Goal: Information Seeking & Learning: Check status

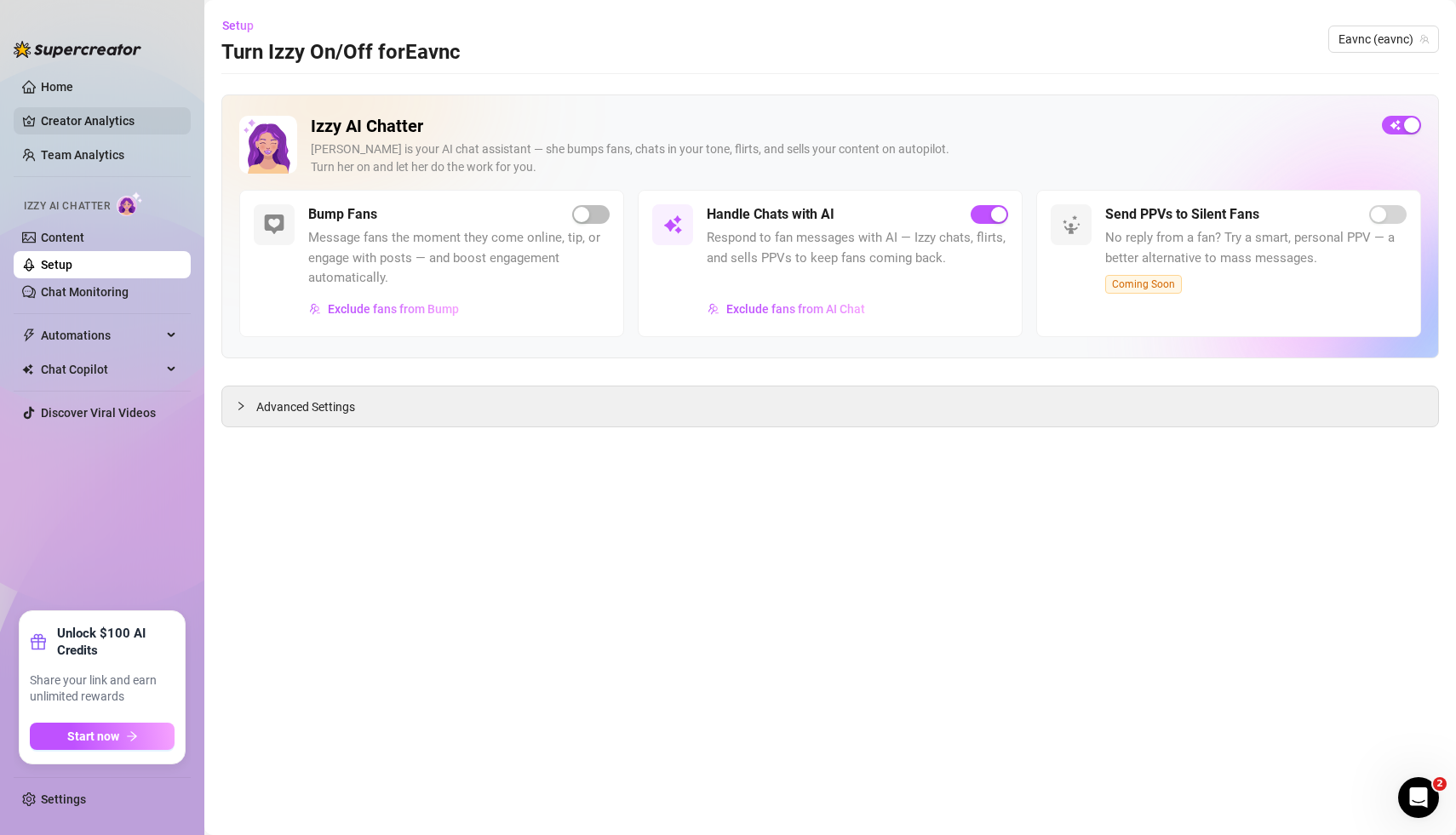
click at [82, 117] on link "Creator Analytics" at bounding box center [108, 121] width 136 height 28
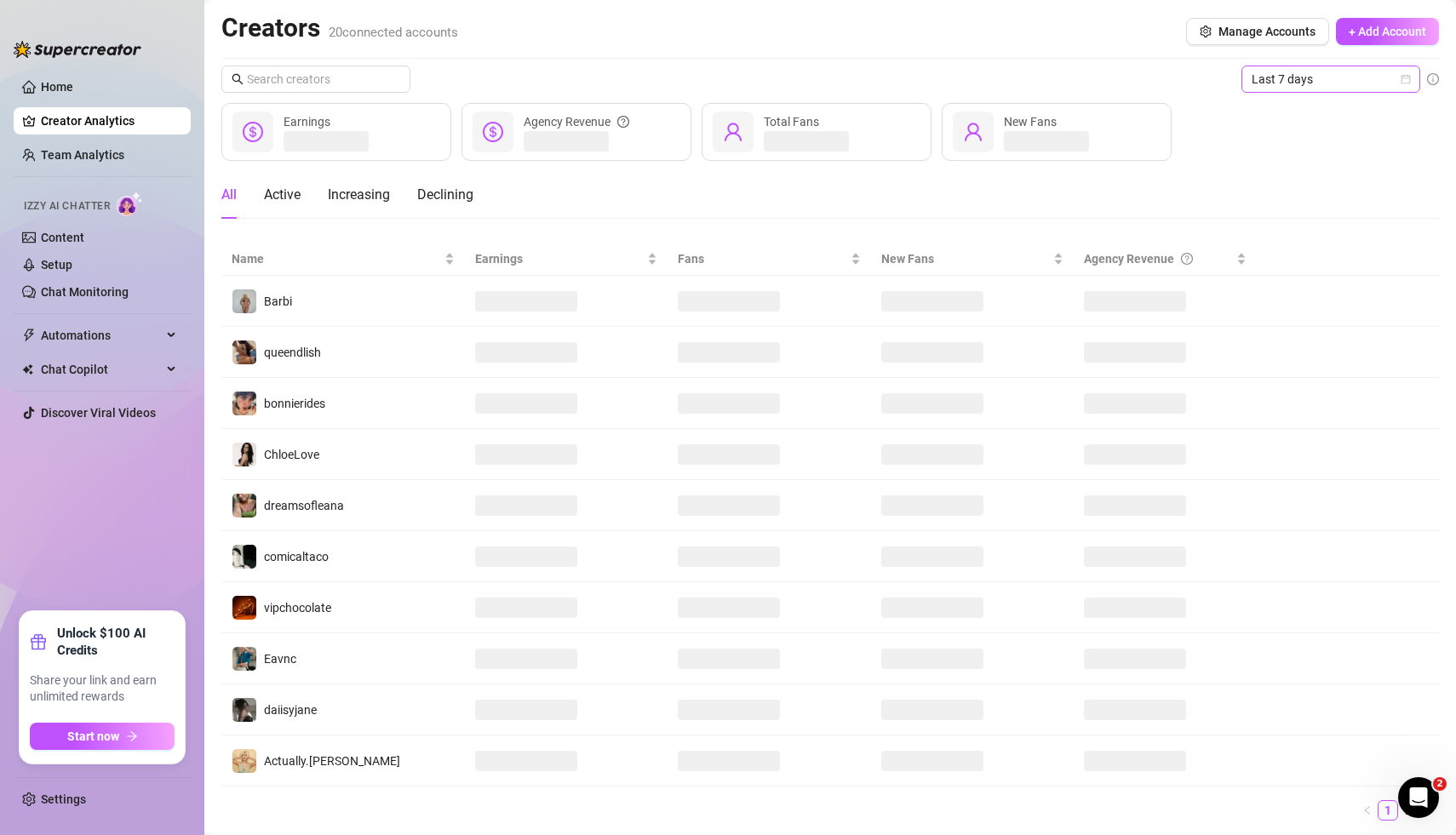
click at [1411, 78] on div "Last 7 days" at bounding box center [1331, 80] width 179 height 28
click at [1303, 225] on div "Custom date" at bounding box center [1331, 222] width 152 height 19
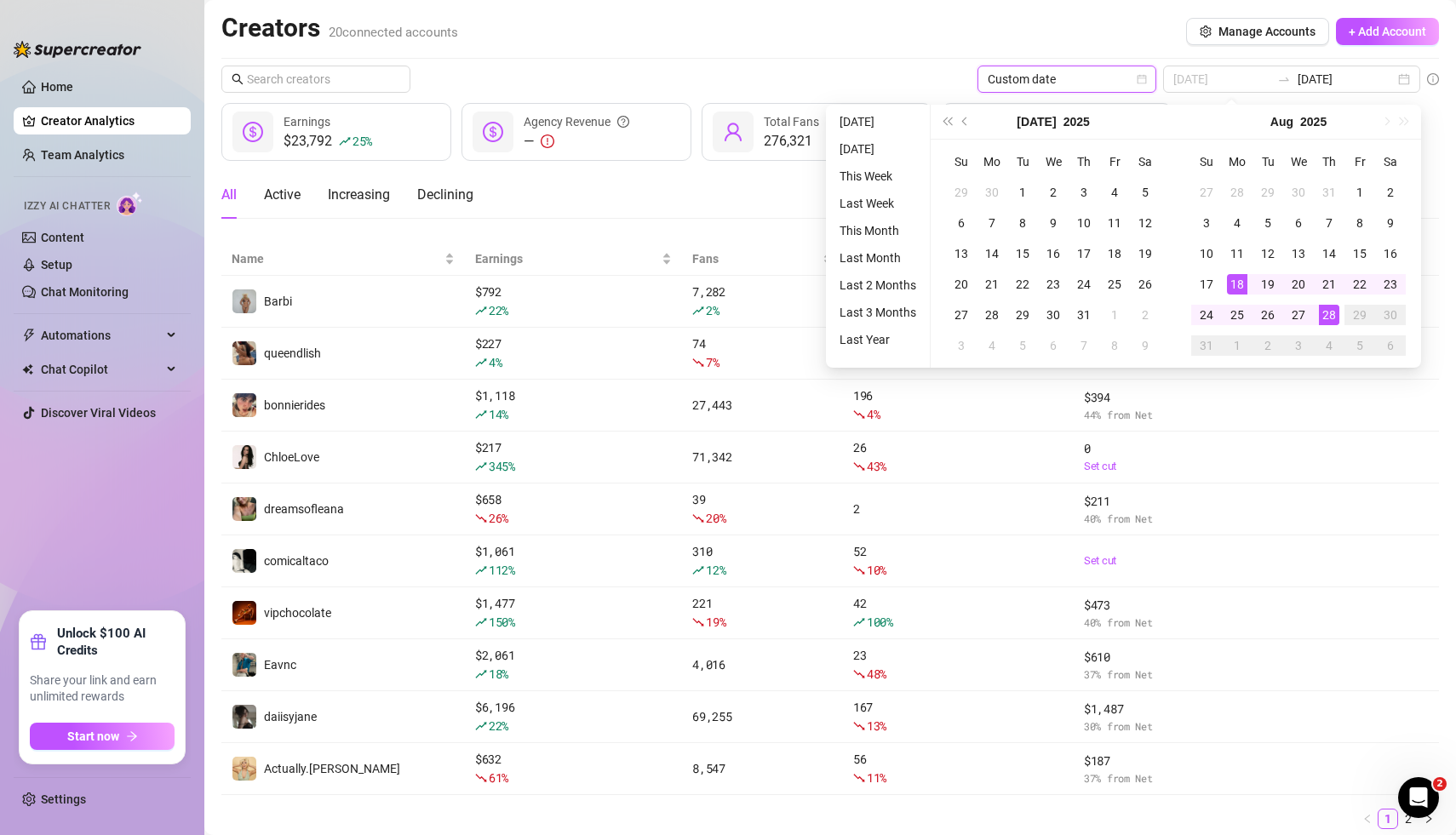
type input "[DATE]"
click at [1235, 281] on div "18" at bounding box center [1237, 284] width 21 height 21
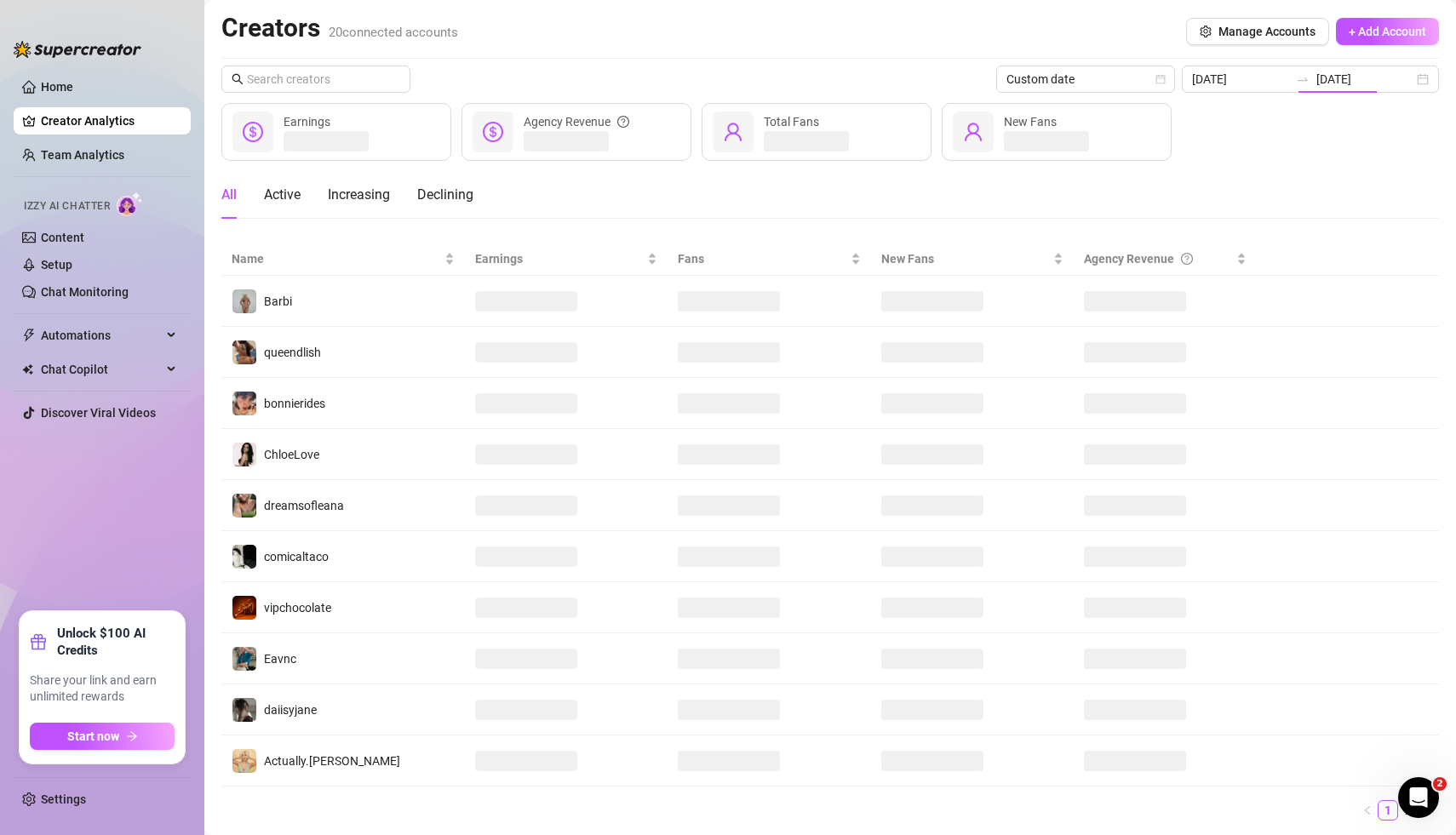
type input "[DATE]"
click at [1017, 44] on div "Creators 20 connected accounts Manage Accounts + Add Account" at bounding box center [830, 32] width 1218 height 39
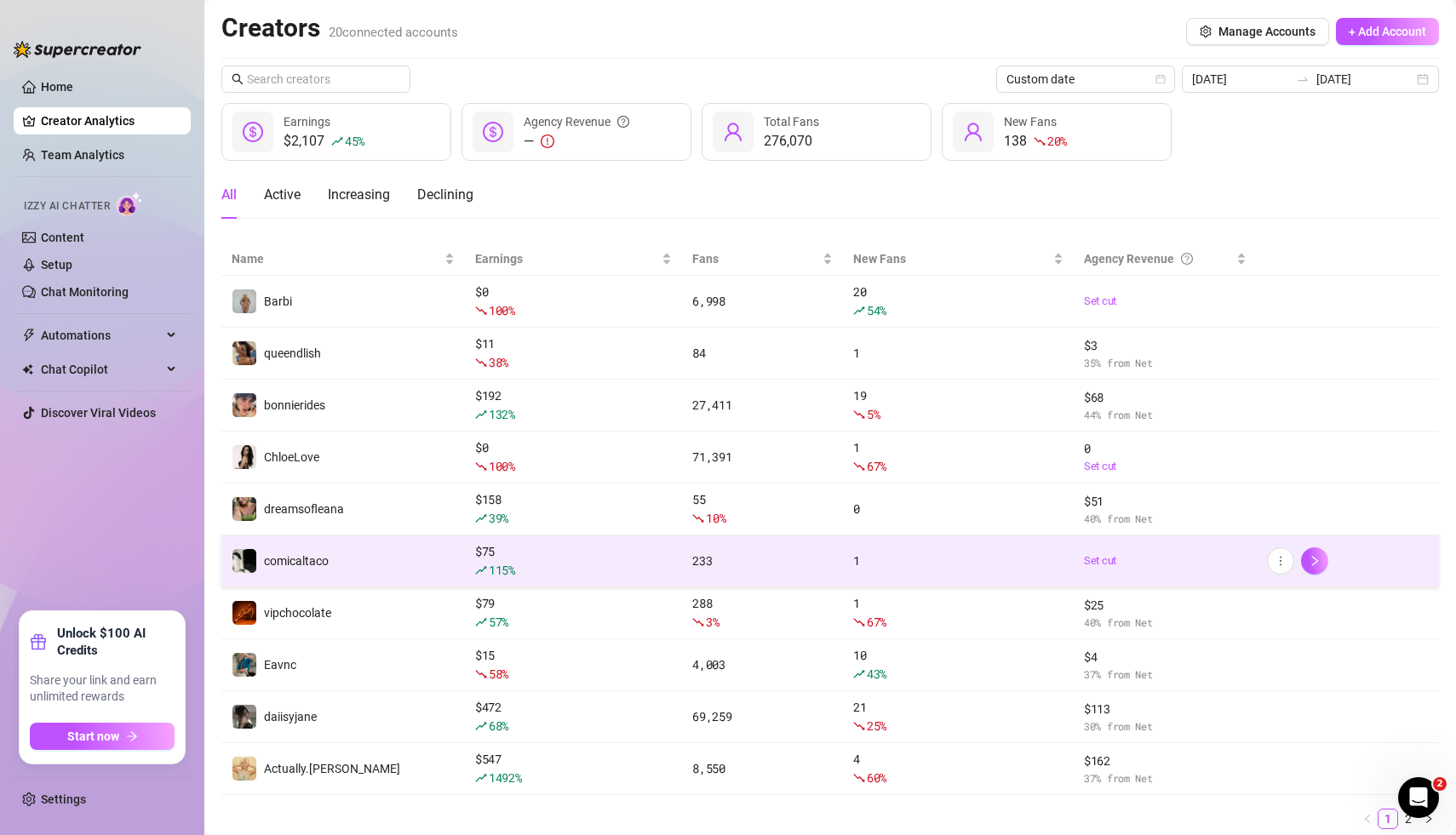
scroll to position [53, 0]
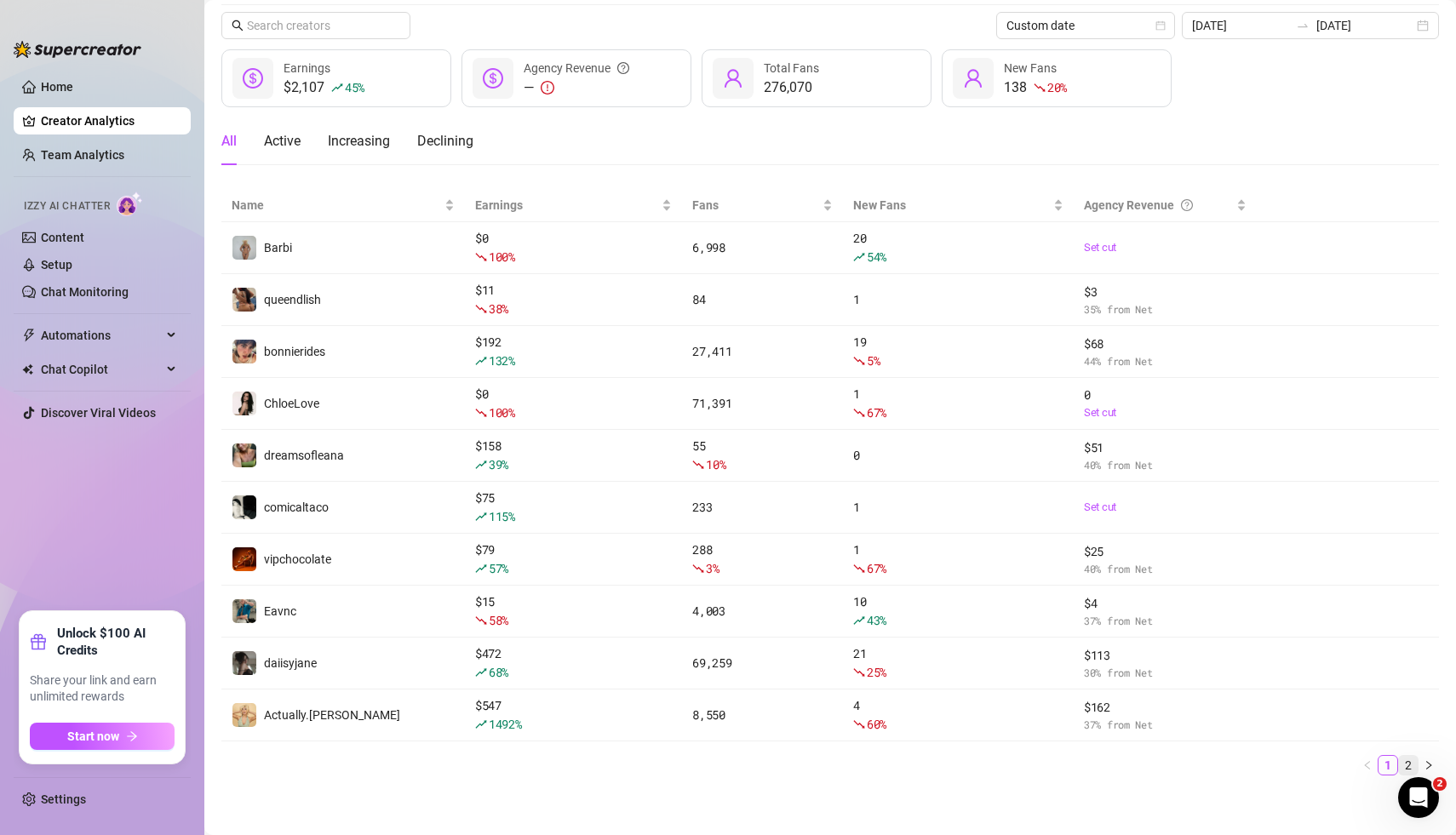
click at [1409, 760] on link "2" at bounding box center [1408, 765] width 19 height 19
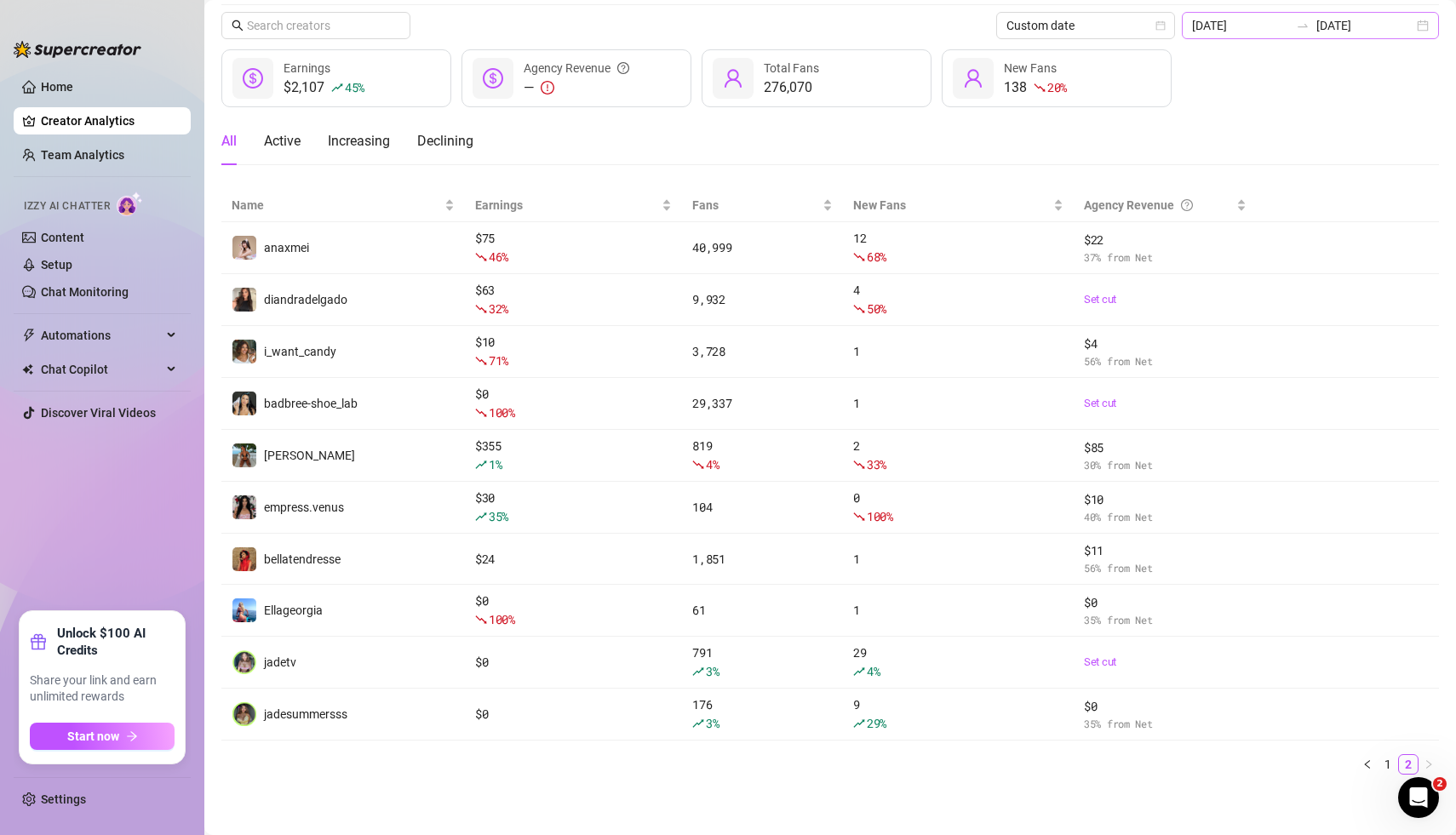
click at [1422, 30] on div "[DATE] [DATE]" at bounding box center [1310, 26] width 257 height 28
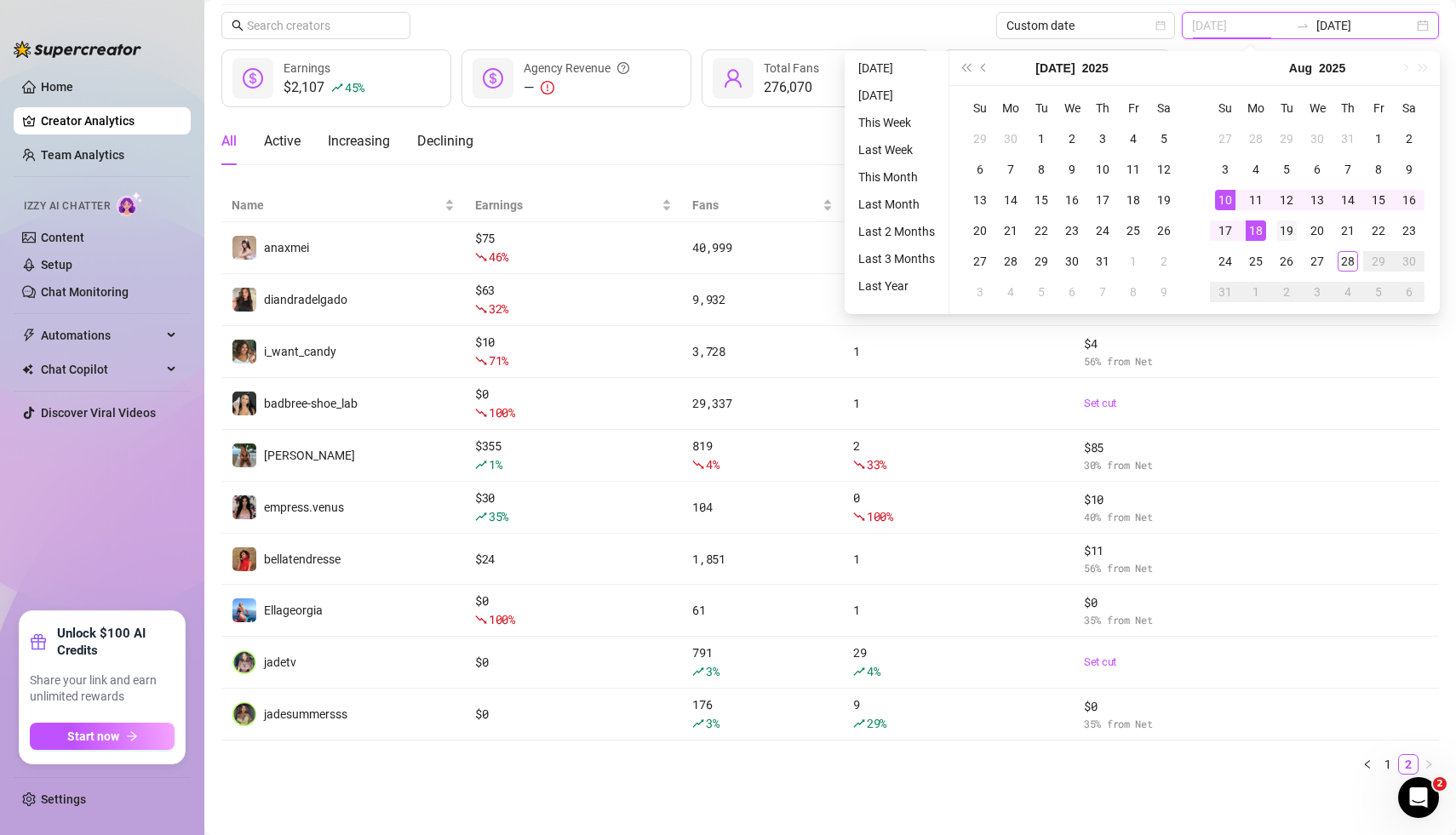
type input "[DATE]"
click at [1288, 234] on div "19" at bounding box center [1287, 230] width 21 height 21
type input "[DATE]"
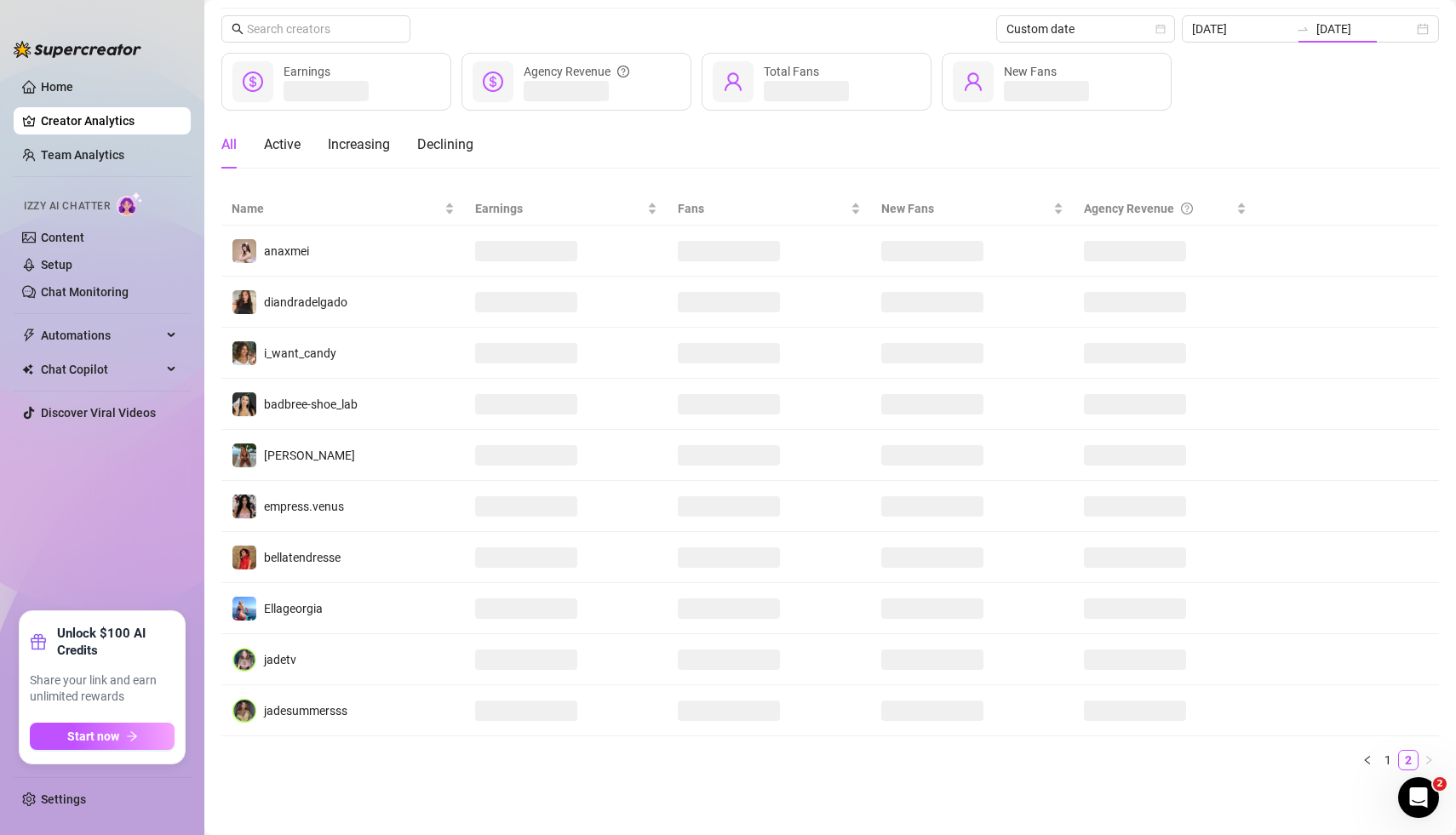
scroll to position [48, 0]
click at [656, 135] on div "All Active Increasing Declining" at bounding box center [830, 146] width 1218 height 47
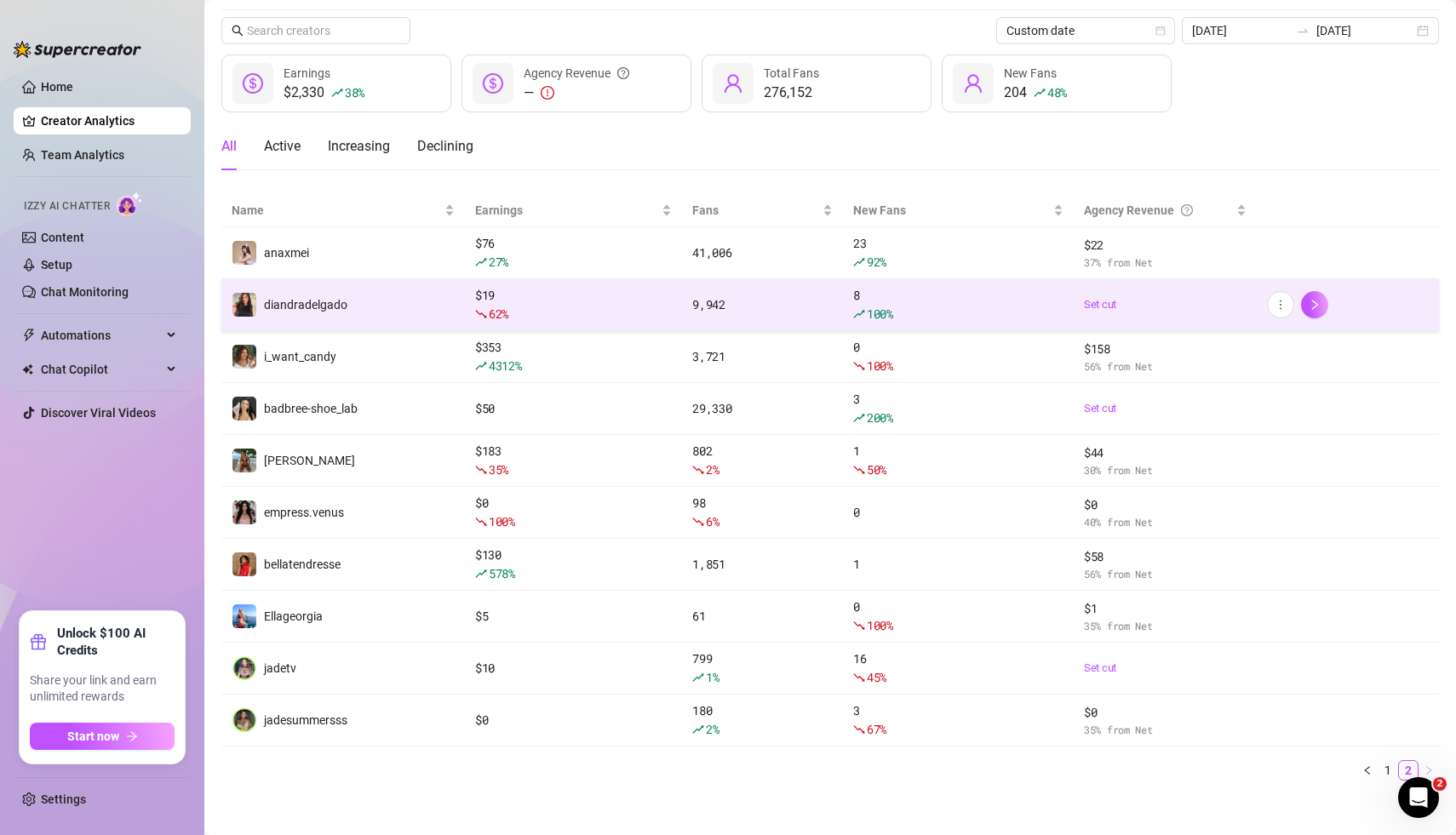
scroll to position [53, 0]
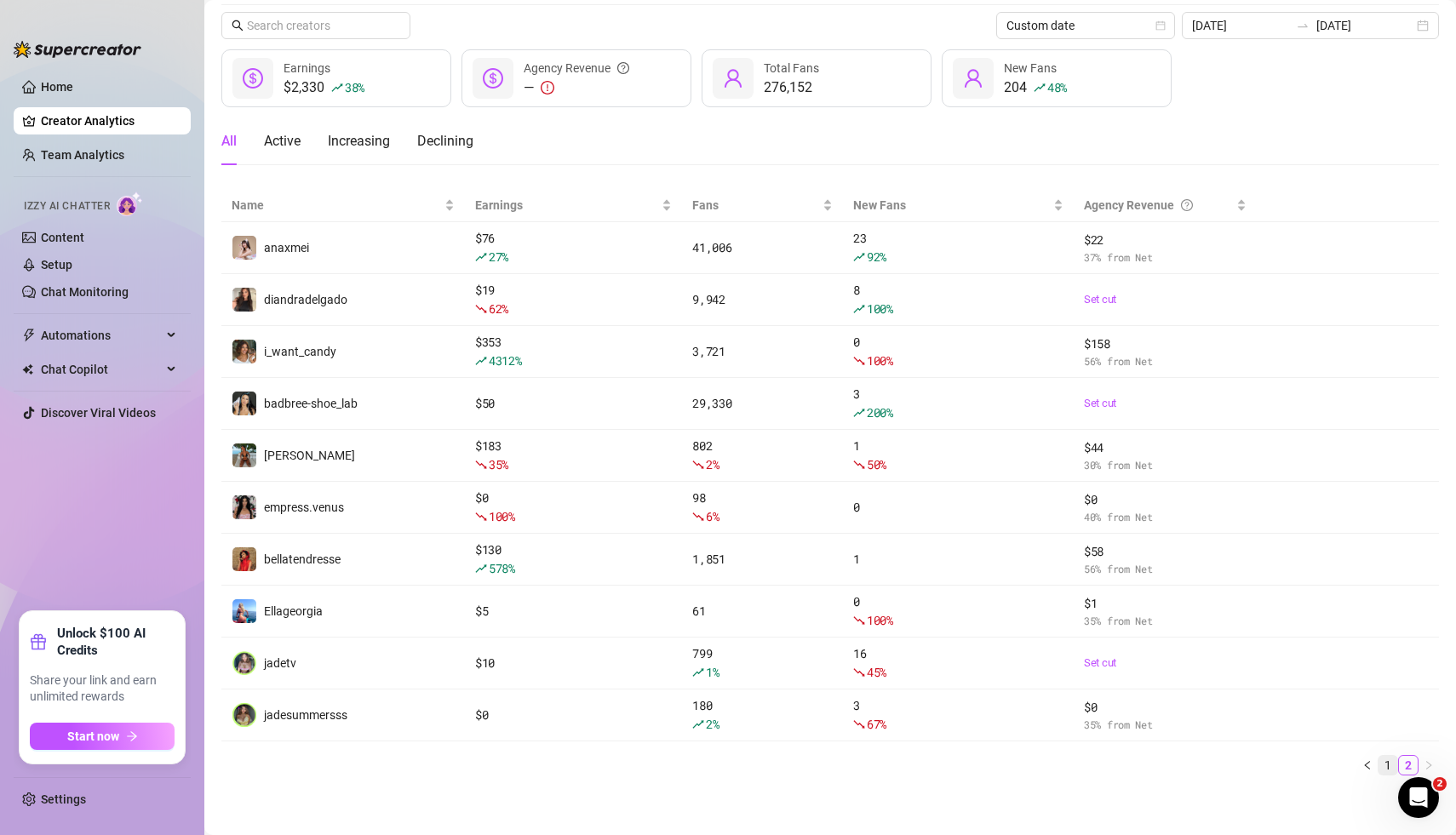
click at [1390, 762] on link "1" at bounding box center [1387, 765] width 19 height 19
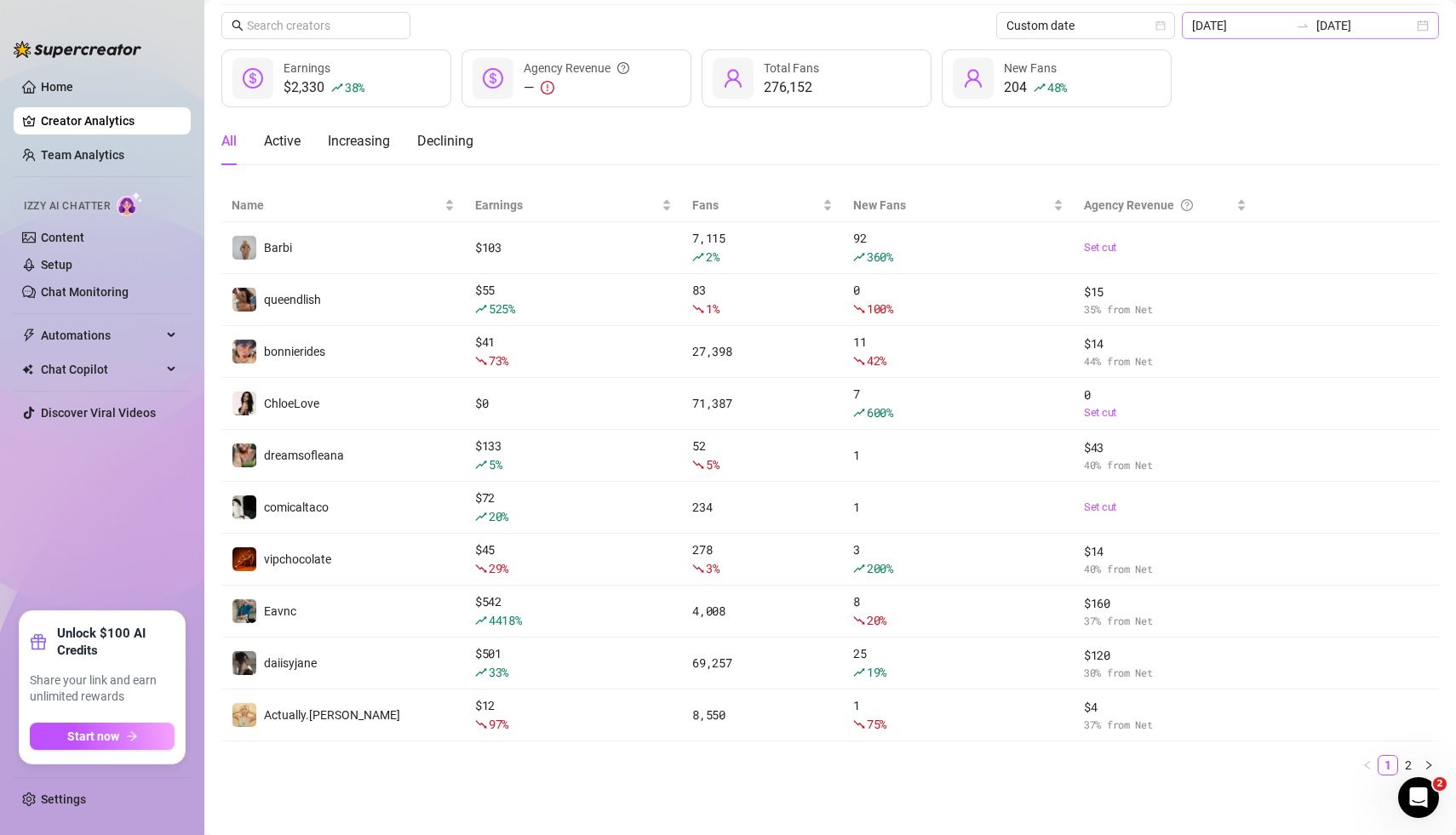
click at [1425, 29] on div "[DATE] [DATE]" at bounding box center [1310, 26] width 257 height 28
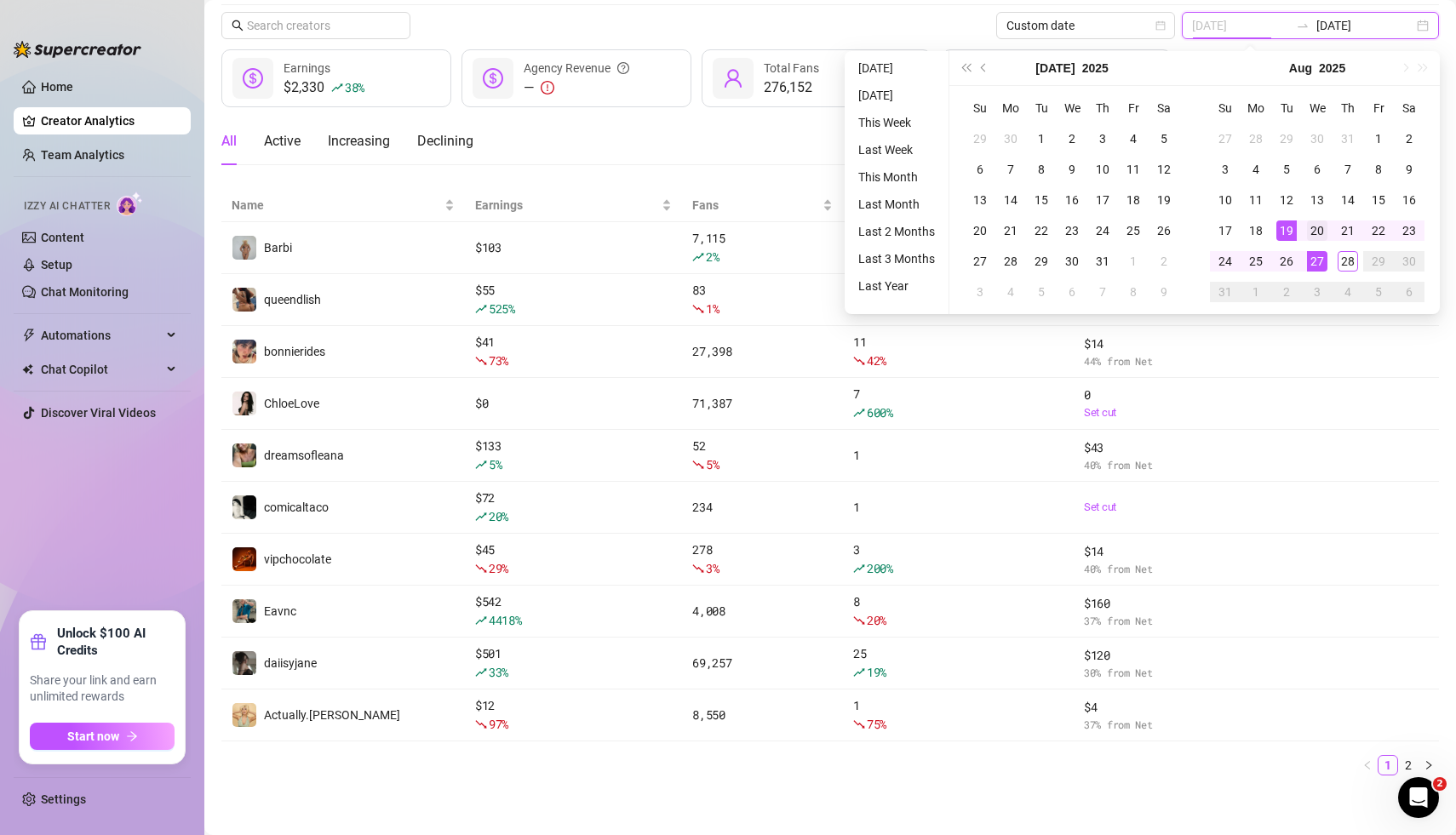
type input "[DATE]"
click at [1317, 230] on div "20" at bounding box center [1317, 230] width 21 height 21
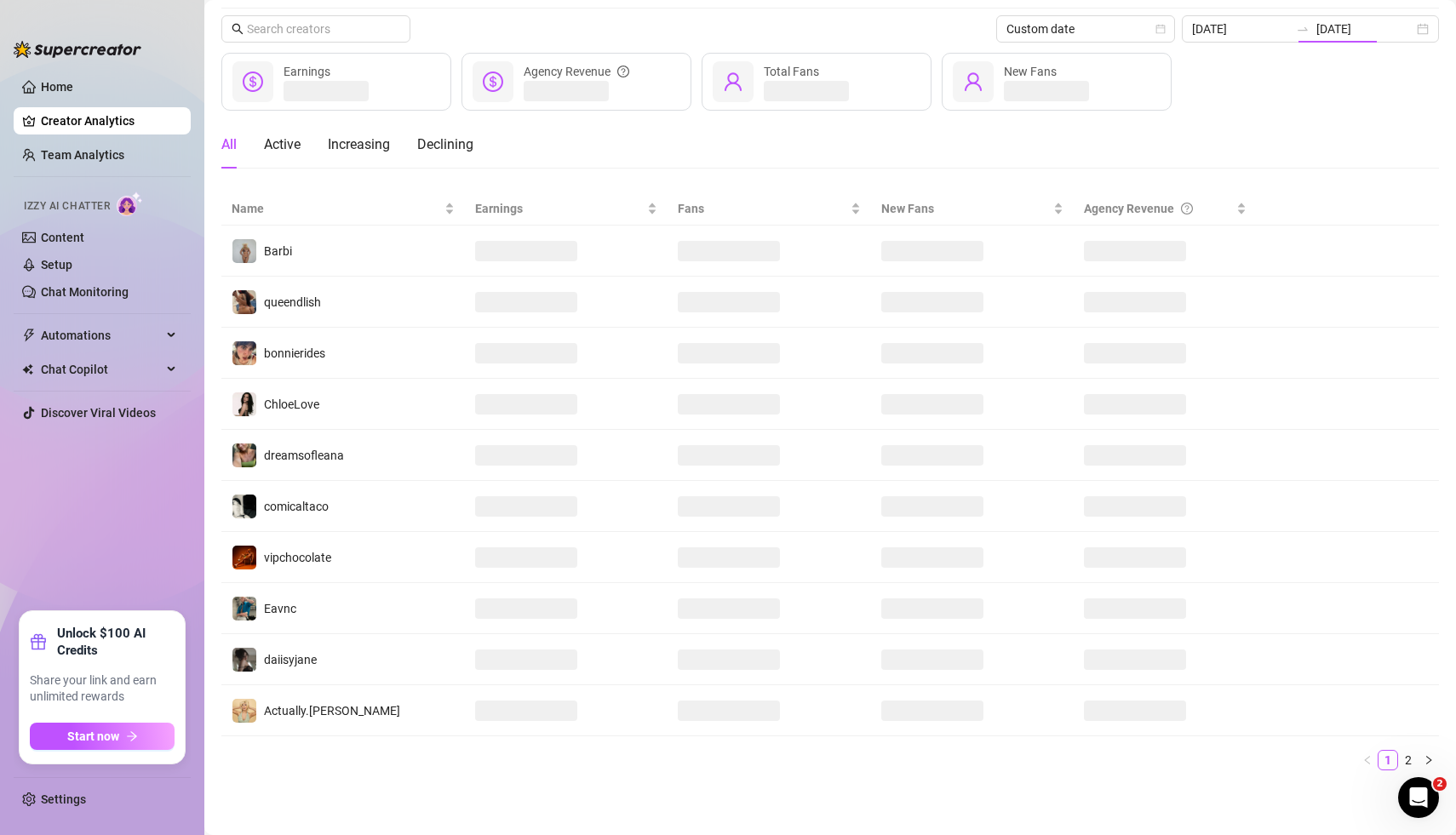
type input "[DATE]"
click at [761, 43] on div "Custom date [DATE] [DATE] Earnings Agency Revenue Total Fans New Fans All Activ…" at bounding box center [830, 401] width 1218 height 768
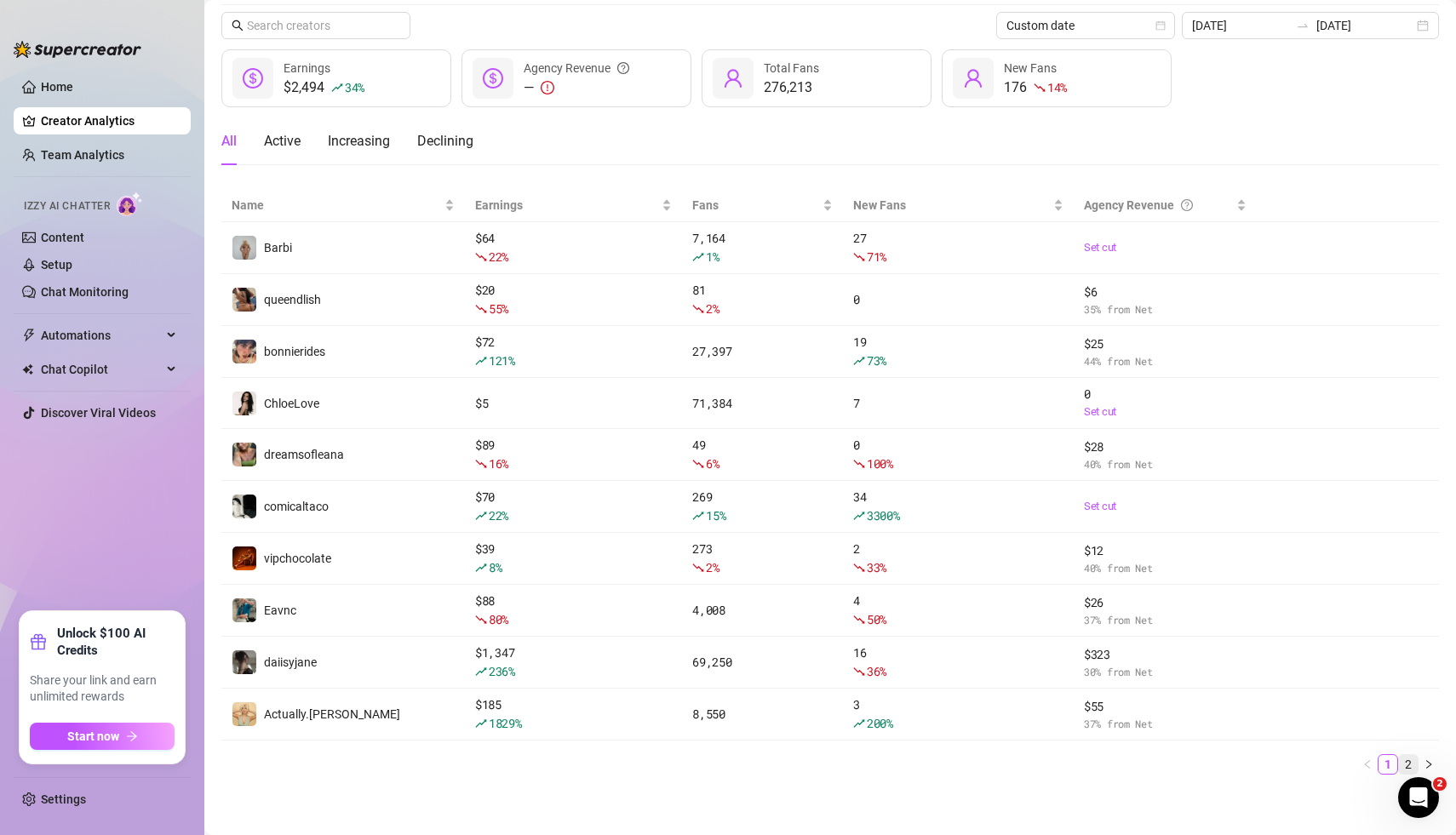
click at [1409, 763] on link "2" at bounding box center [1408, 764] width 19 height 19
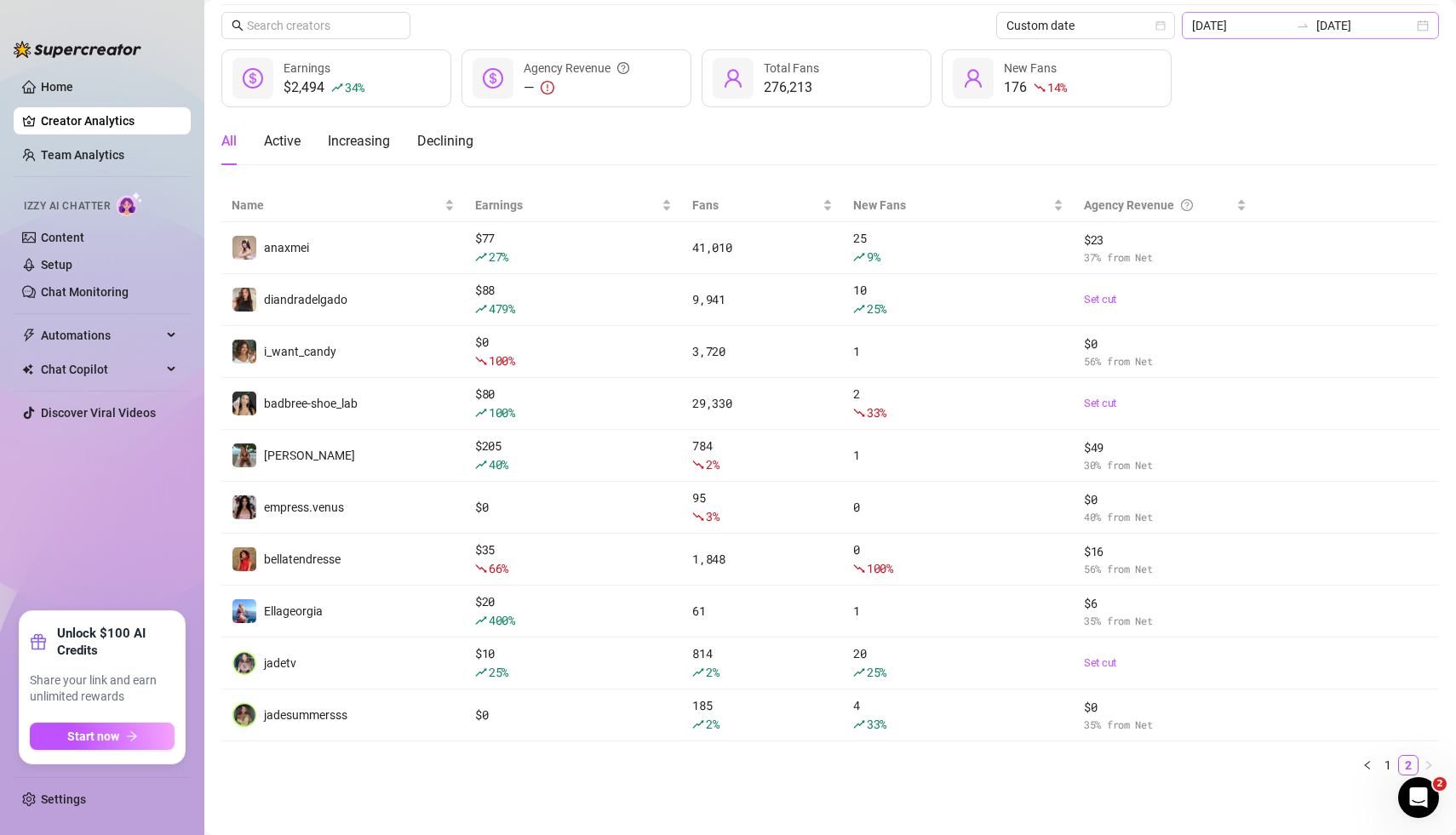
click at [1427, 21] on div "[DATE] [DATE]" at bounding box center [1310, 26] width 257 height 28
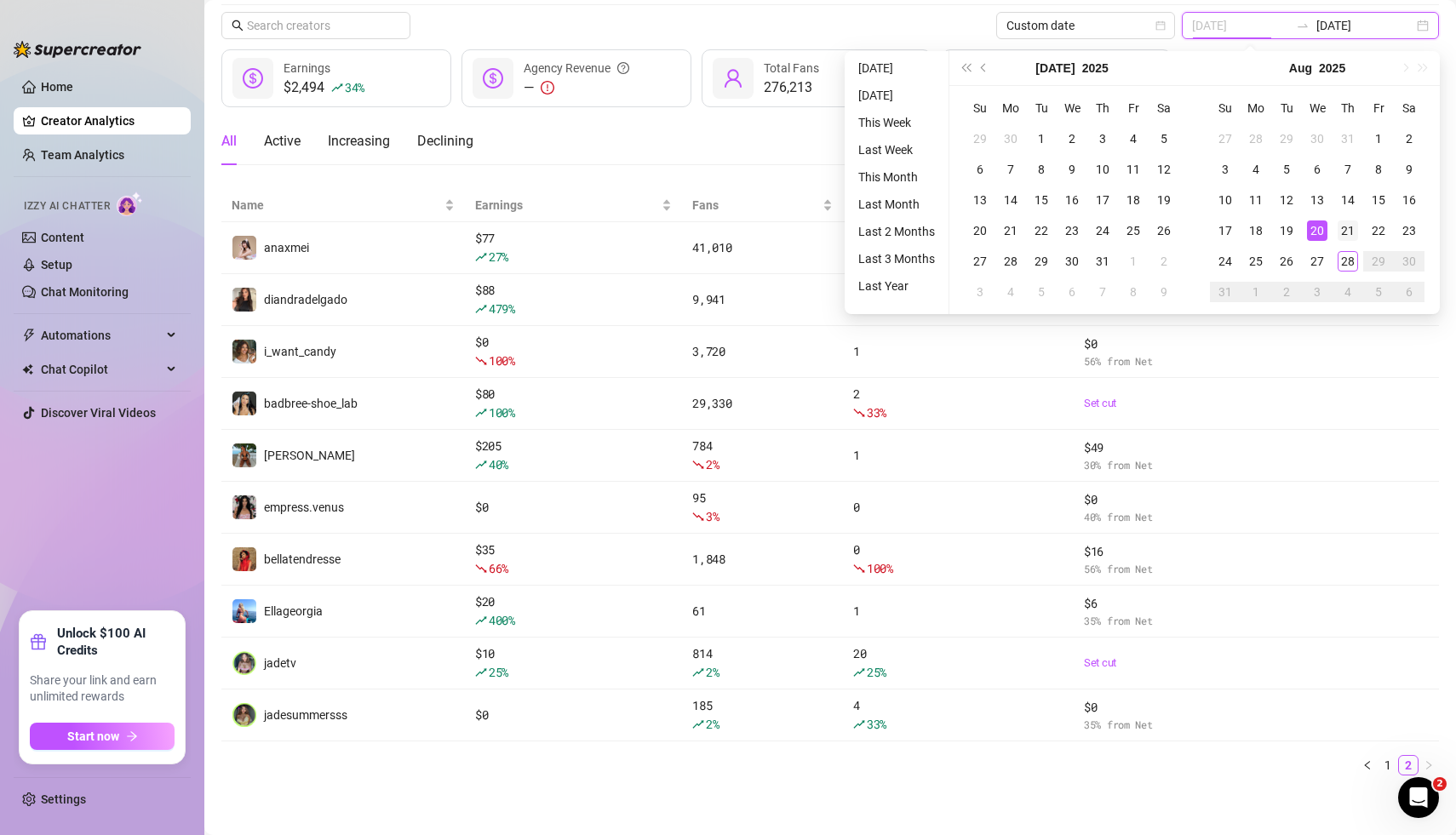
type input "[DATE]"
click at [1347, 236] on div "21" at bounding box center [1348, 230] width 21 height 21
type input "[DATE]"
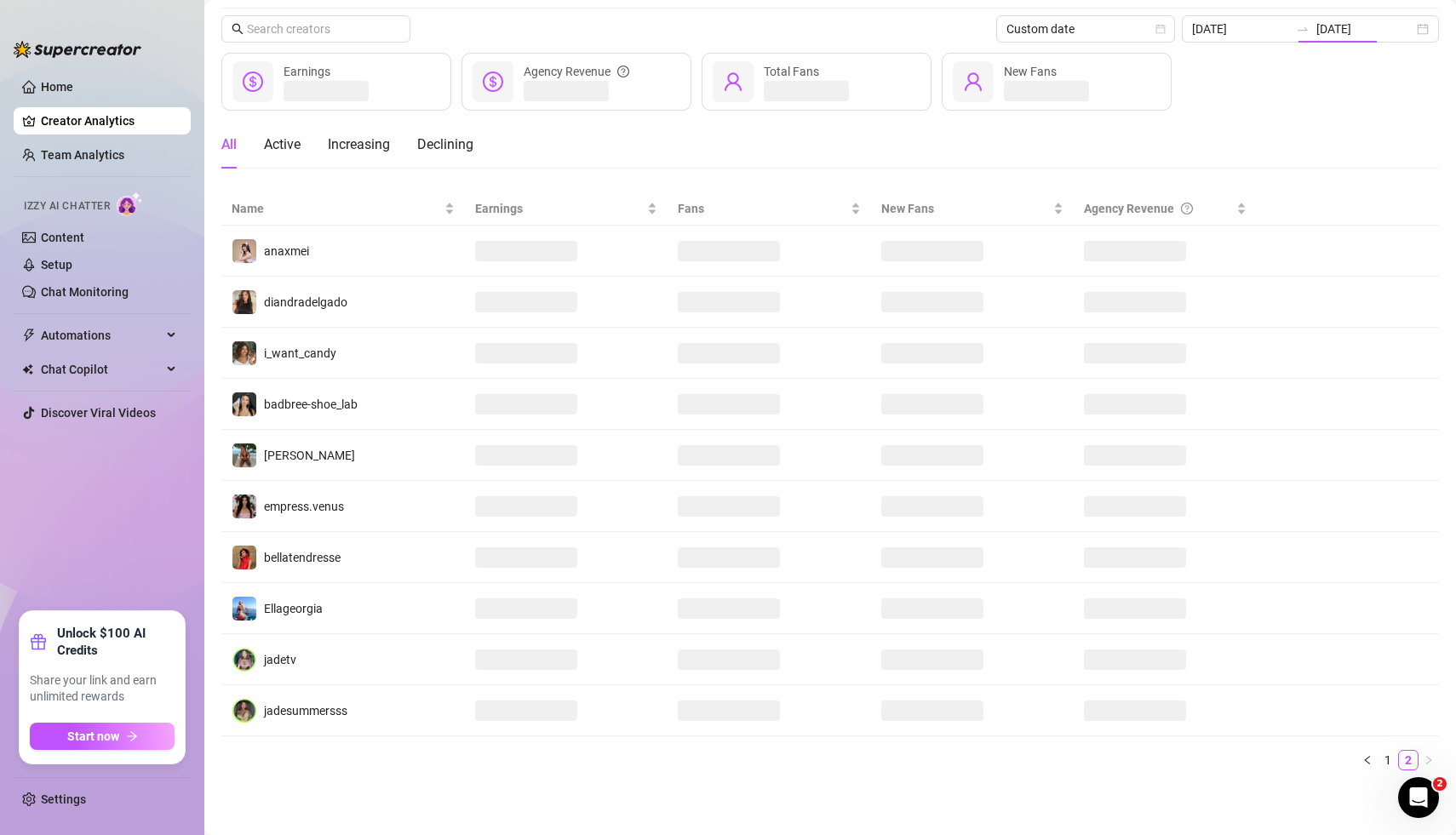
scroll to position [48, 0]
click at [912, 22] on div "Custom date [DATE] [DATE]" at bounding box center [830, 31] width 1218 height 28
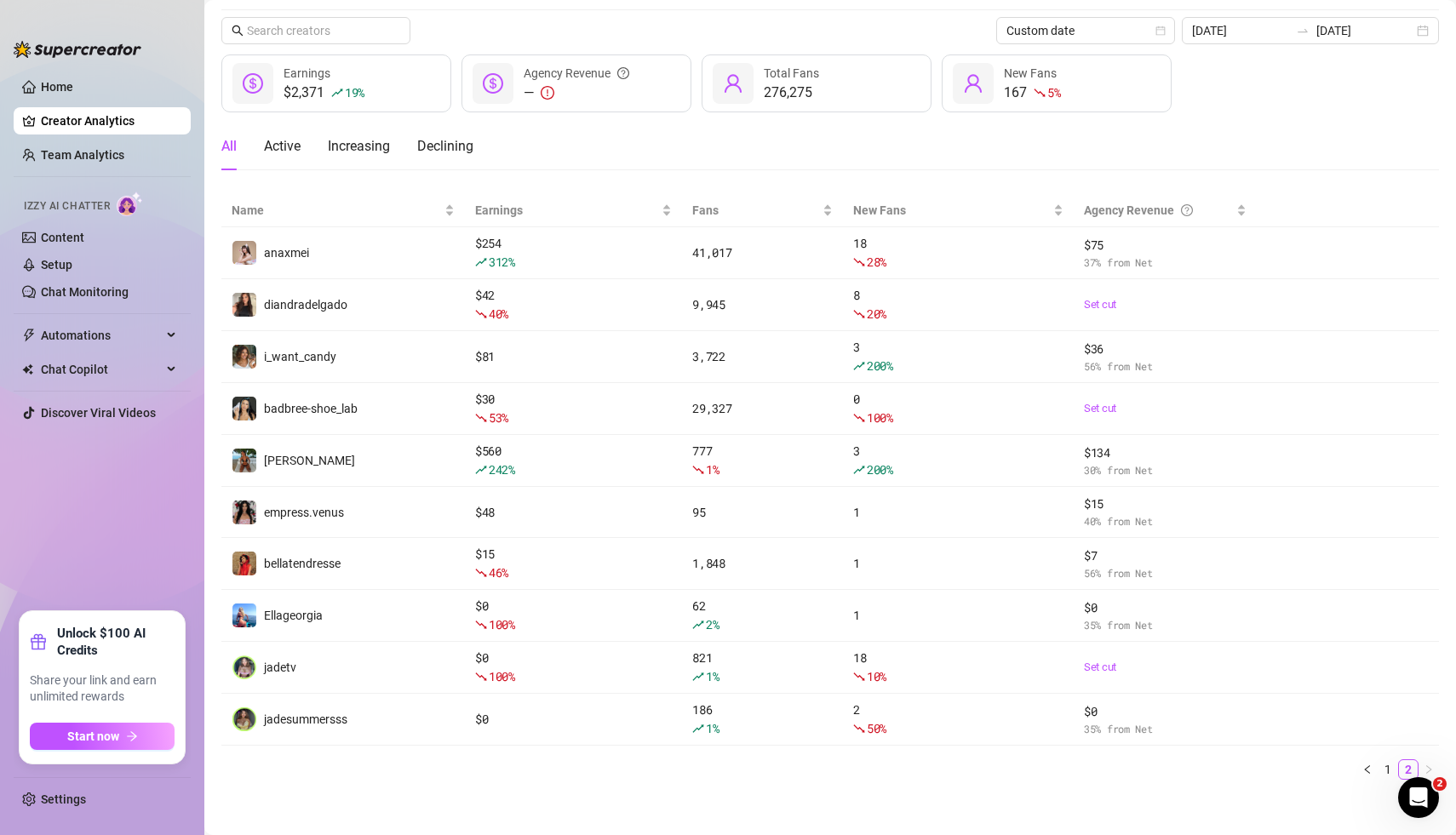
scroll to position [53, 0]
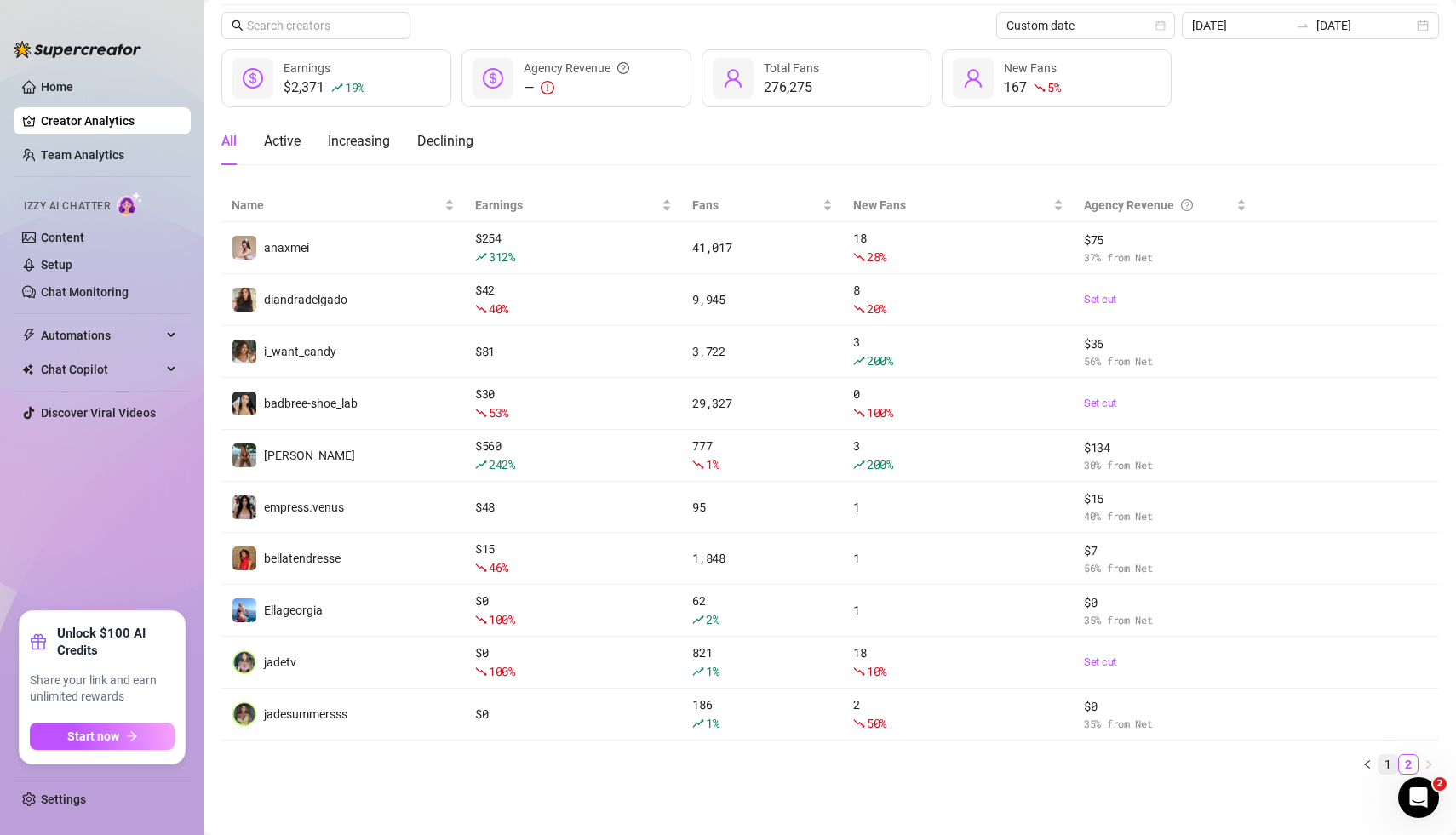
click at [1389, 759] on link "1" at bounding box center [1387, 764] width 19 height 19
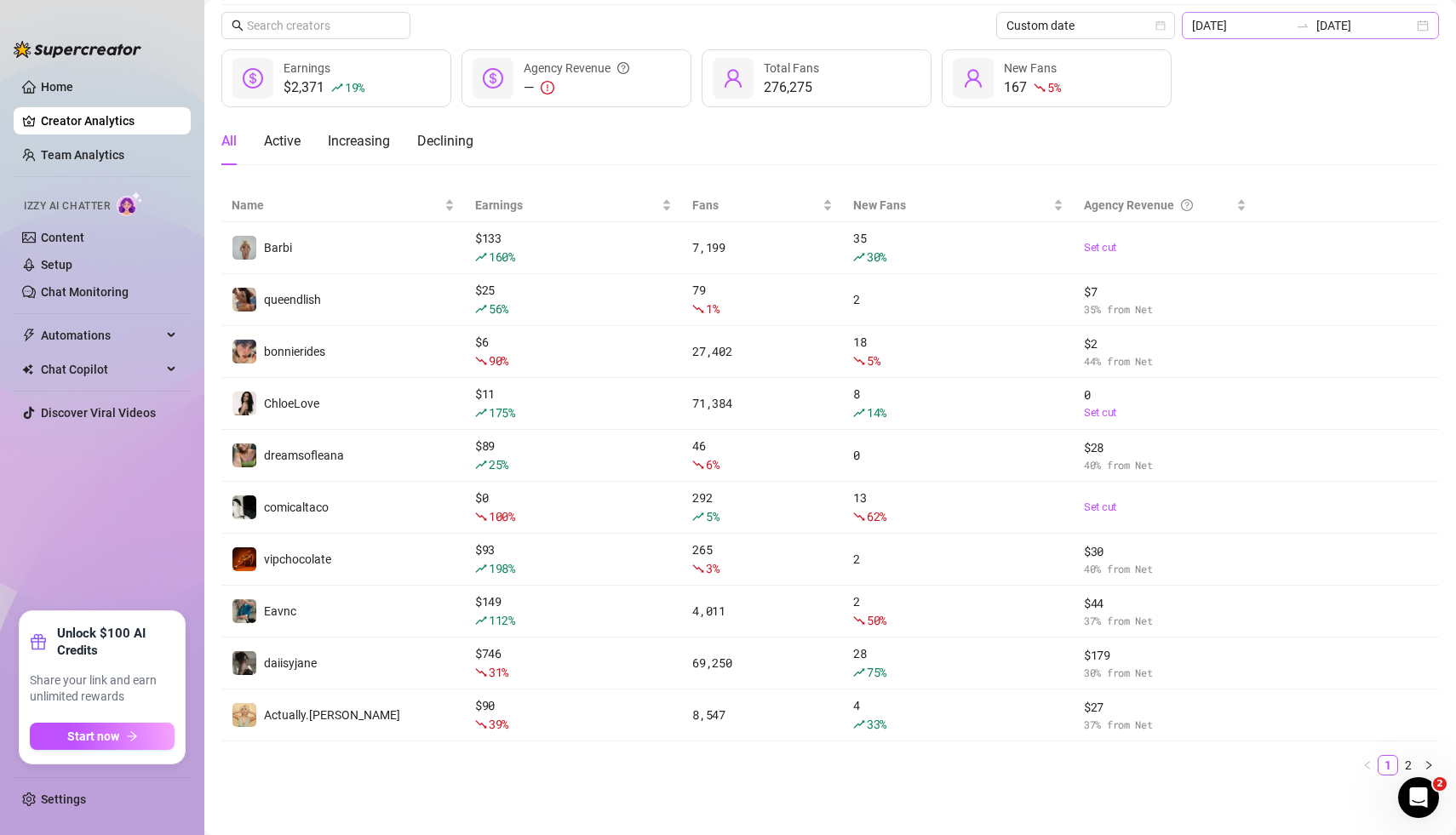
click at [1424, 27] on div "[DATE] [DATE]" at bounding box center [1310, 26] width 257 height 28
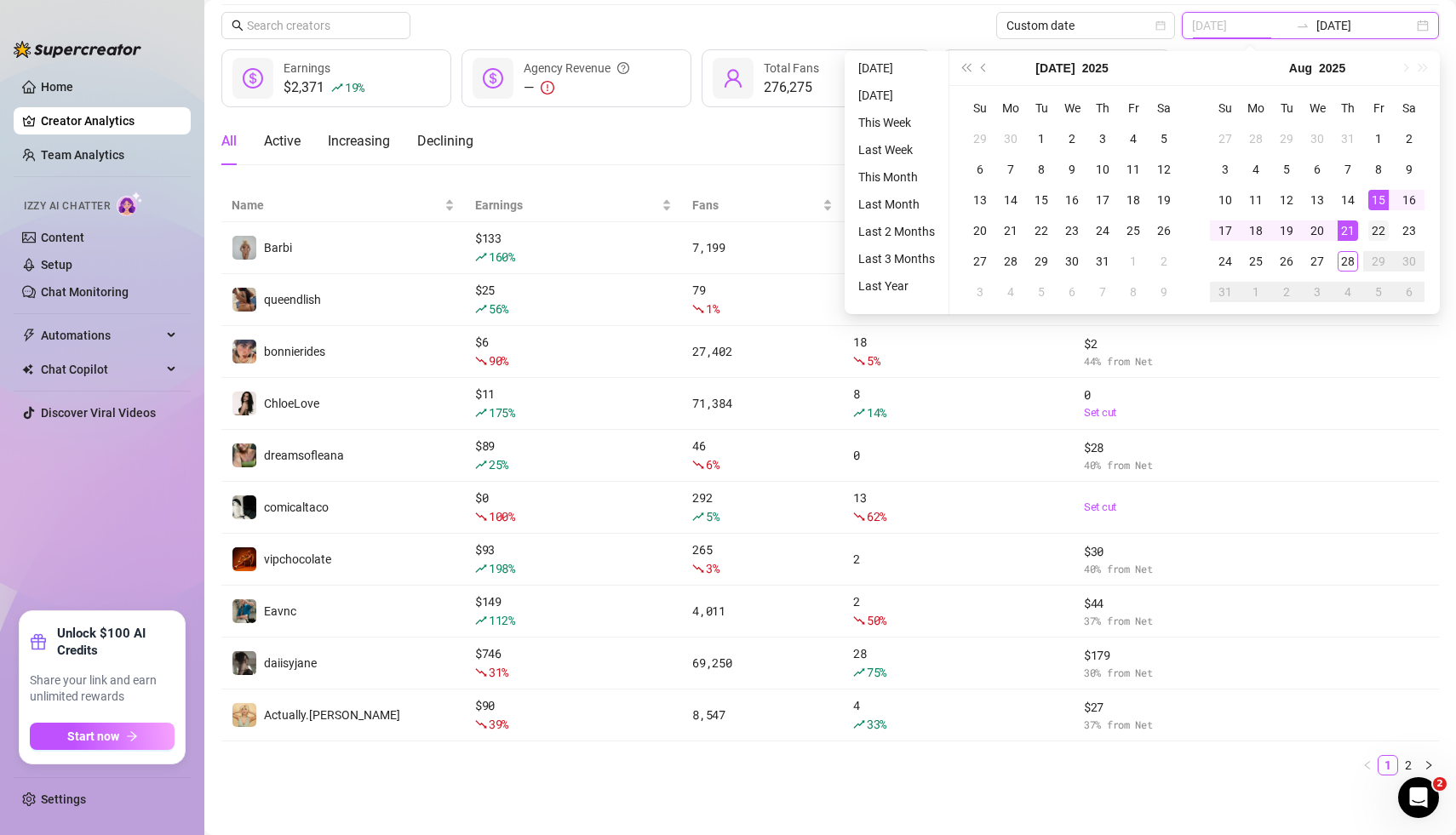
type input "[DATE]"
click at [1378, 229] on div "22" at bounding box center [1378, 230] width 21 height 21
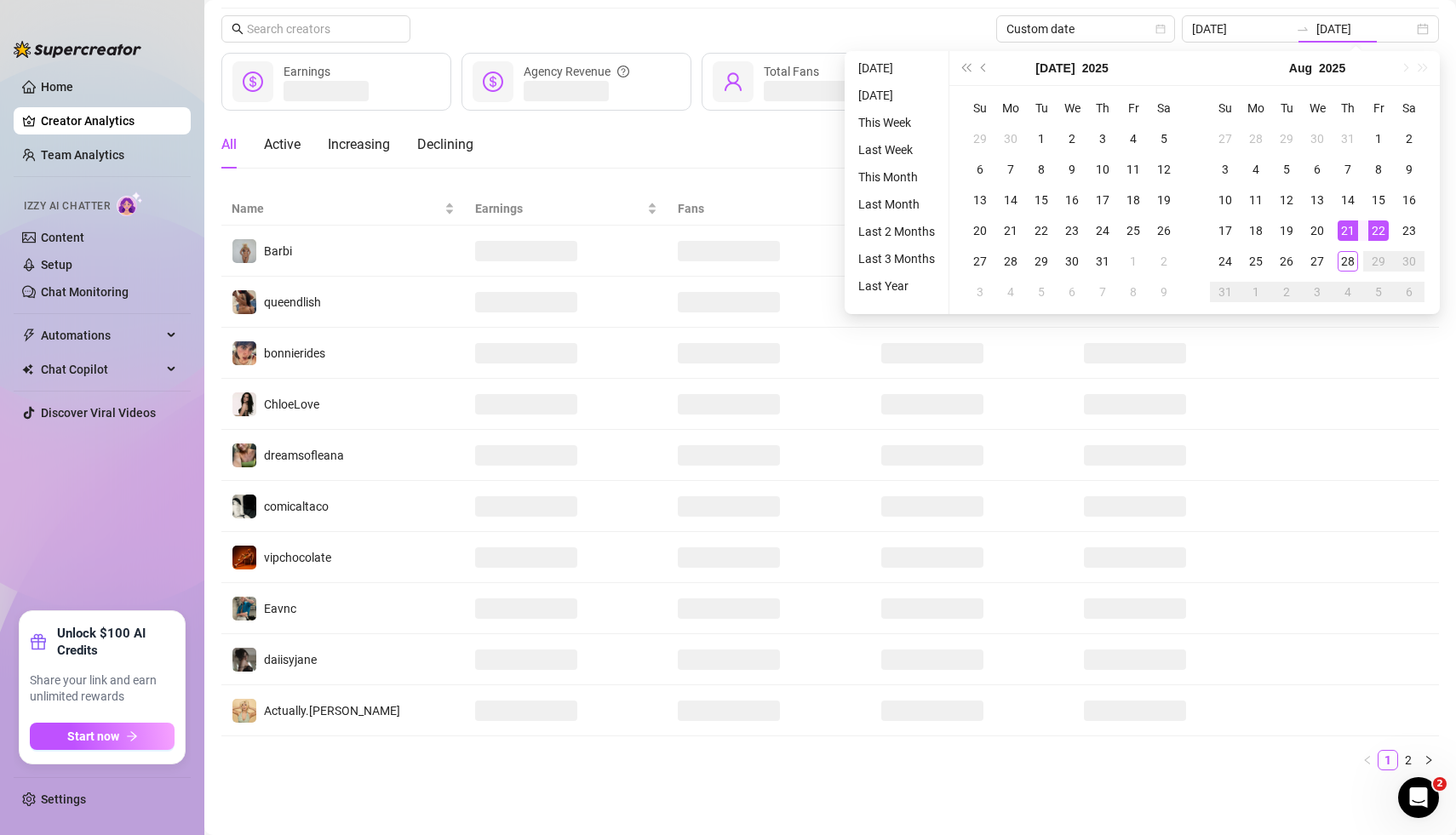
type input "[DATE]"
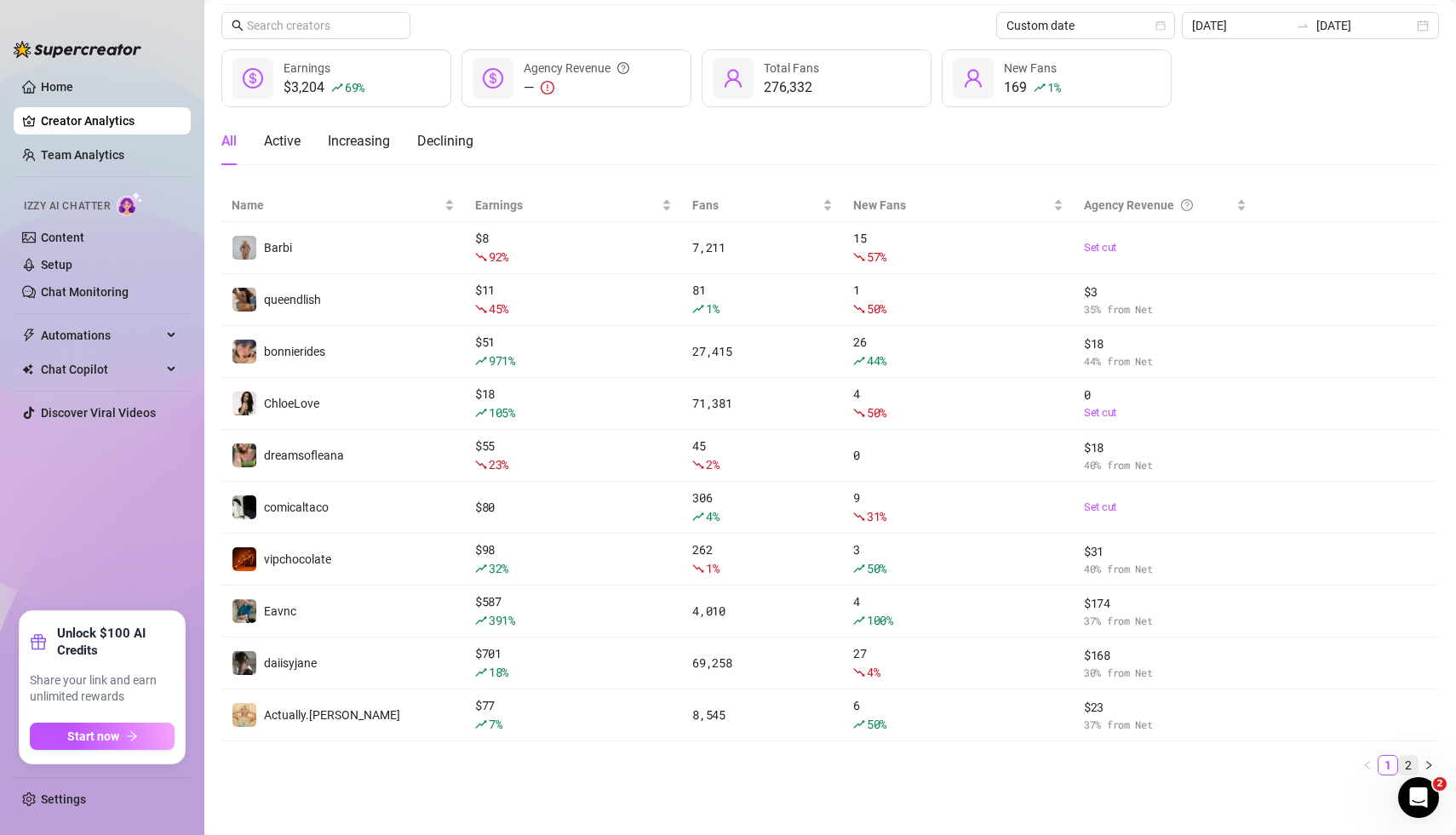
click at [1409, 762] on link "2" at bounding box center [1408, 765] width 19 height 19
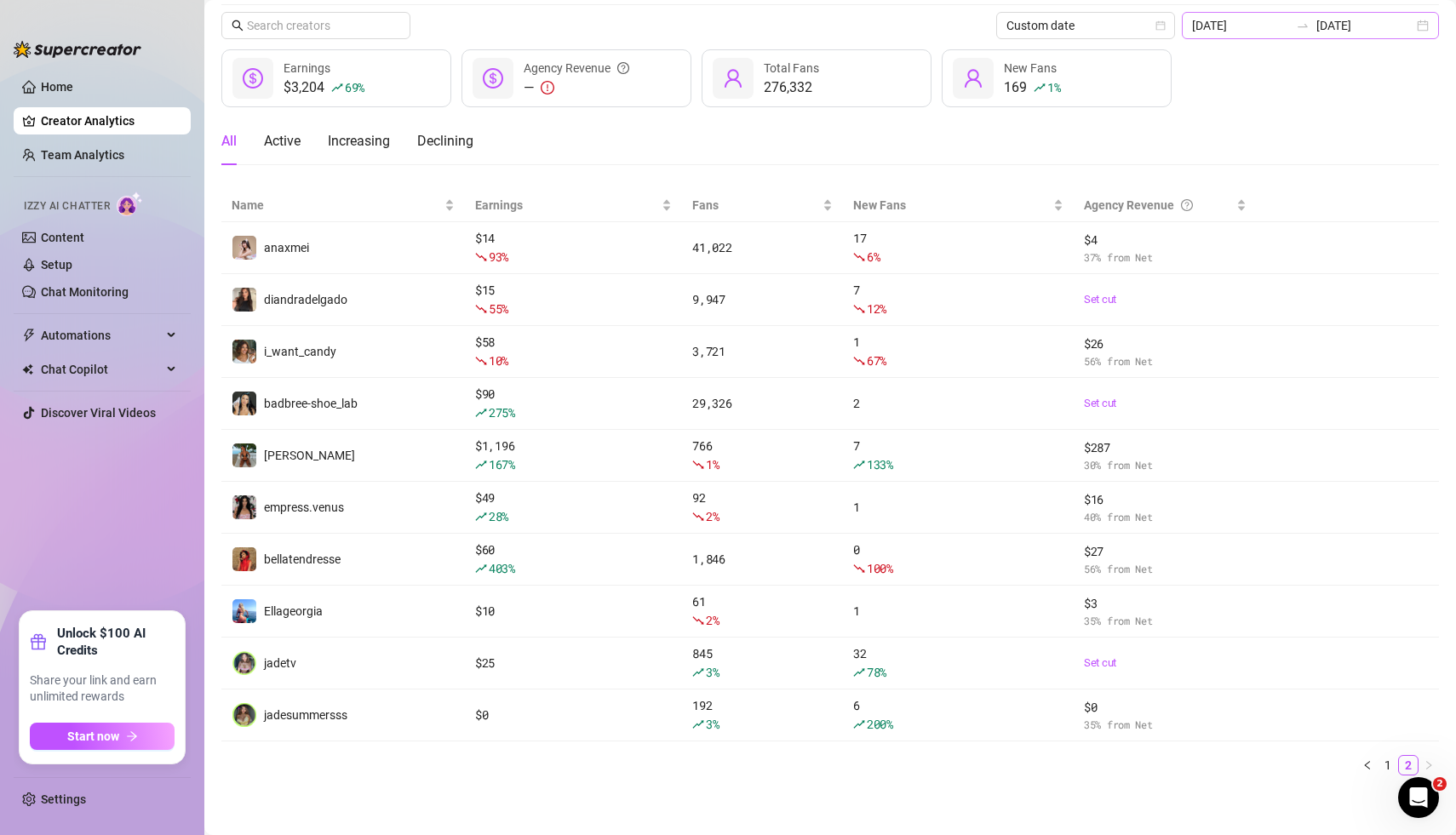
click at [1434, 23] on div "[DATE] [DATE]" at bounding box center [1310, 26] width 257 height 28
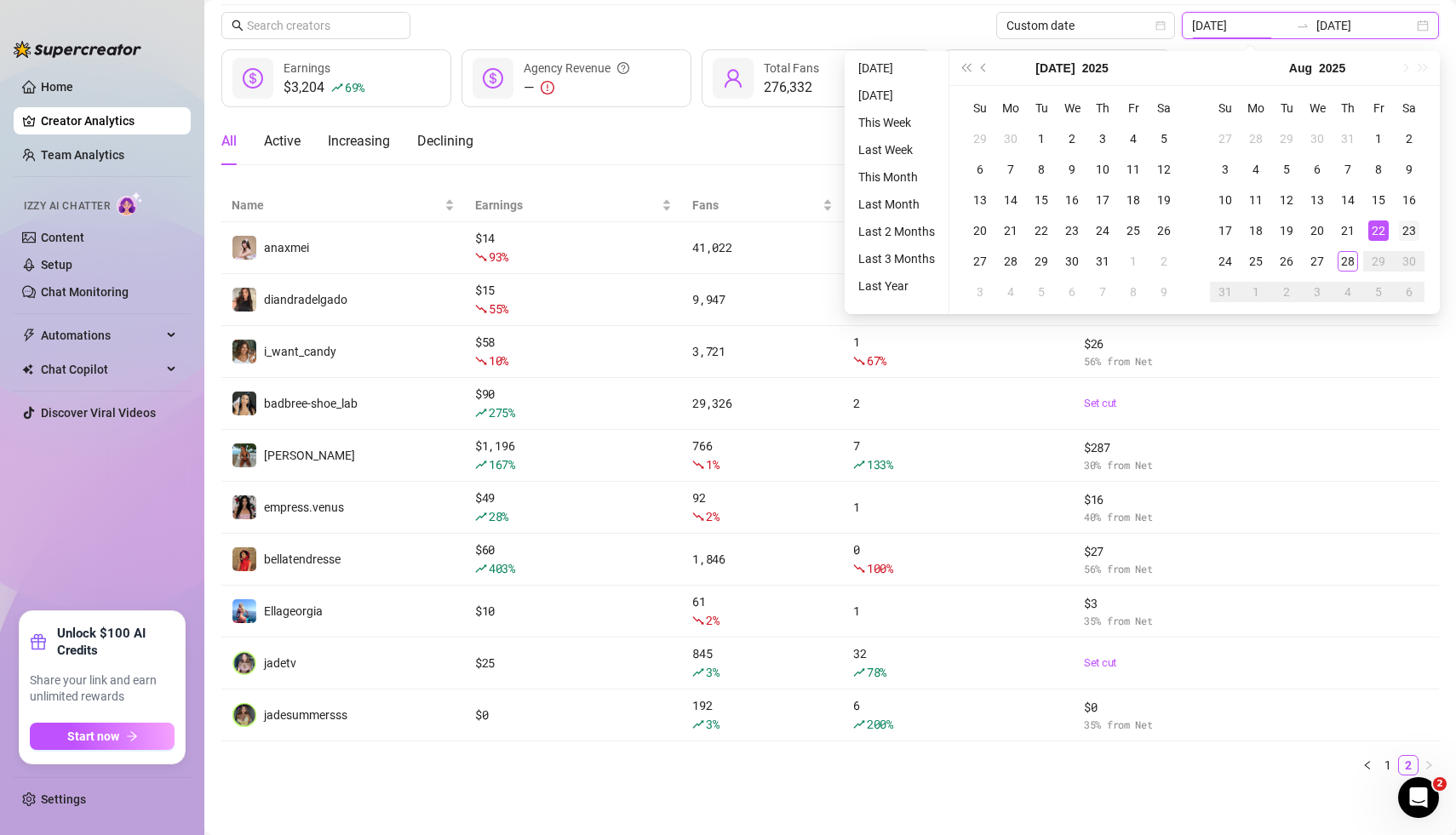
type input "[DATE]"
click at [1409, 228] on div "23" at bounding box center [1409, 230] width 21 height 21
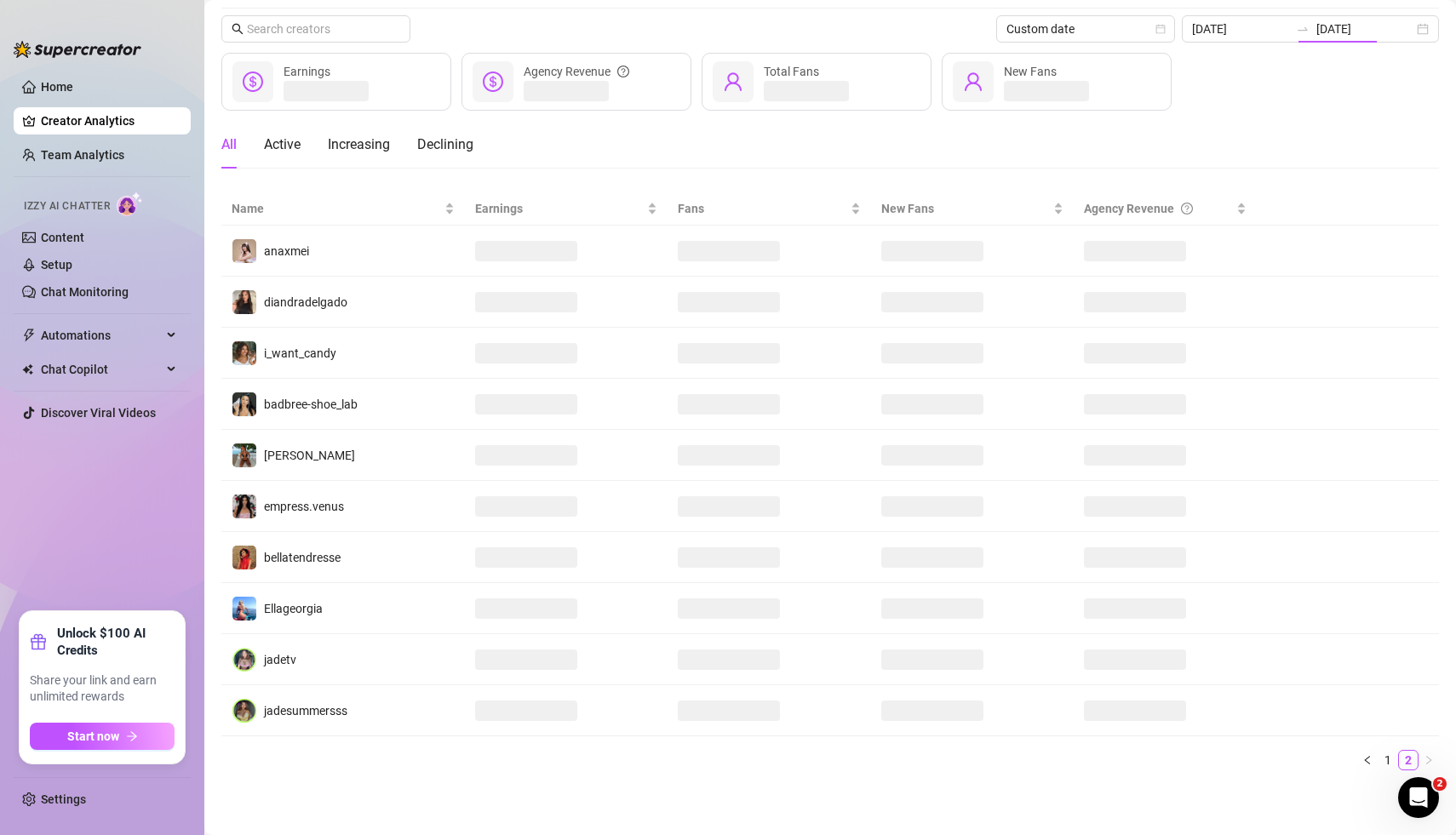
type input "[DATE]"
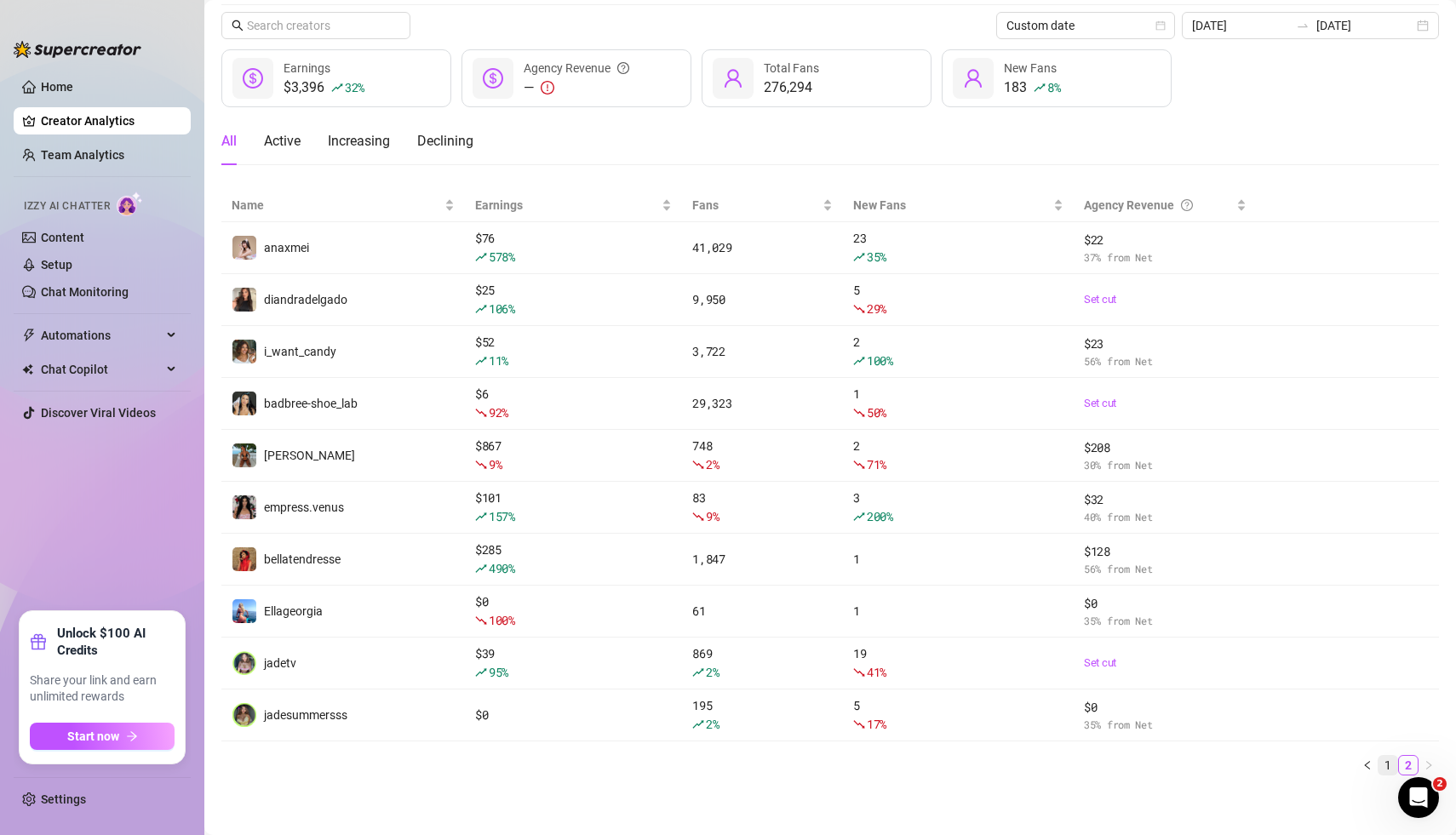
click at [1386, 761] on link "1" at bounding box center [1387, 765] width 19 height 19
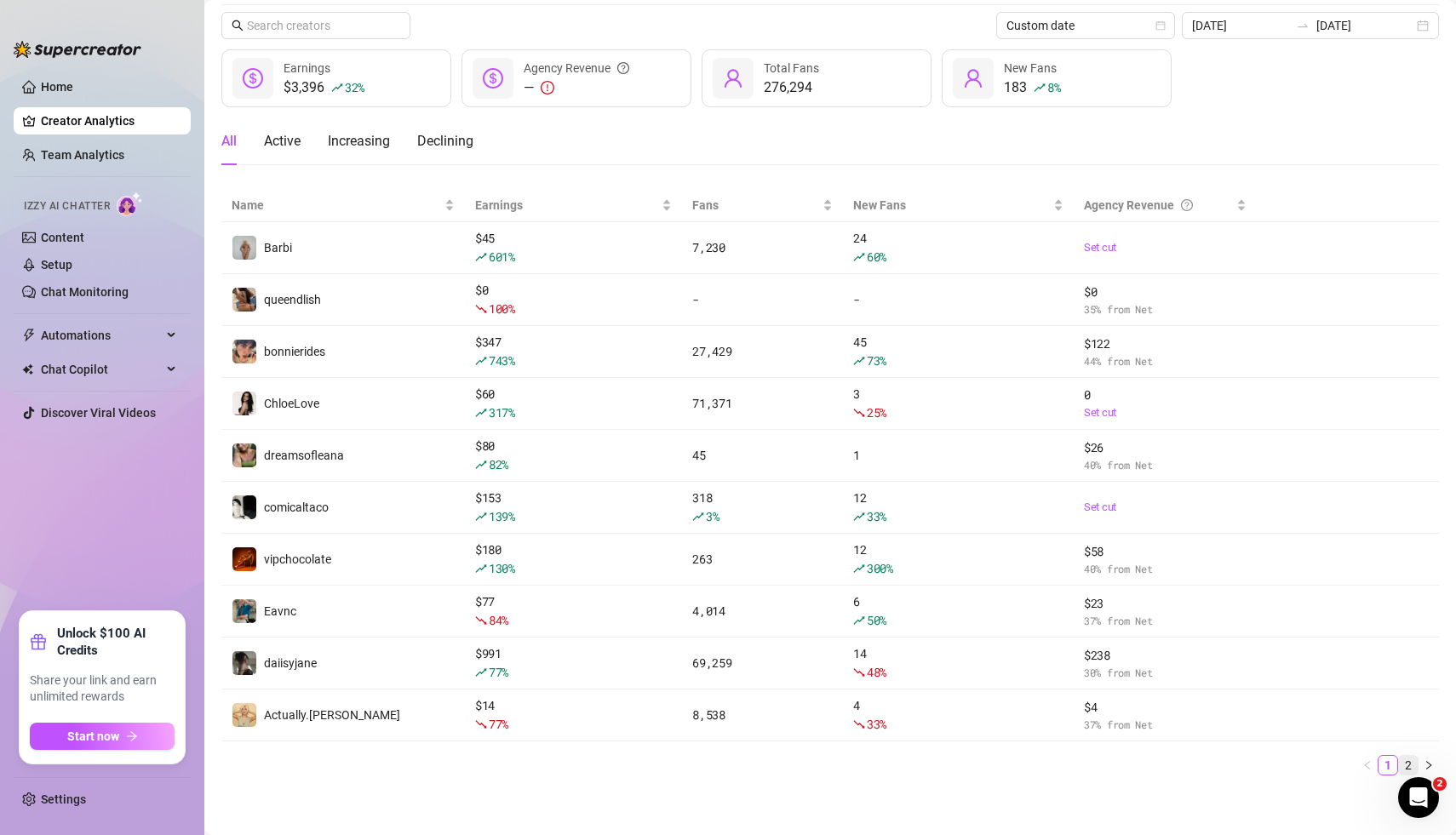
click at [1409, 759] on link "2" at bounding box center [1408, 765] width 19 height 19
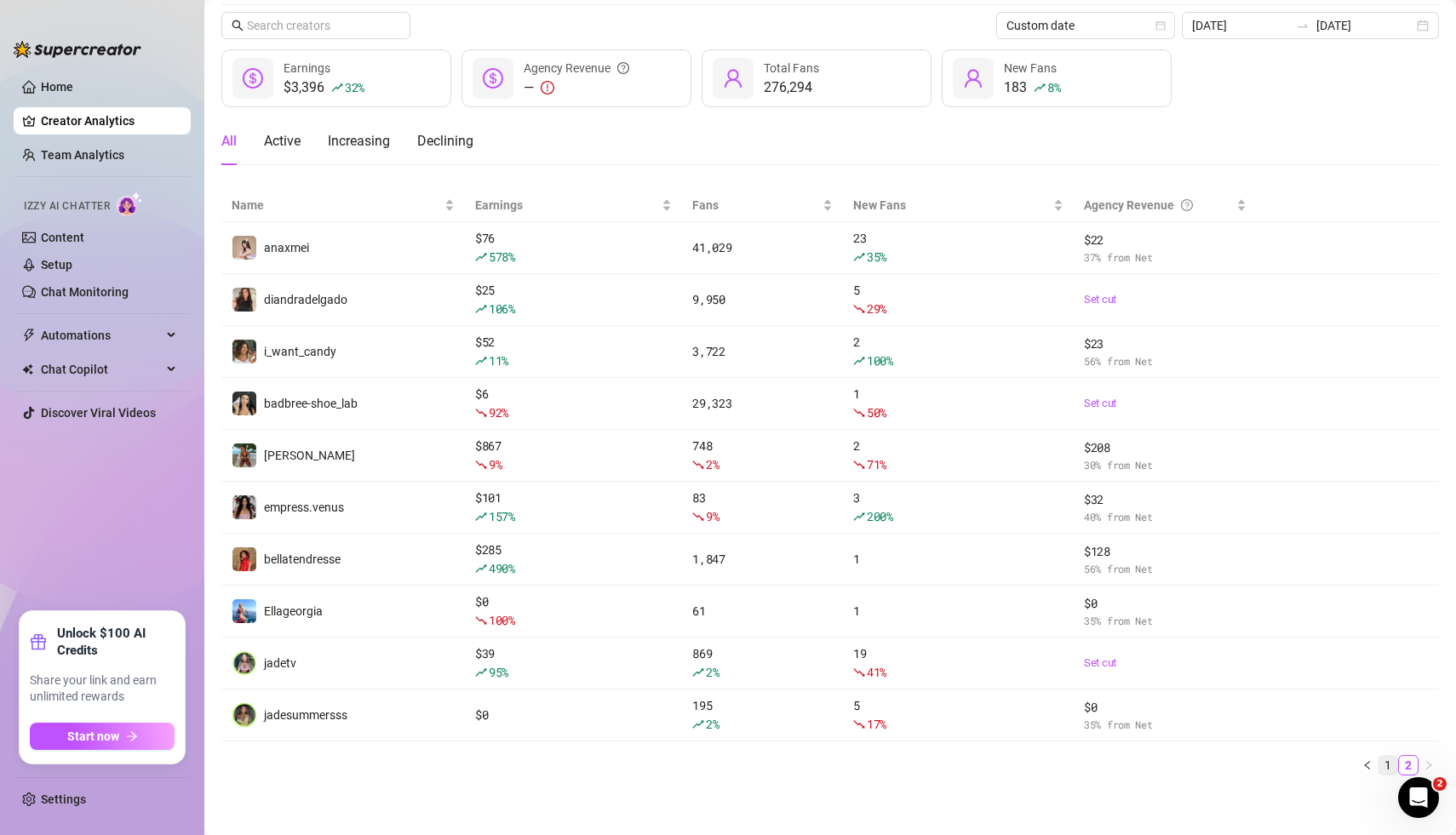
click at [1389, 764] on link "1" at bounding box center [1387, 765] width 19 height 19
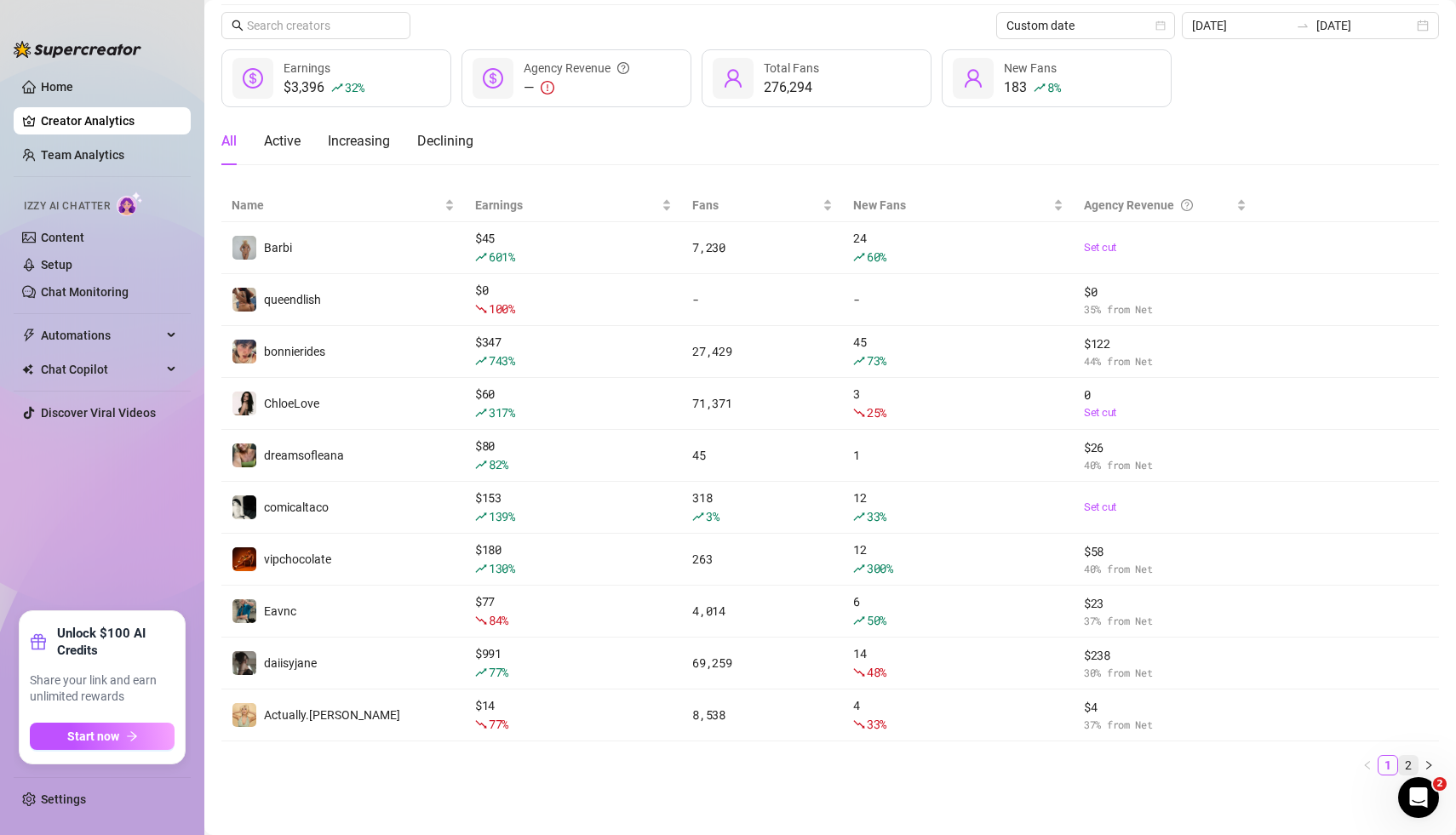
click at [1411, 757] on link "2" at bounding box center [1408, 765] width 19 height 19
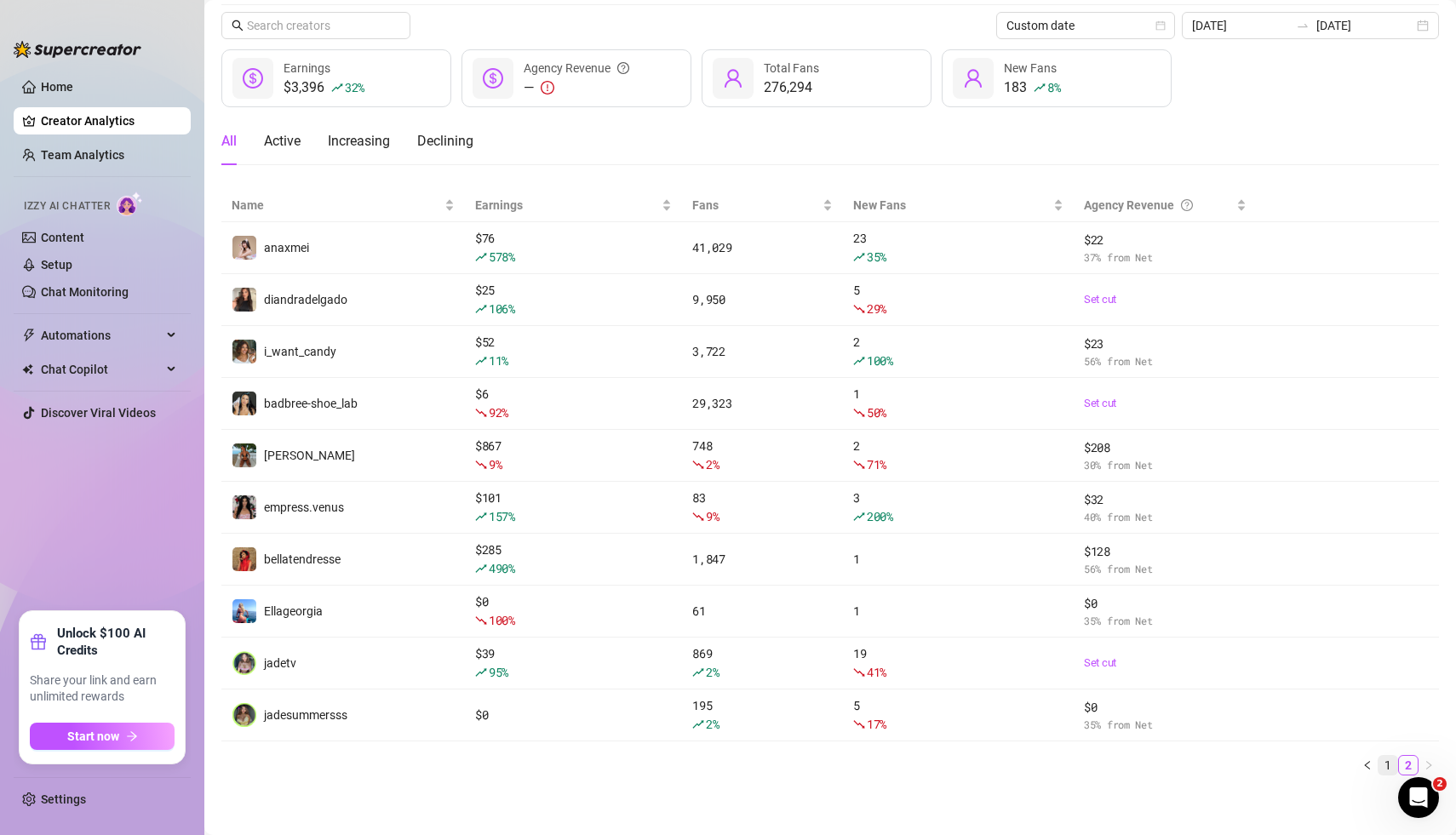
click at [1389, 759] on link "1" at bounding box center [1387, 765] width 19 height 19
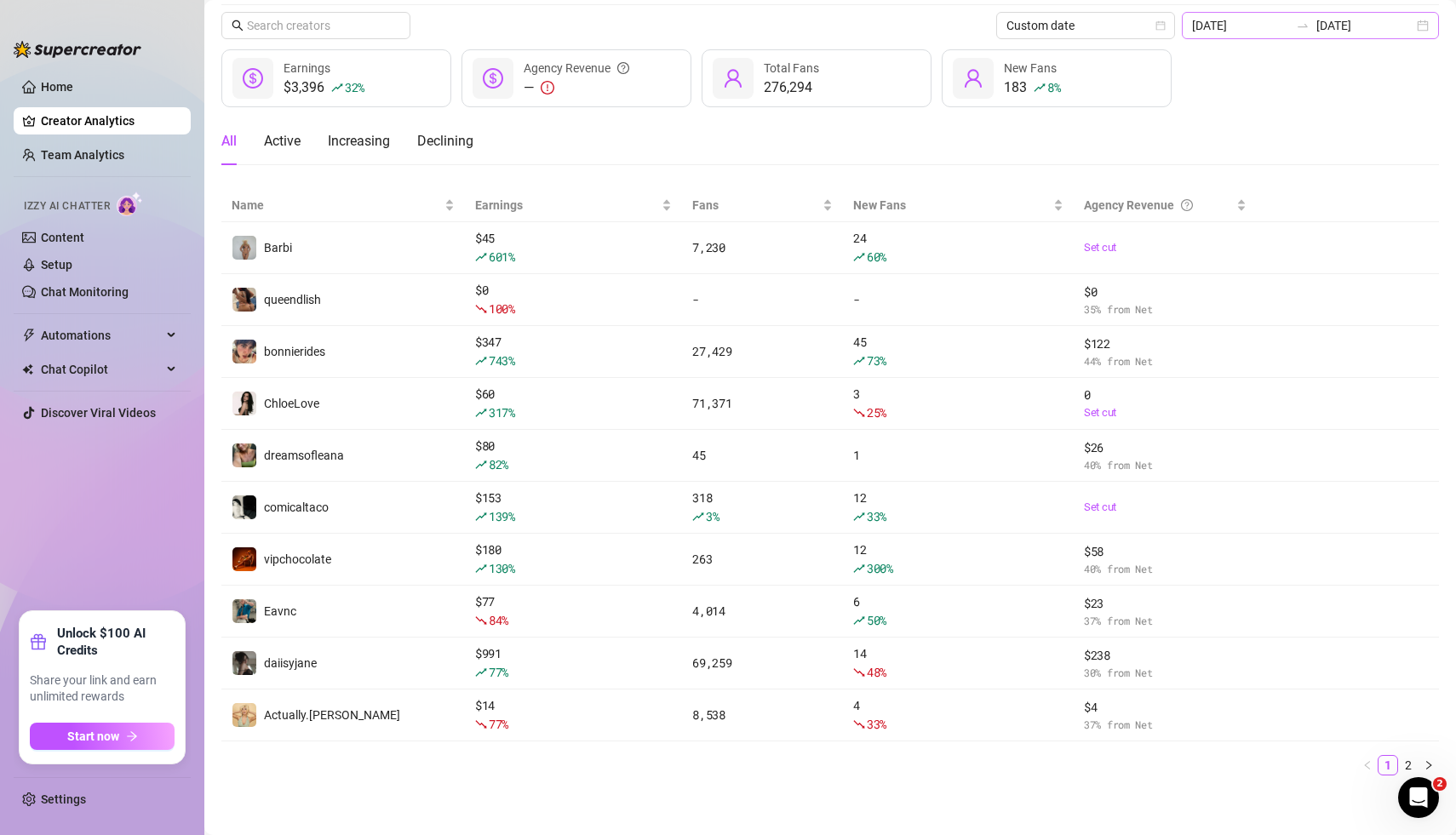
click at [1424, 27] on div "[DATE] [DATE]" at bounding box center [1310, 26] width 257 height 28
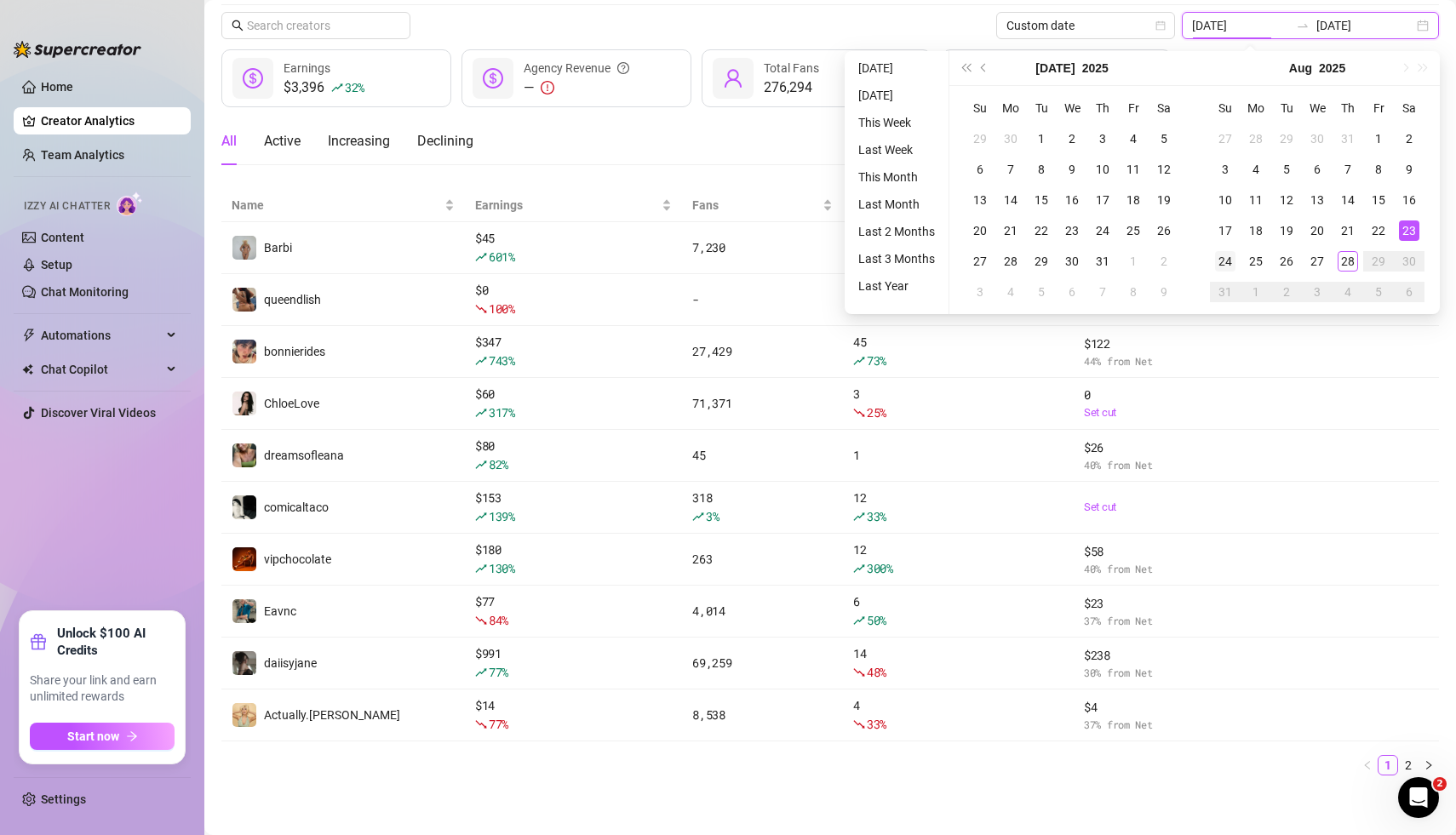
type input "[DATE]"
click at [1224, 261] on div "24" at bounding box center [1224, 261] width 21 height 21
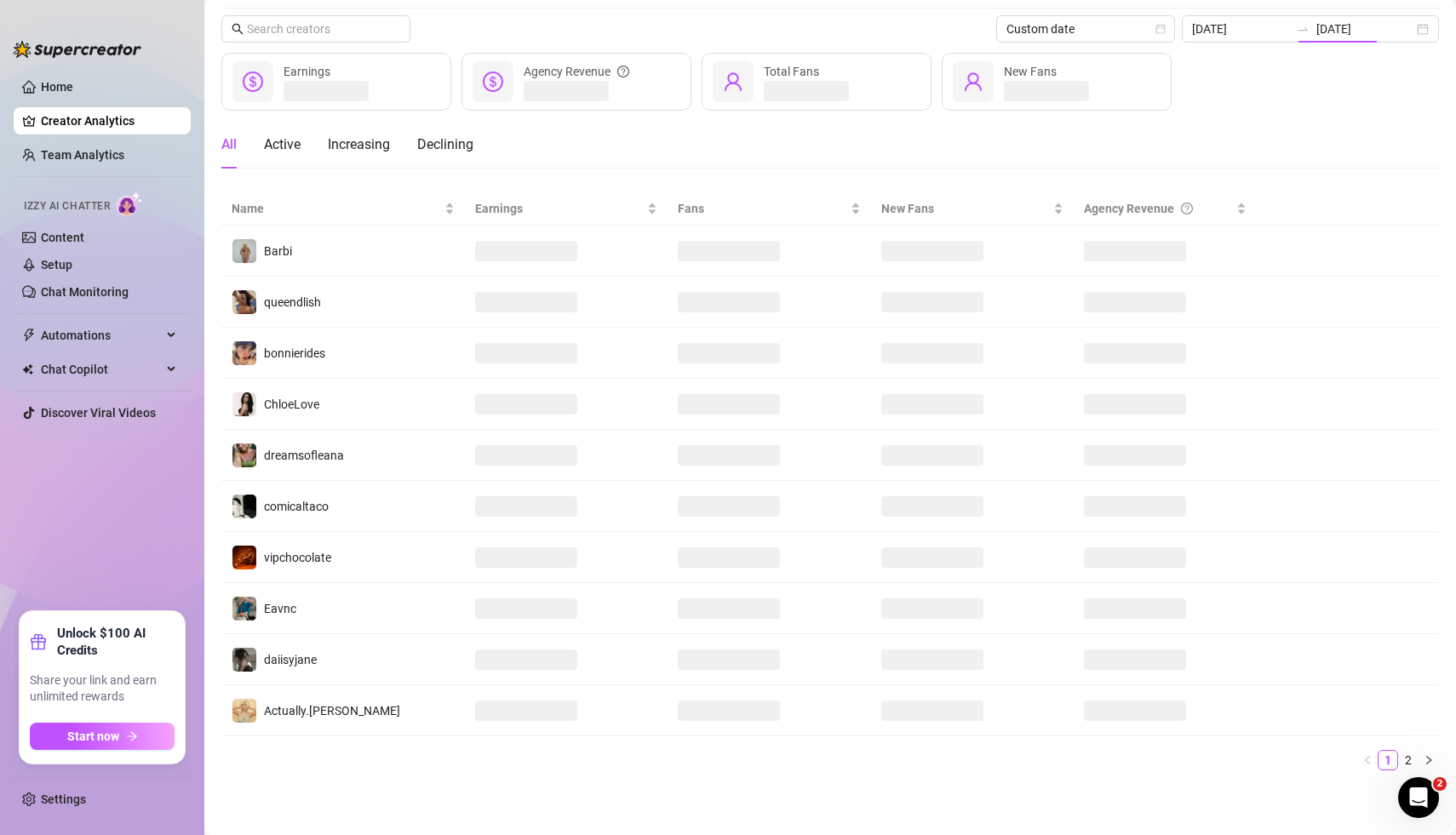
type input "[DATE]"
click at [744, 8] on div "Creators 20 connected accounts Manage Accounts + Add Account Custom date [DATE]…" at bounding box center [830, 374] width 1218 height 822
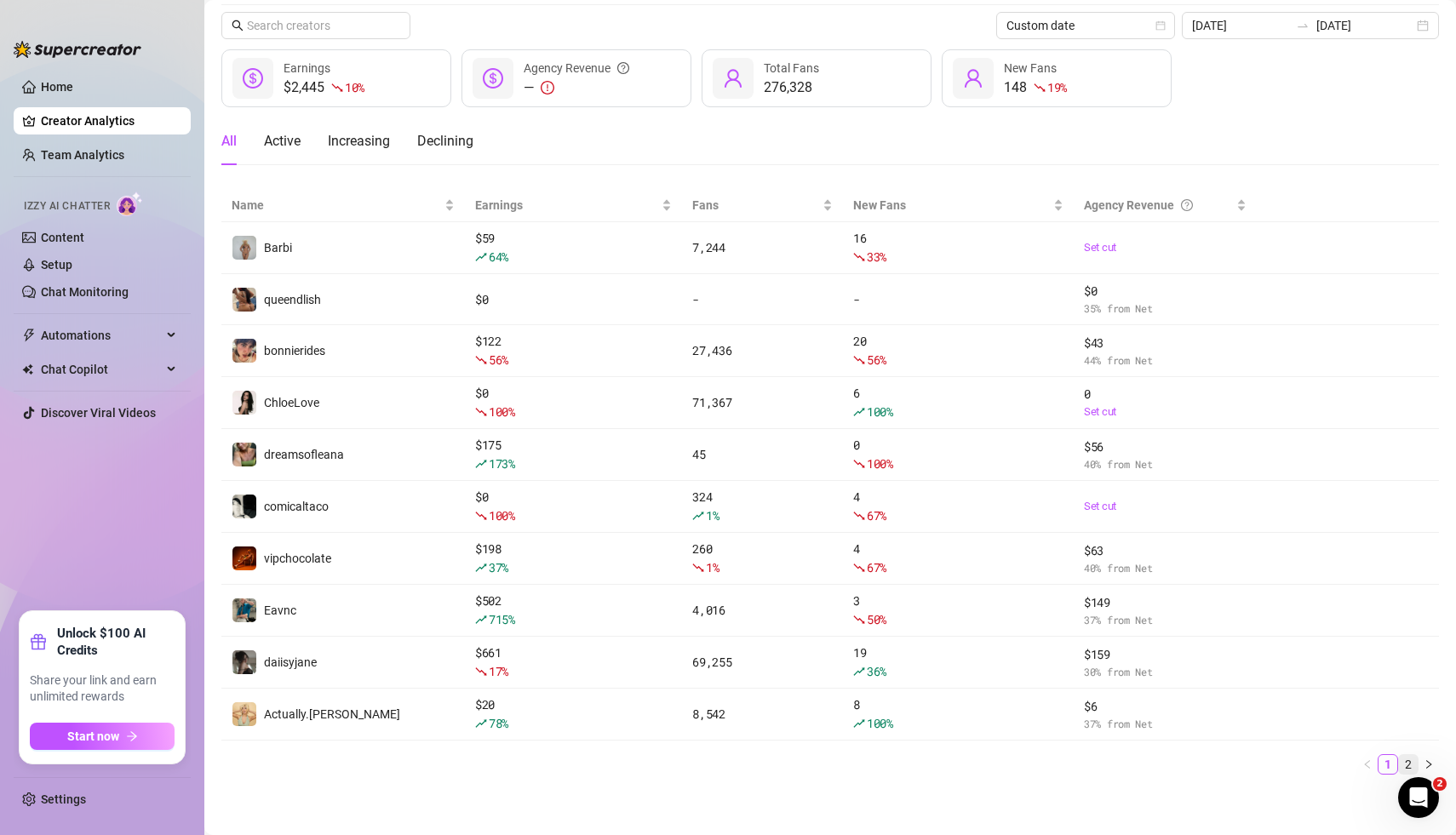
click at [1408, 762] on link "2" at bounding box center [1408, 764] width 19 height 19
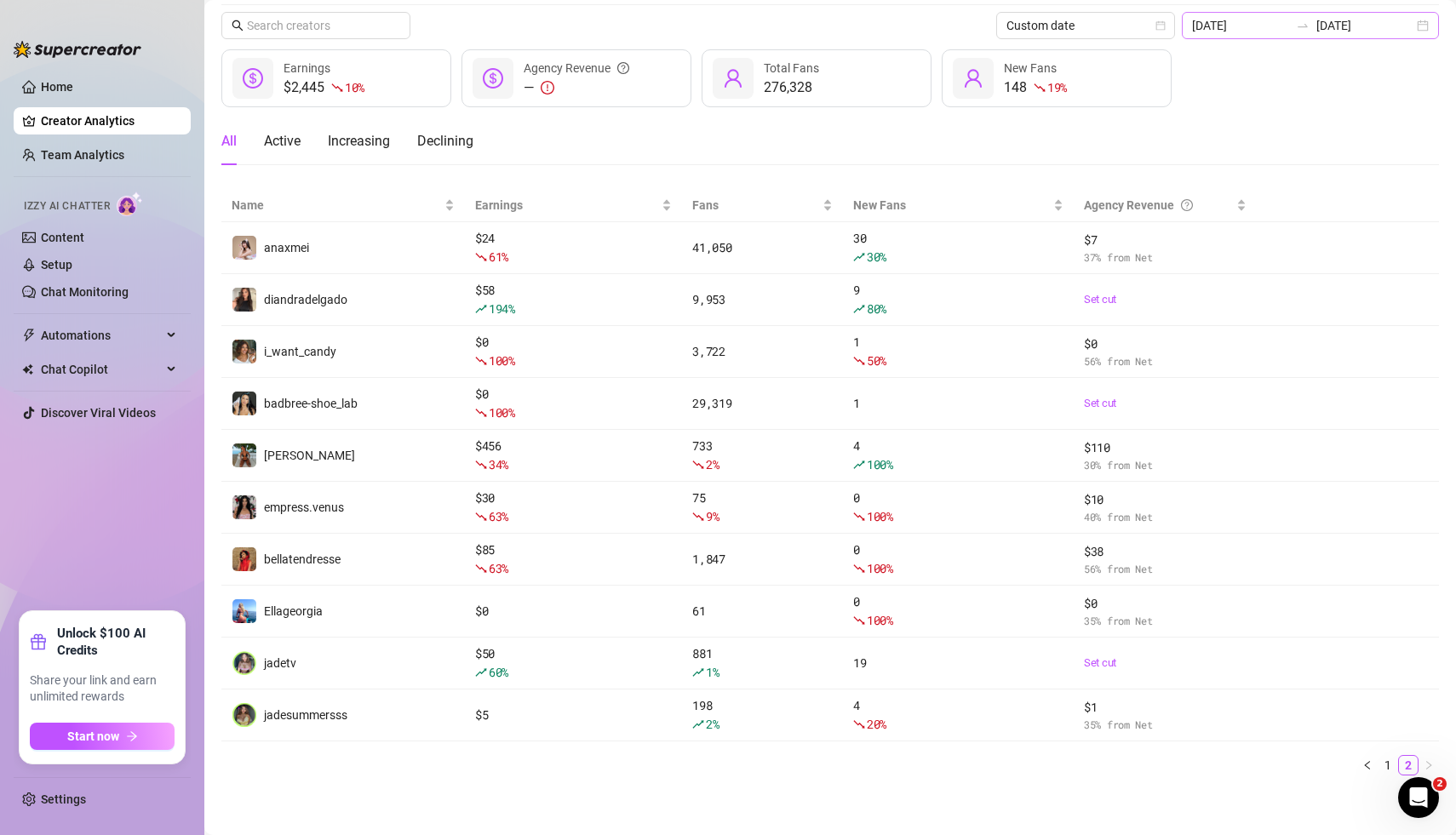
click at [1424, 29] on div "[DATE] [DATE]" at bounding box center [1310, 26] width 257 height 28
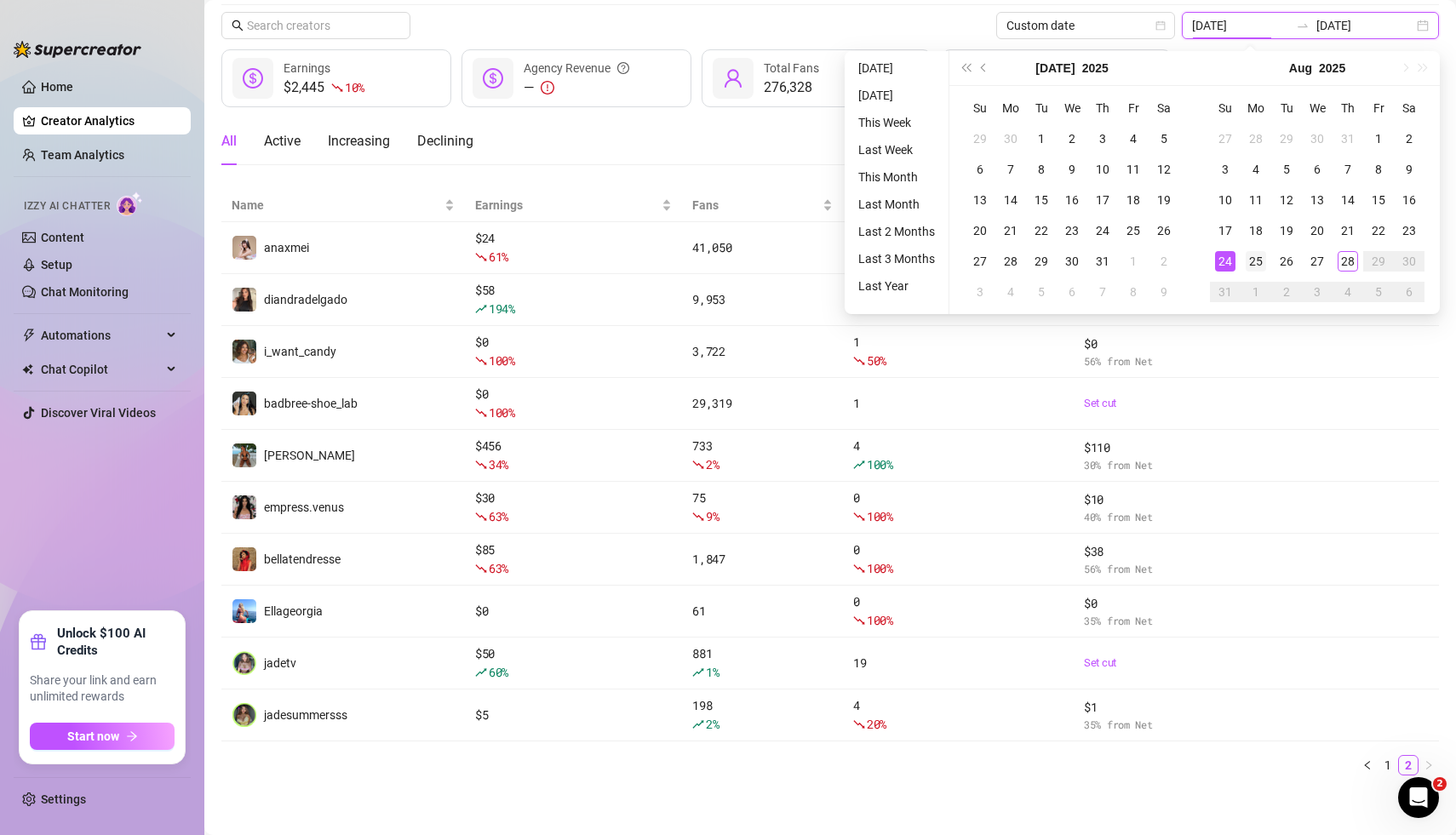
type input "[DATE]"
click at [1258, 260] on div "25" at bounding box center [1256, 261] width 21 height 21
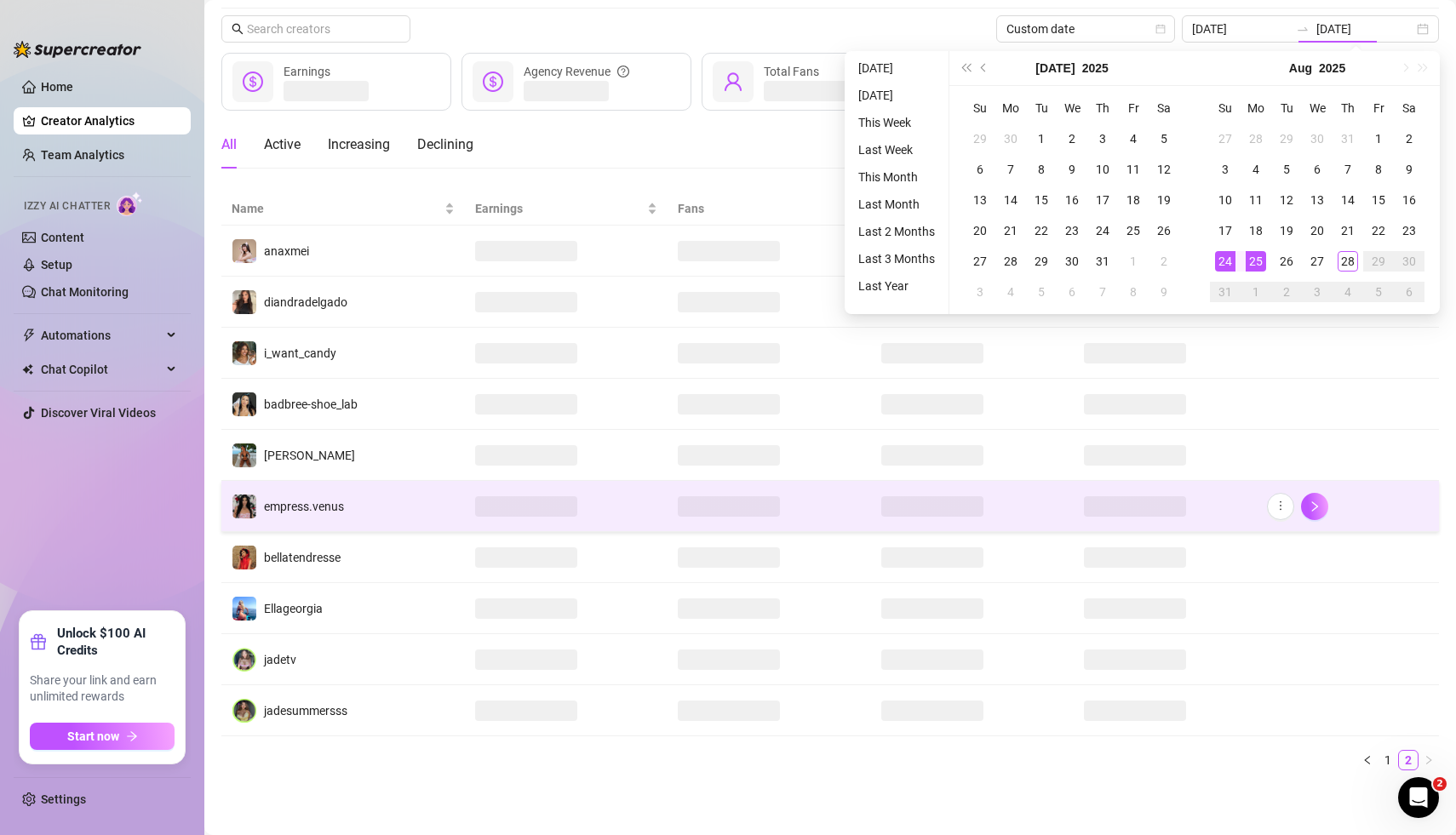
type input "[DATE]"
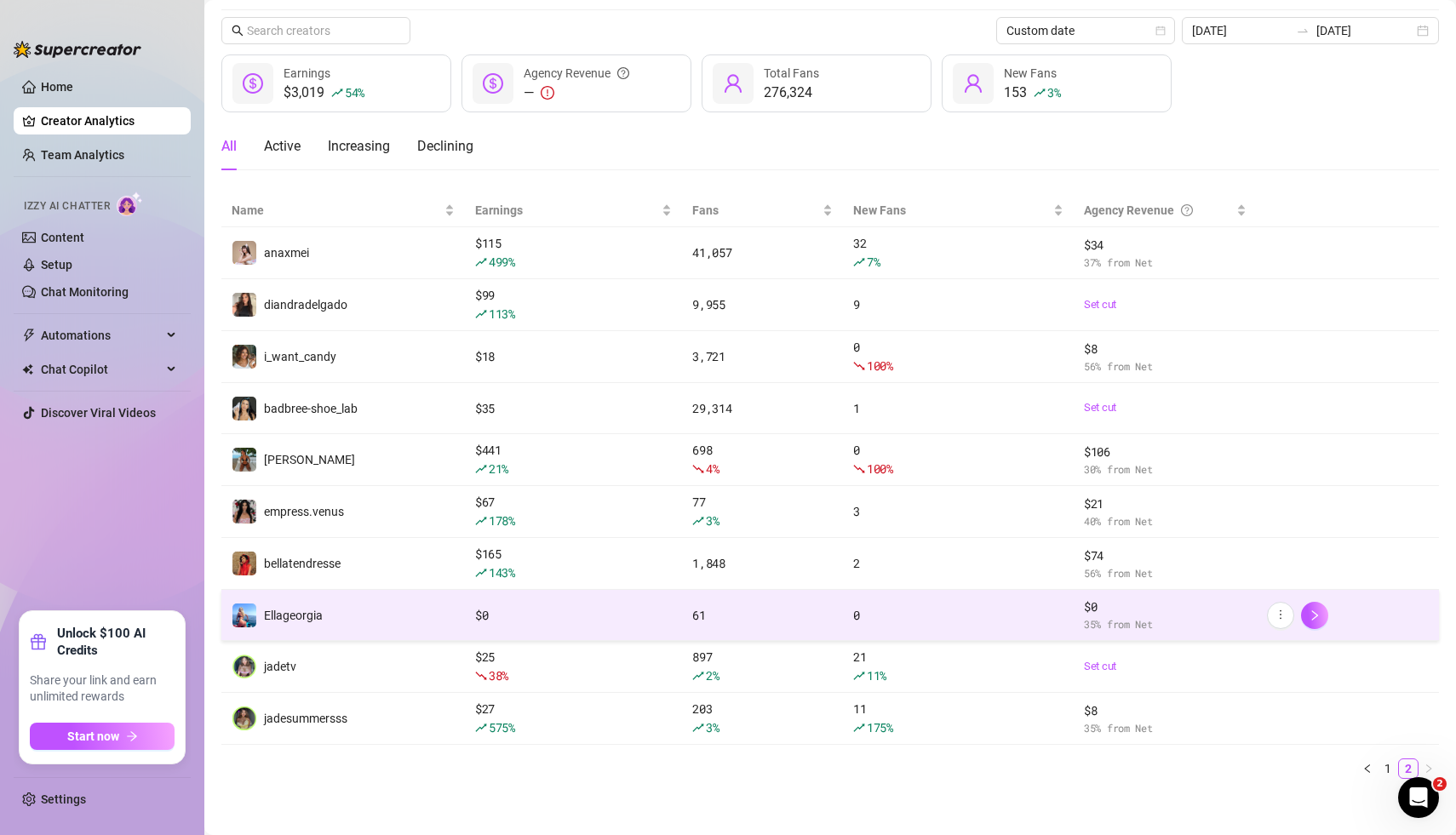
scroll to position [53, 0]
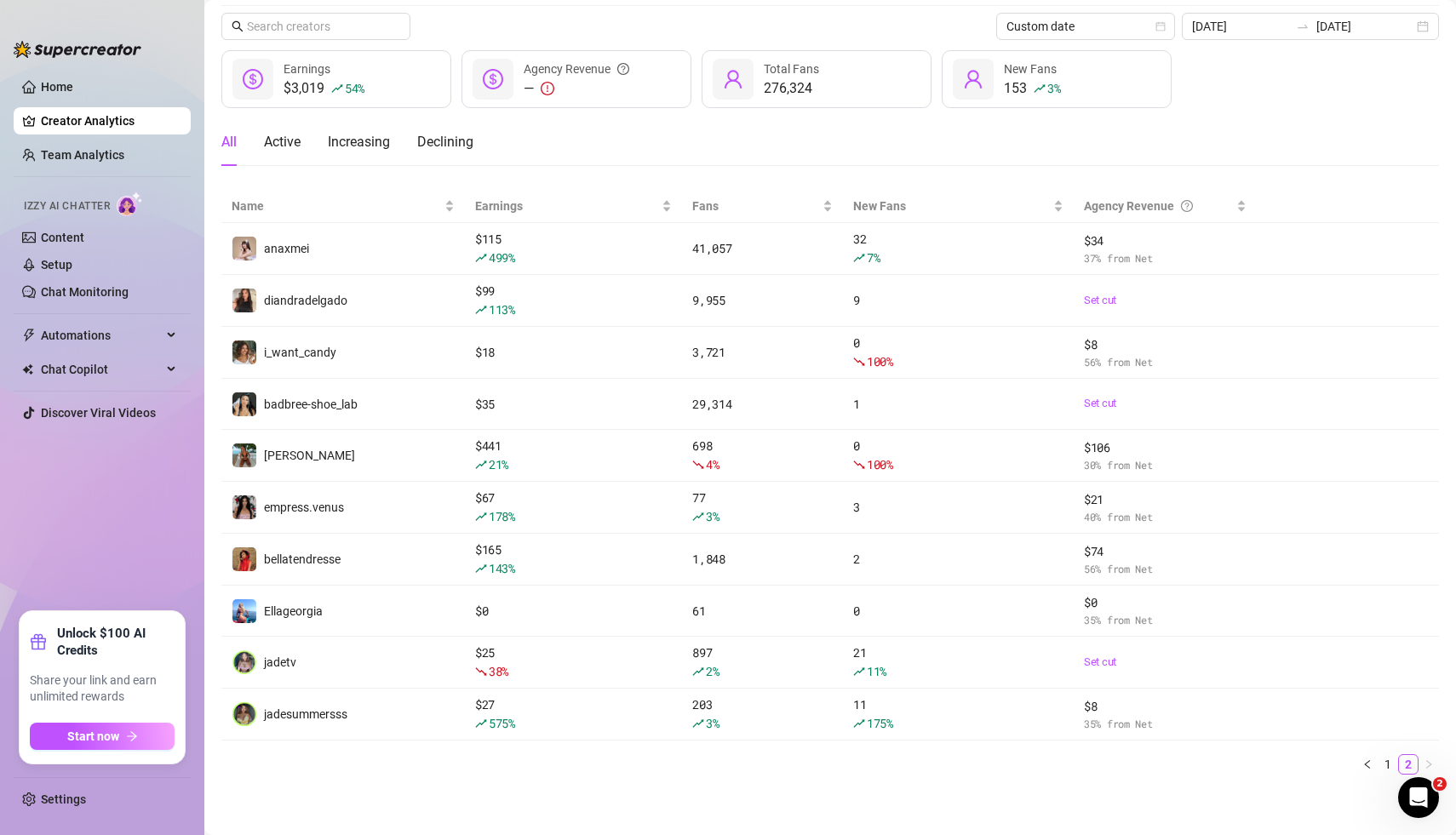
click at [939, 146] on div "All Active Increasing Declining" at bounding box center [830, 142] width 1218 height 47
click at [1388, 764] on link "1" at bounding box center [1387, 764] width 19 height 19
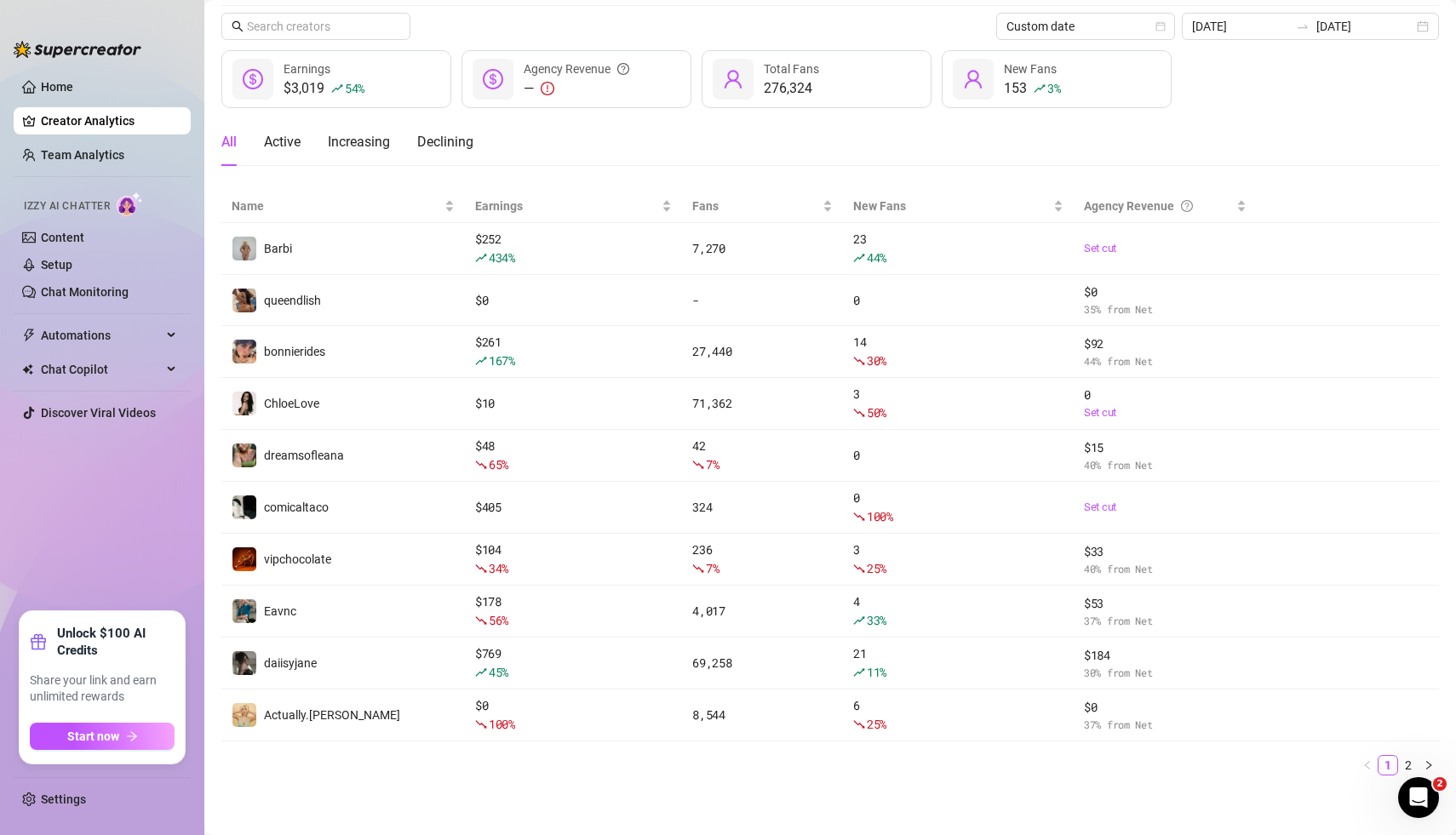
click at [624, 777] on div "Name Earnings Fans New Fans Agency Revenue Barbi $ 252 434 % 7,270 23 44 % Set …" at bounding box center [830, 489] width 1218 height 599
click at [550, 773] on div "Name Earnings Fans New Fans Agency Revenue Barbi $ 252 434 % 7,270 23 44 % Set …" at bounding box center [830, 489] width 1218 height 599
click at [1326, 130] on div "All Active Increasing Declining" at bounding box center [830, 142] width 1218 height 47
click at [1421, 22] on div "[DATE] [DATE]" at bounding box center [1310, 27] width 257 height 28
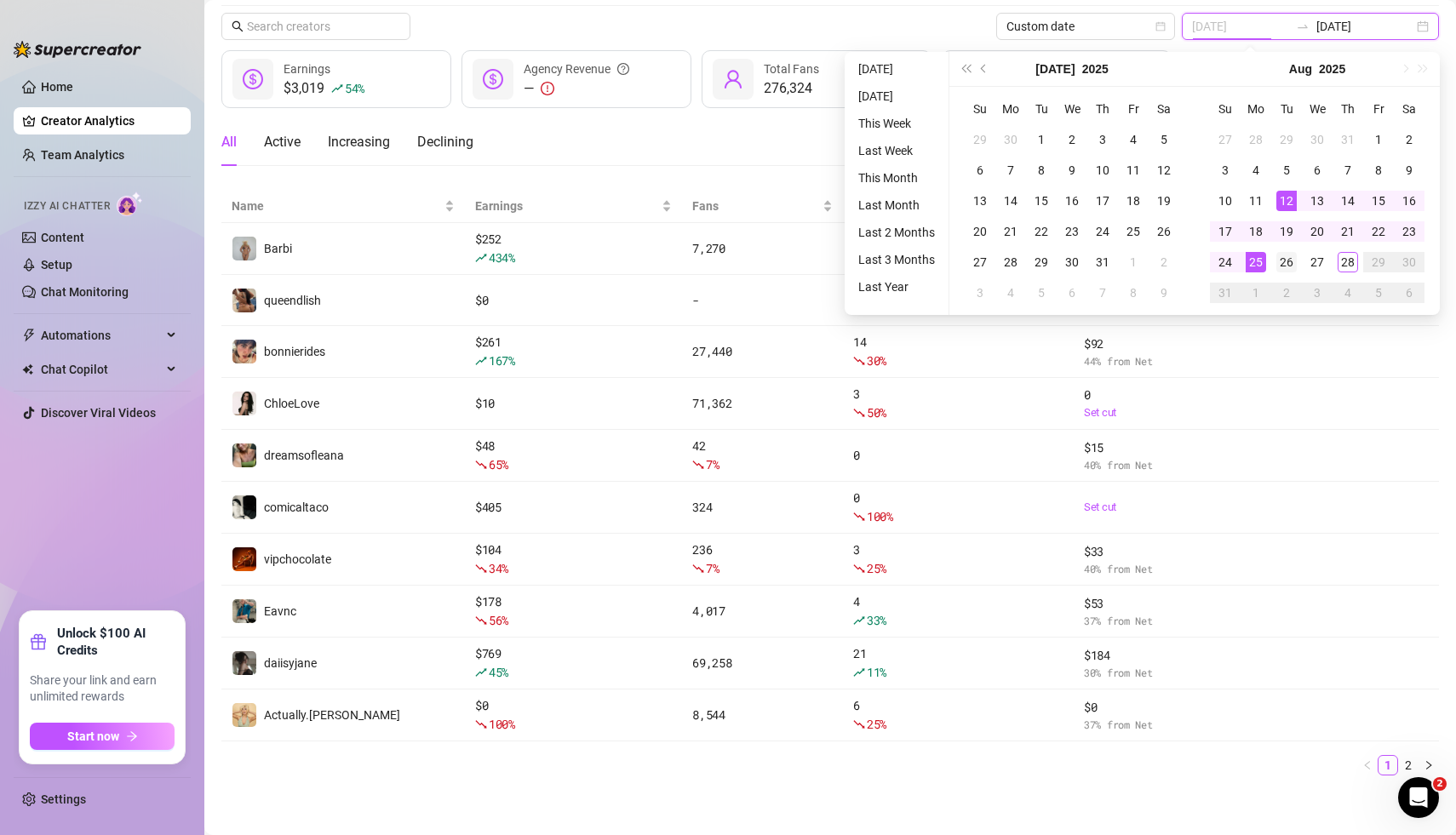
type input "[DATE]"
click at [1290, 267] on div "26" at bounding box center [1287, 262] width 21 height 21
type input "[DATE]"
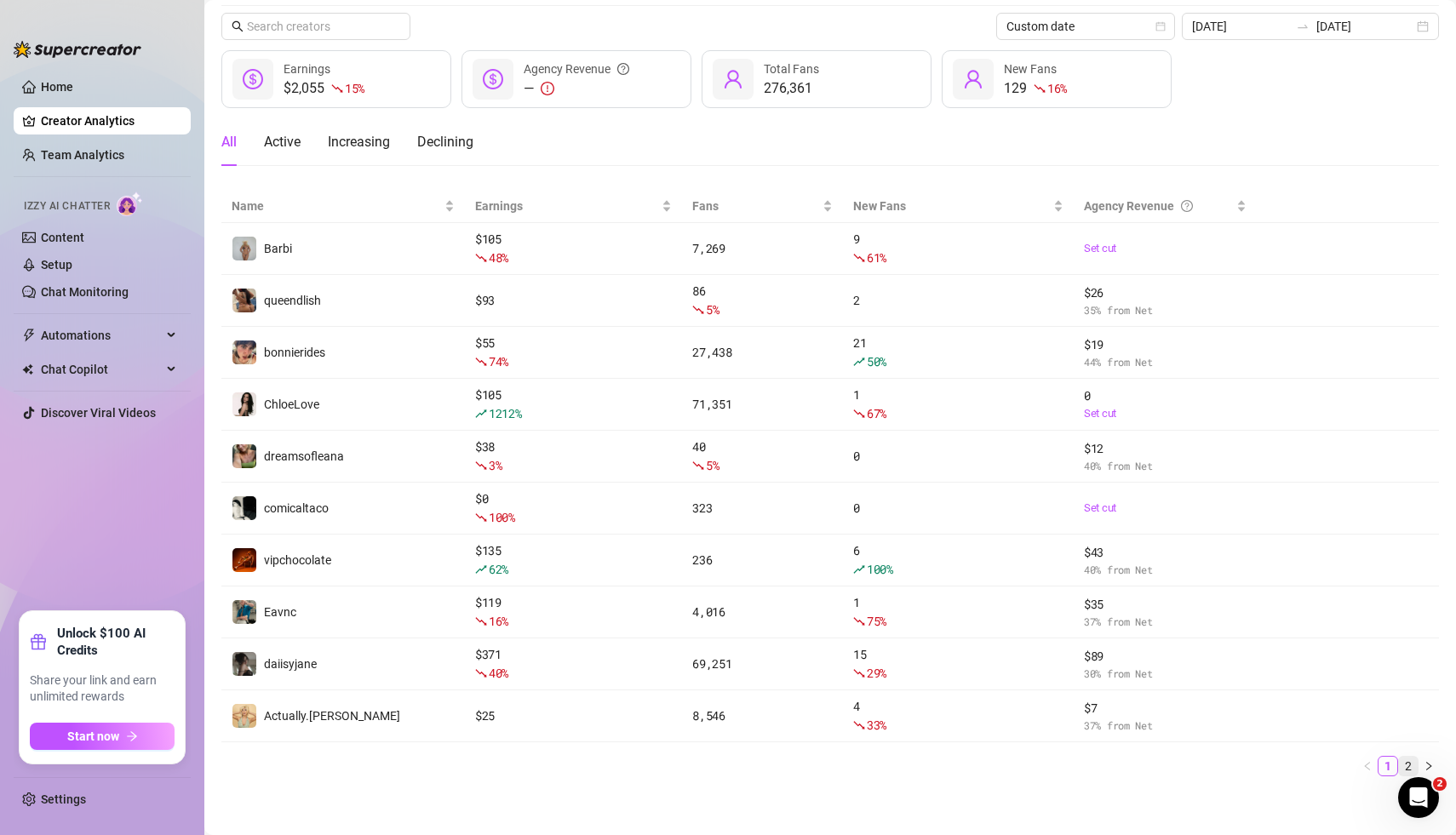
click at [1411, 759] on link "2" at bounding box center [1408, 765] width 19 height 19
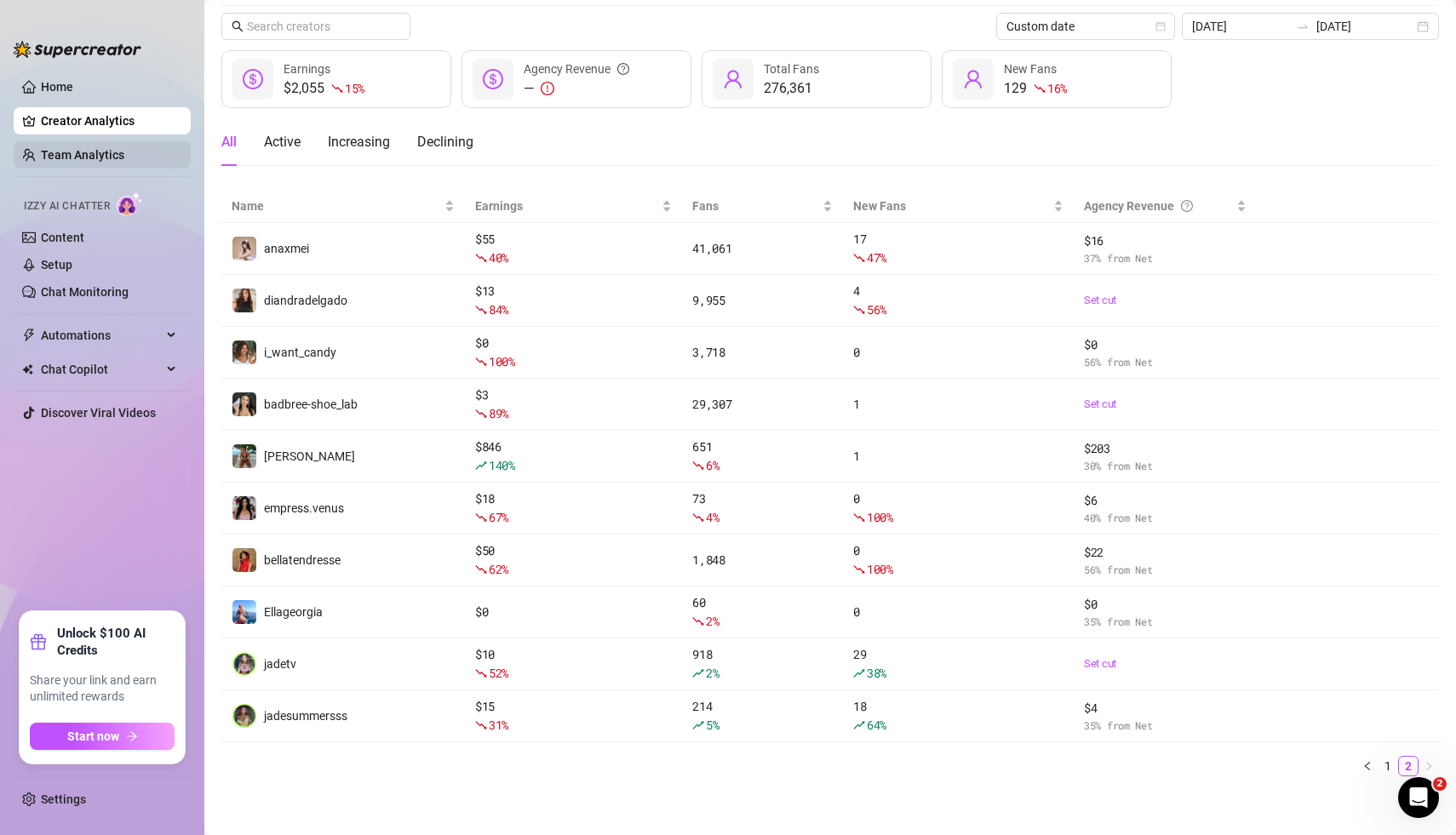
click at [119, 158] on link "Team Analytics" at bounding box center [82, 155] width 84 height 14
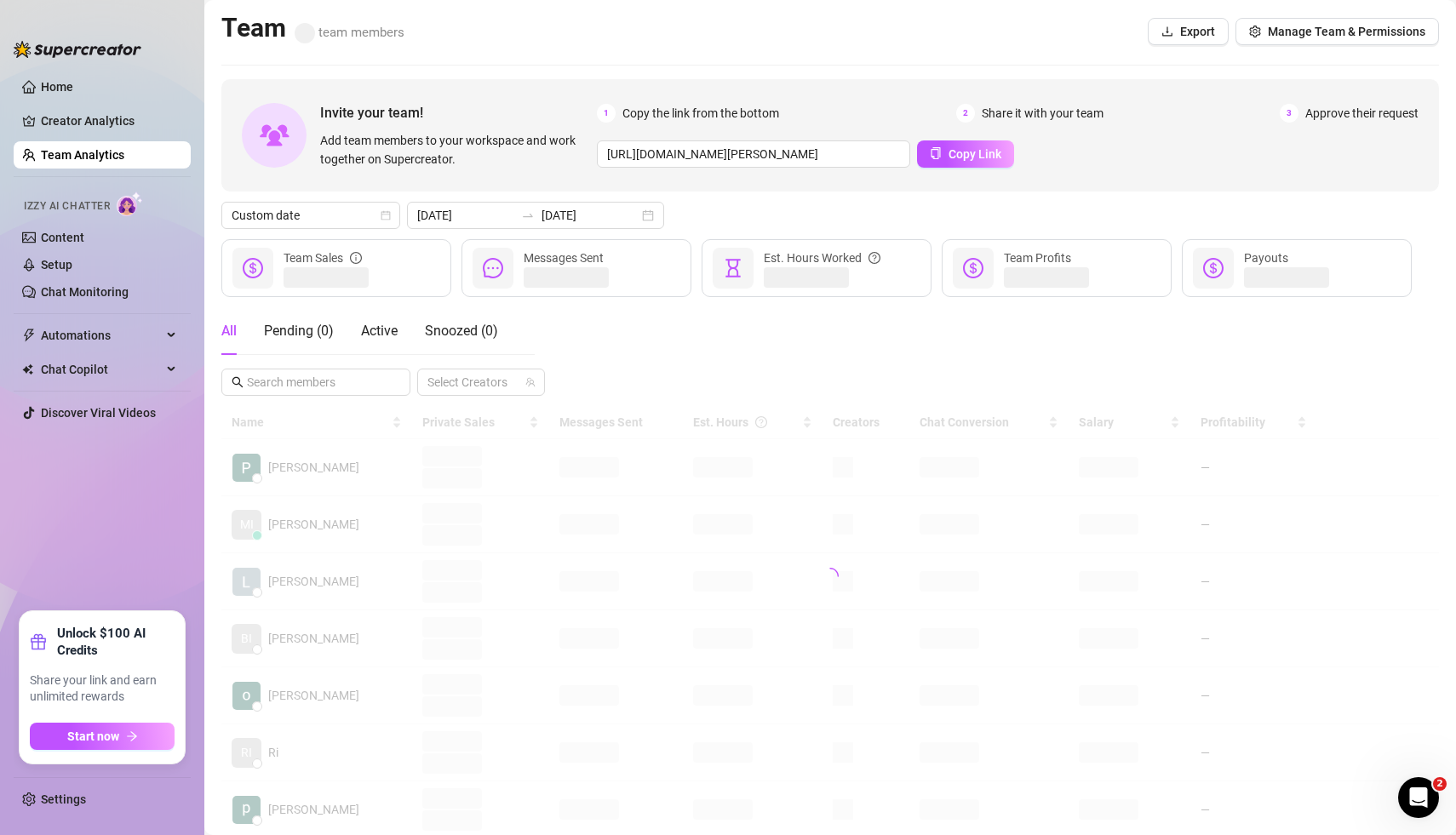
click at [990, 212] on div "Custom date [DATE] [DATE]" at bounding box center [830, 216] width 1218 height 28
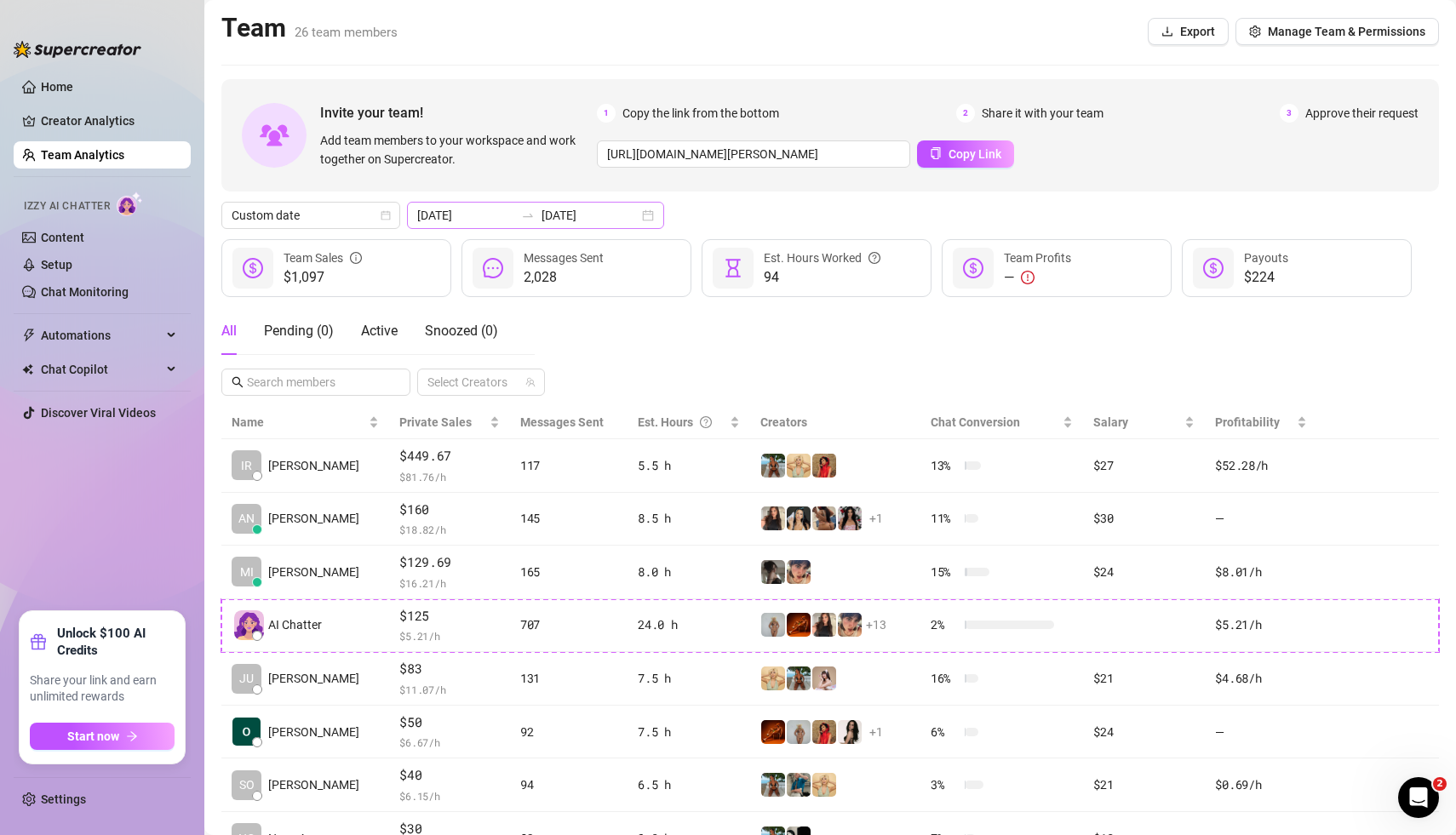
click at [616, 221] on div "[DATE] [DATE]" at bounding box center [535, 216] width 257 height 28
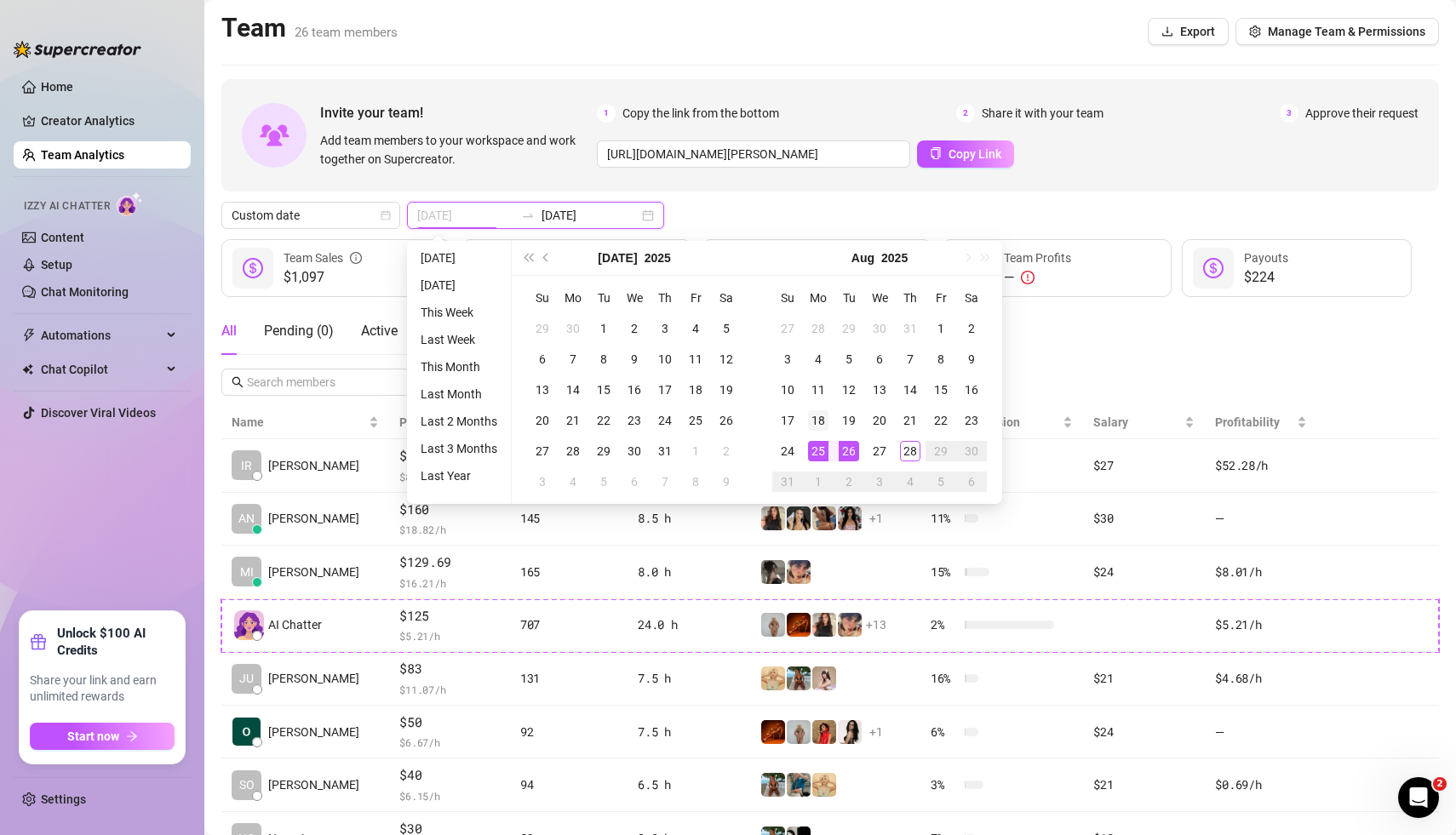
type input "[DATE]"
click at [822, 423] on div "18" at bounding box center [818, 420] width 21 height 21
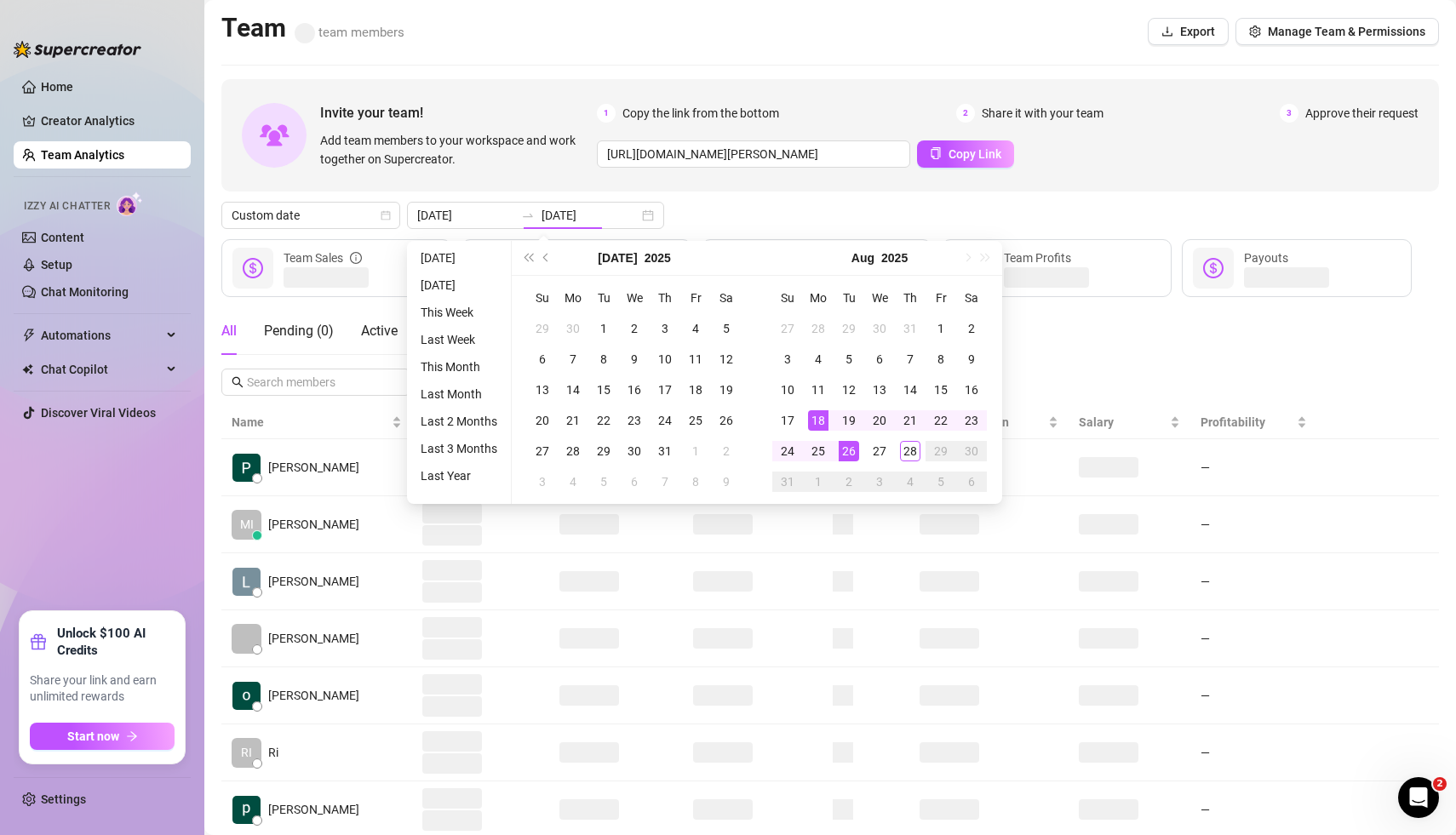
type input "[DATE]"
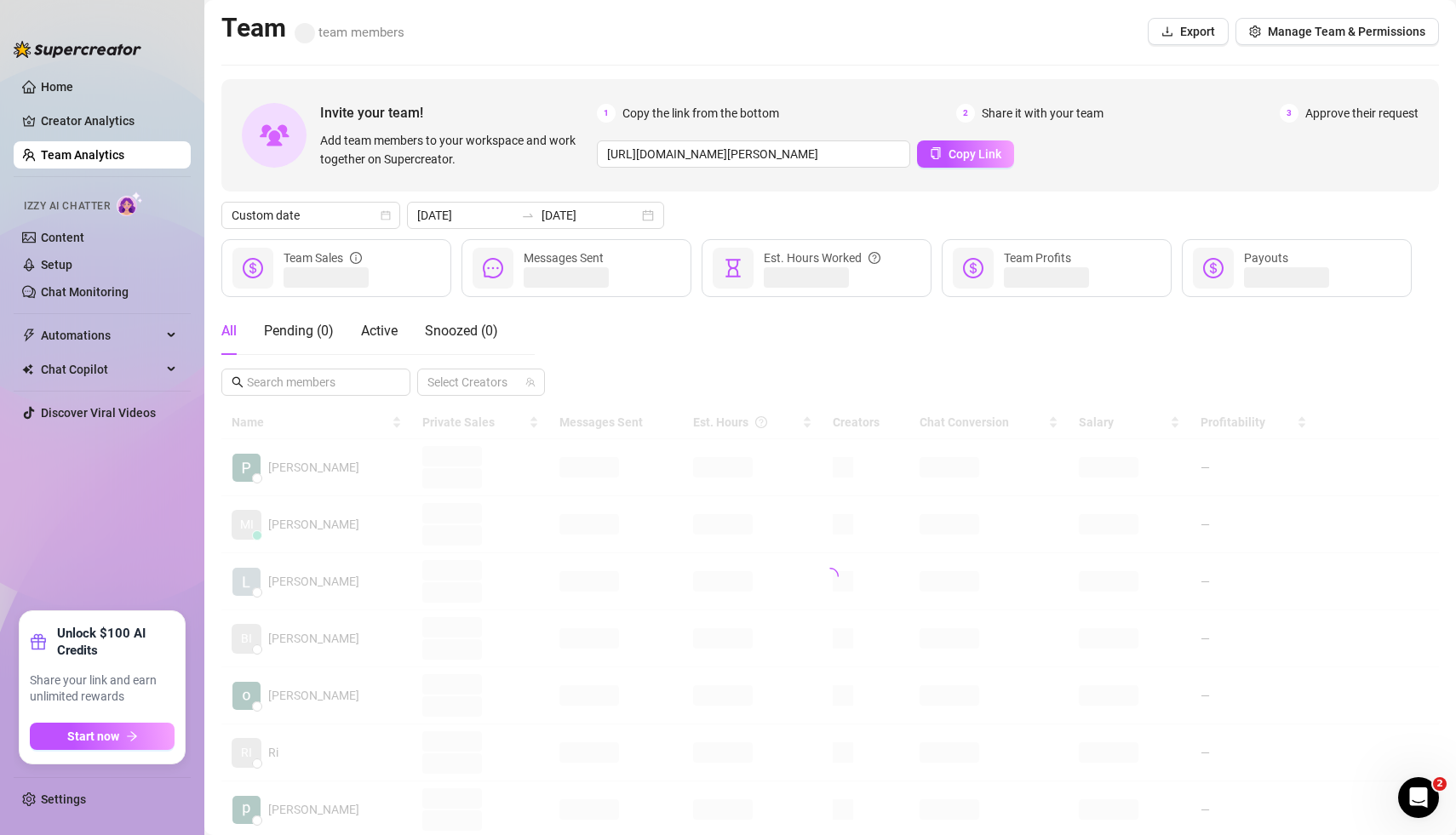
click at [862, 217] on div "Custom date [DATE] [DATE]" at bounding box center [830, 216] width 1218 height 28
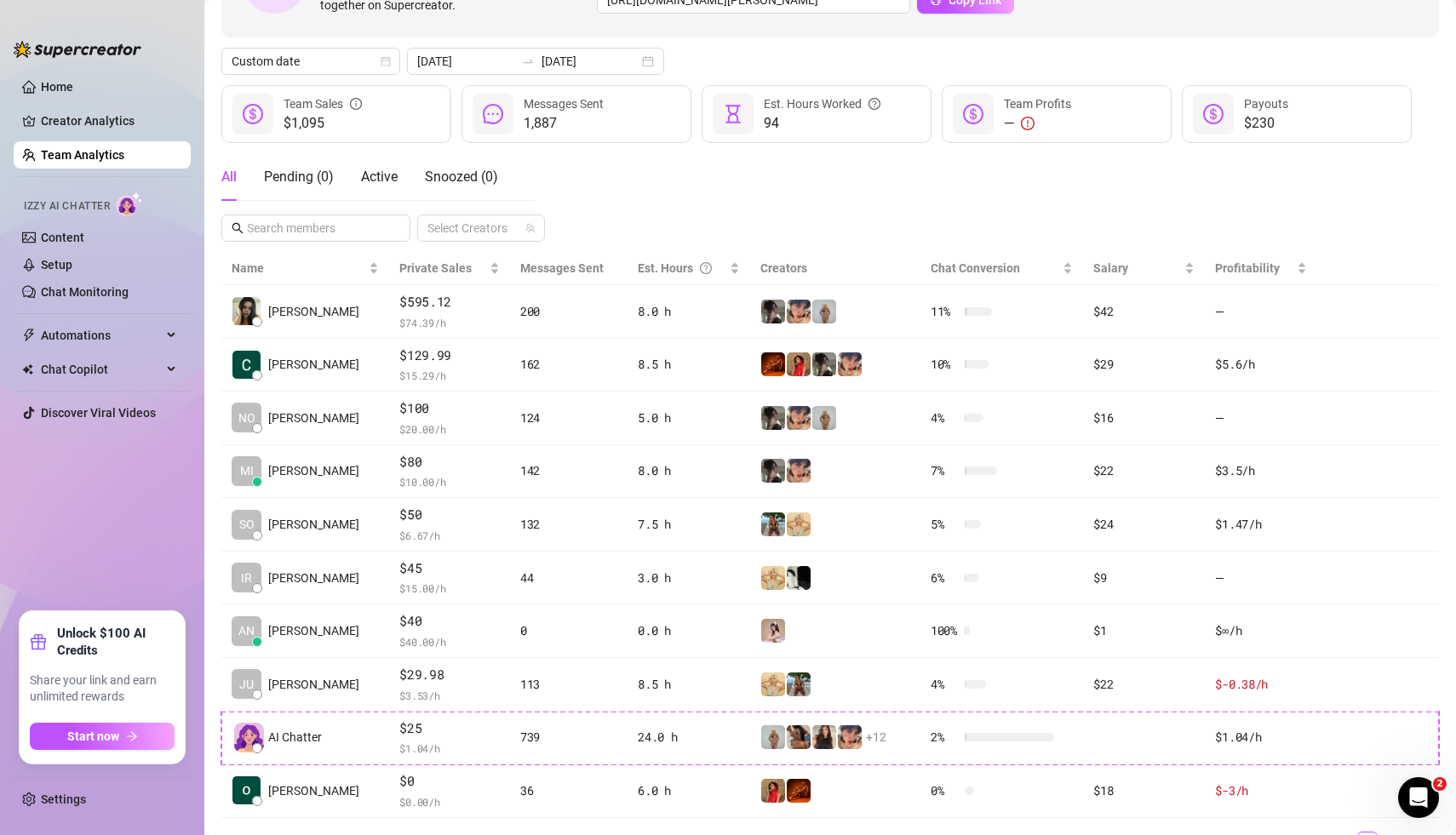
scroll to position [152, 0]
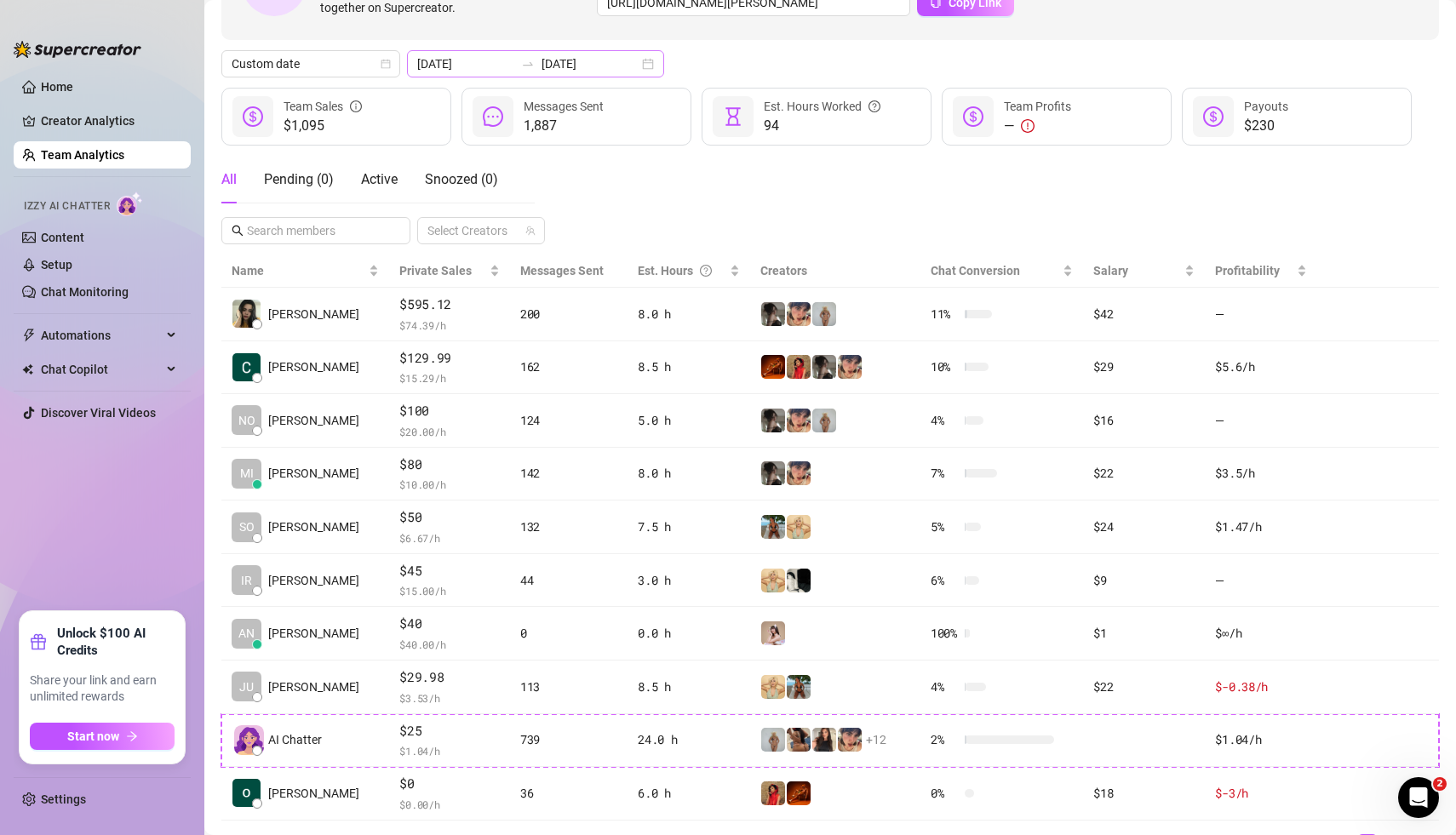
click at [613, 65] on div "[DATE] [DATE]" at bounding box center [535, 64] width 257 height 28
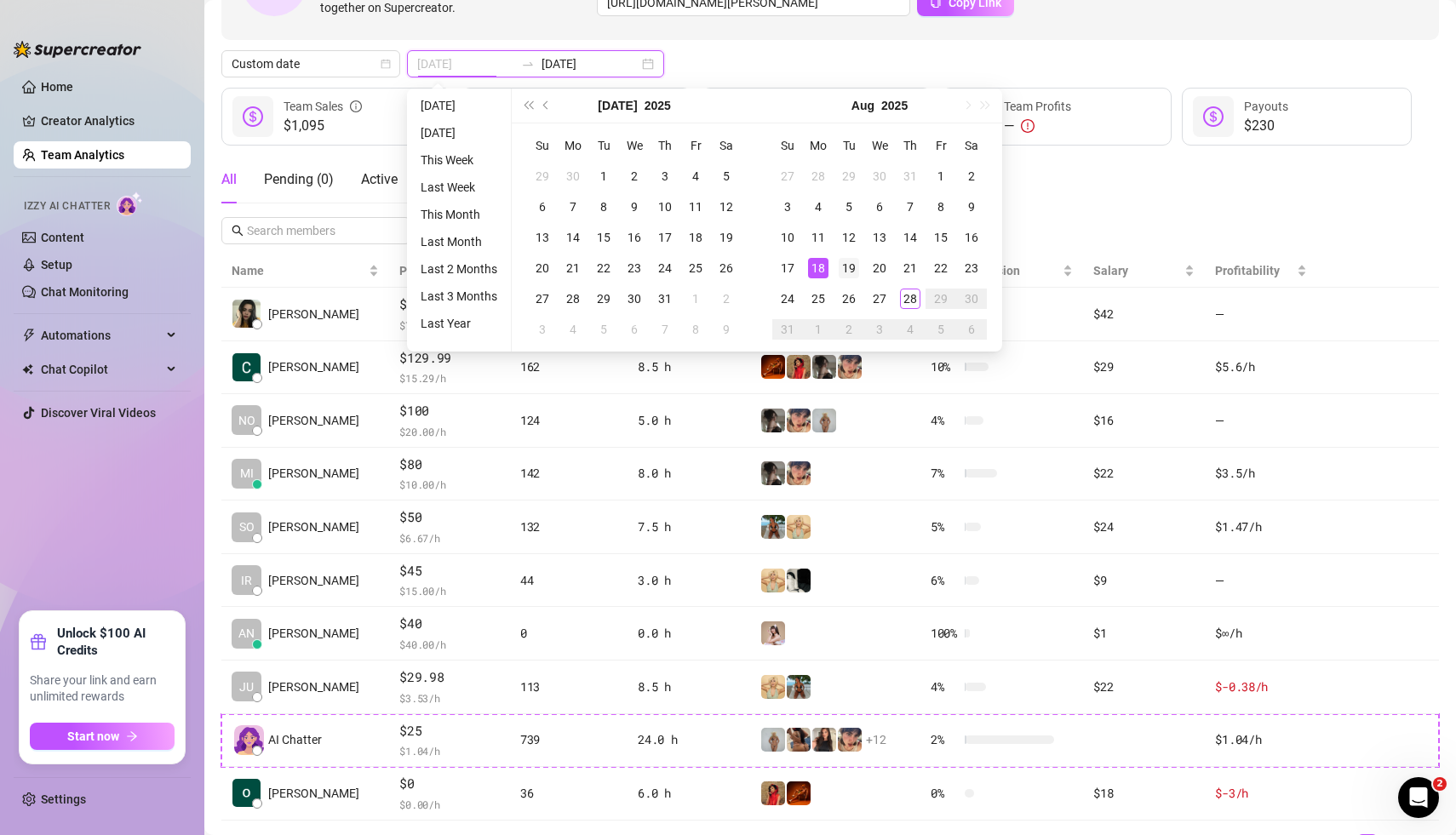
type input "[DATE]"
click at [853, 267] on div "19" at bounding box center [848, 268] width 21 height 21
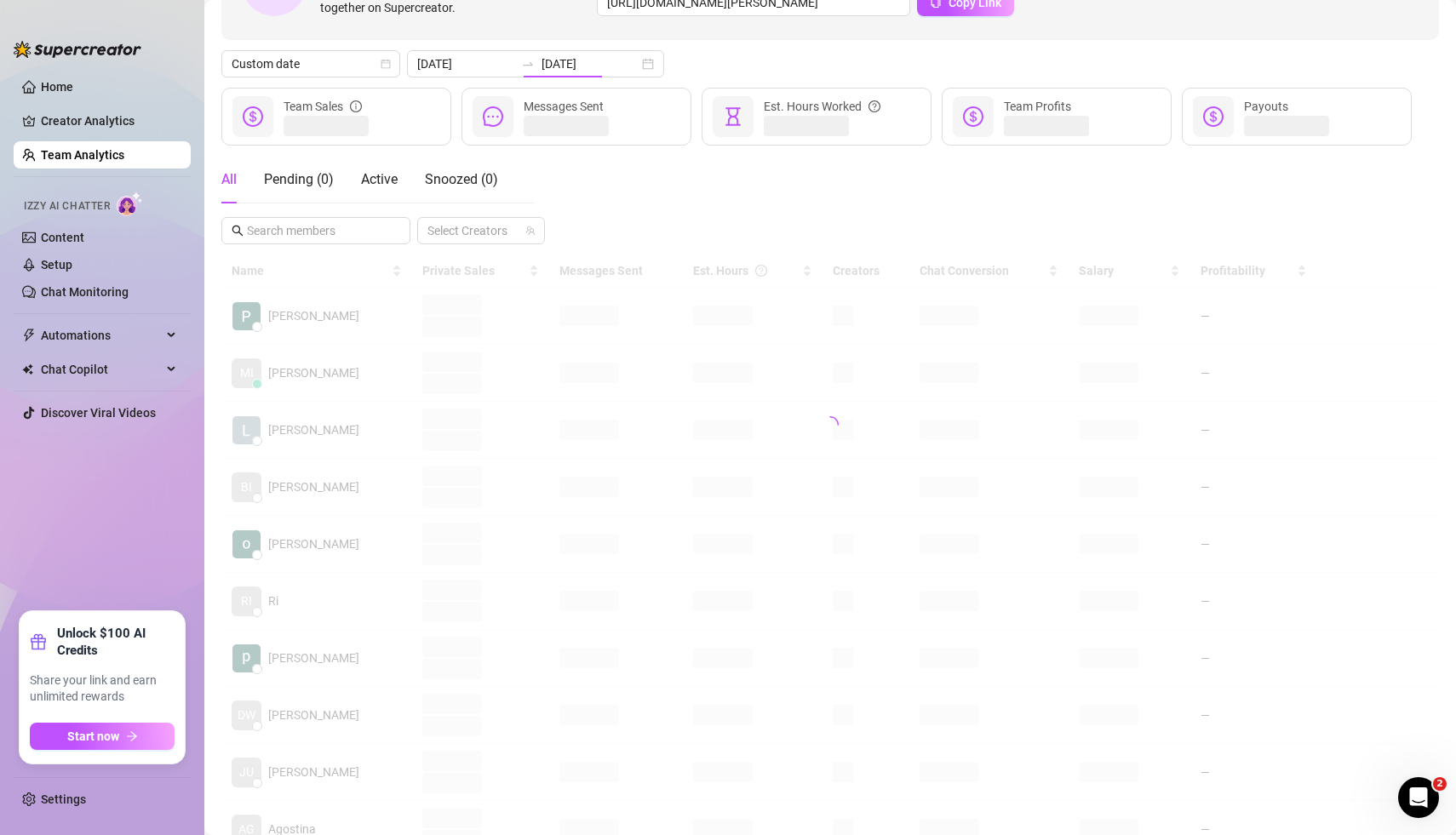
type input "[DATE]"
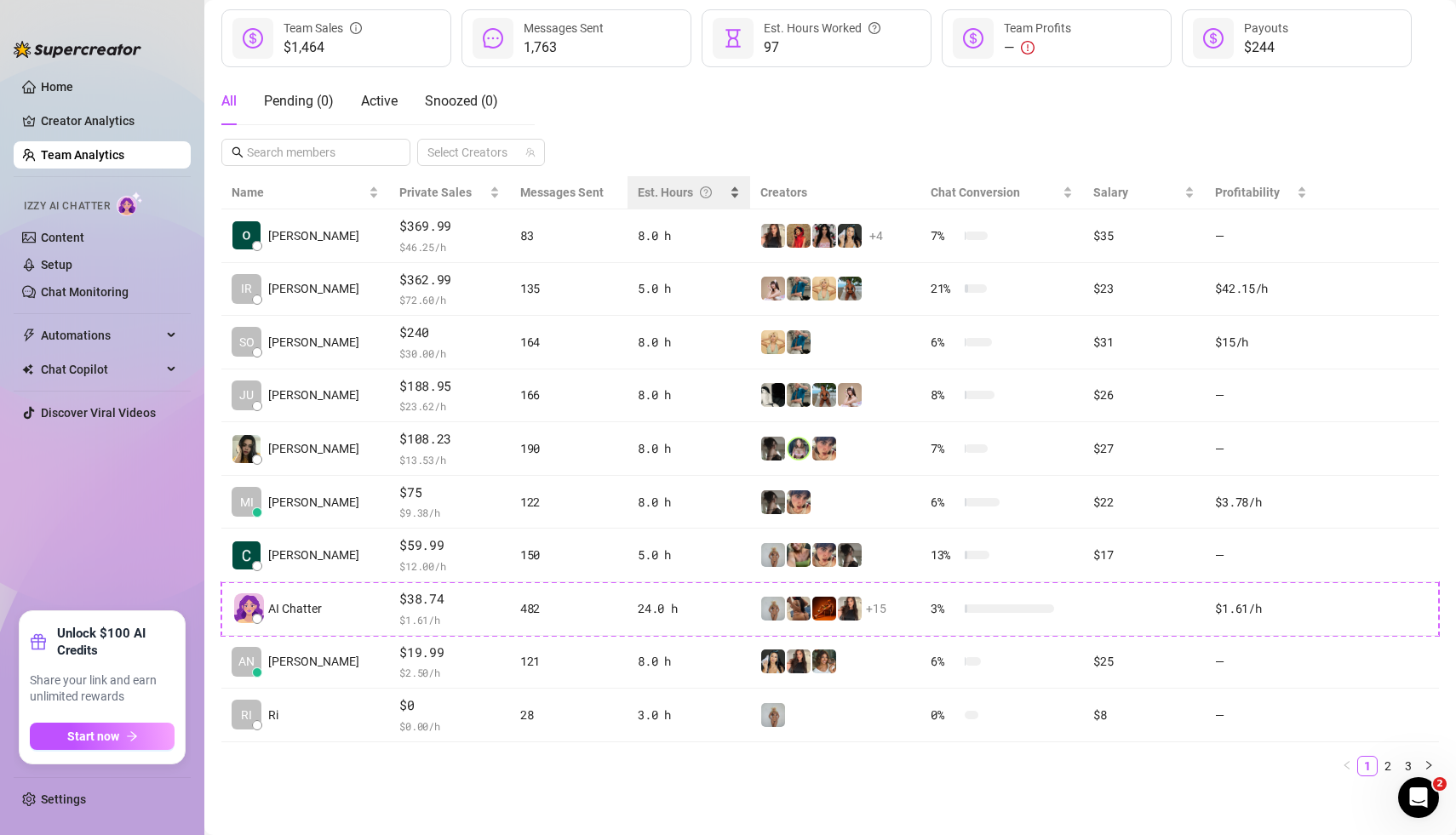
scroll to position [136, 0]
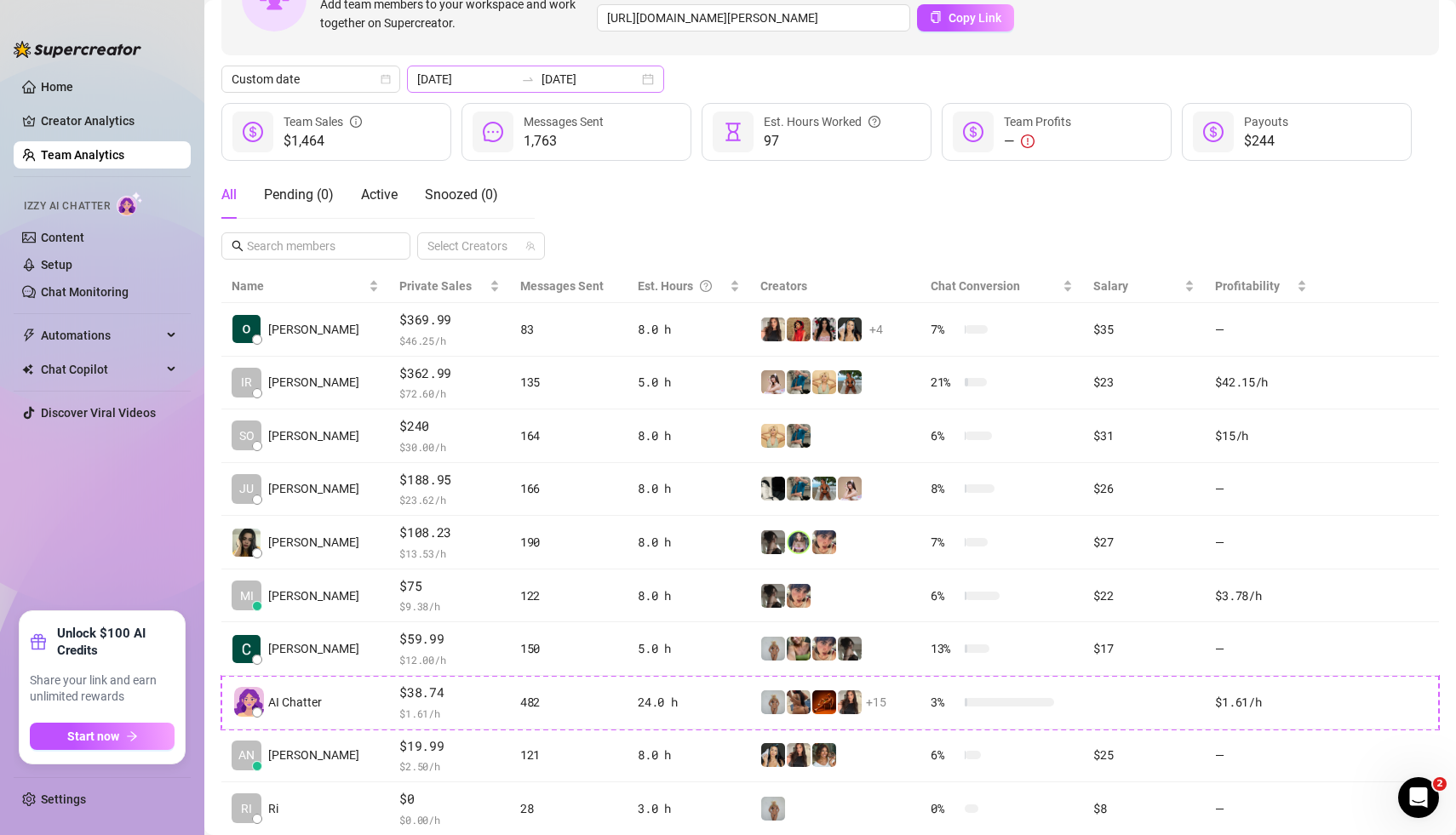
click at [614, 79] on div "[DATE] [DATE]" at bounding box center [535, 80] width 257 height 28
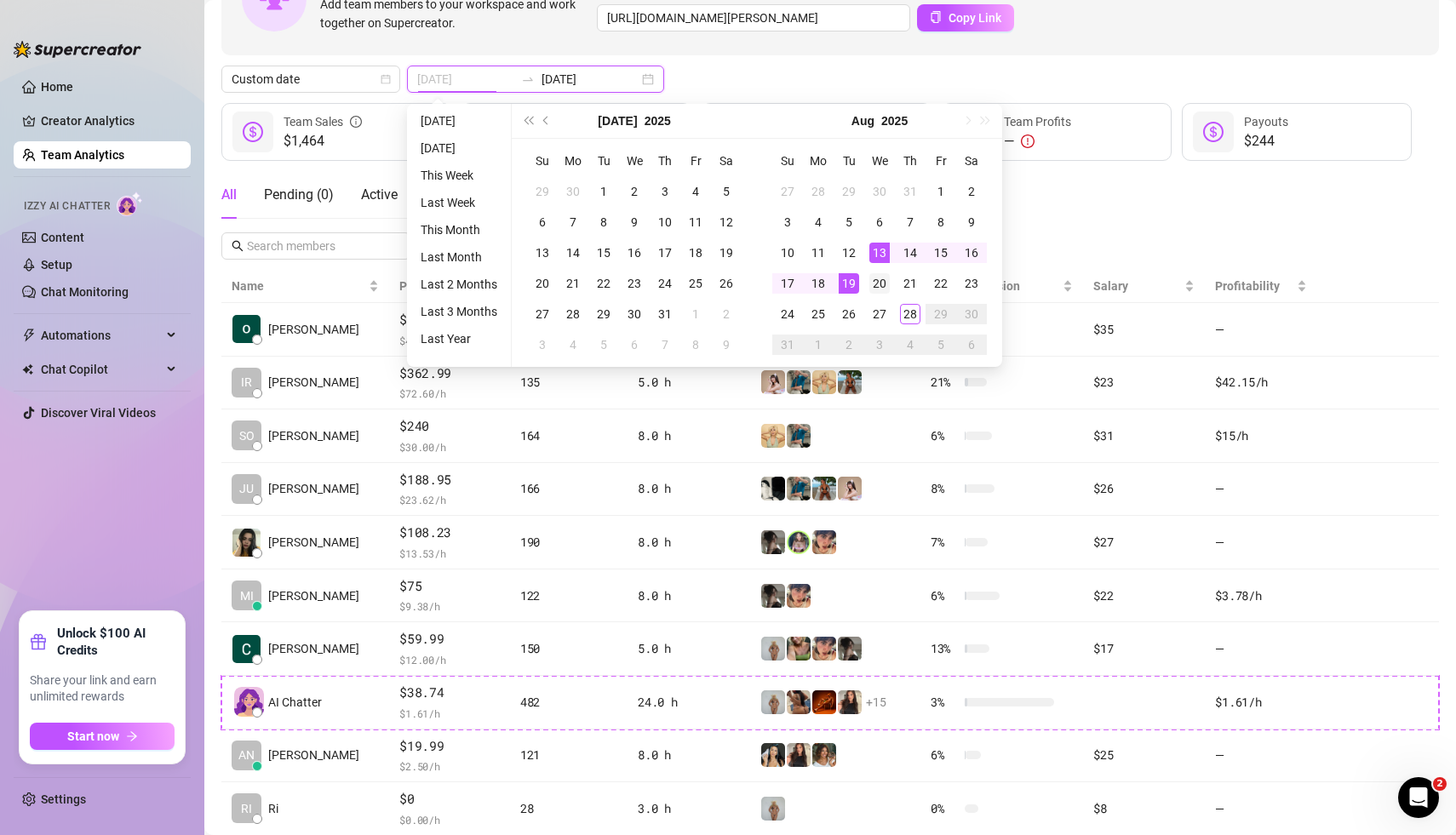
type input "[DATE]"
click at [878, 287] on div "20" at bounding box center [879, 283] width 21 height 21
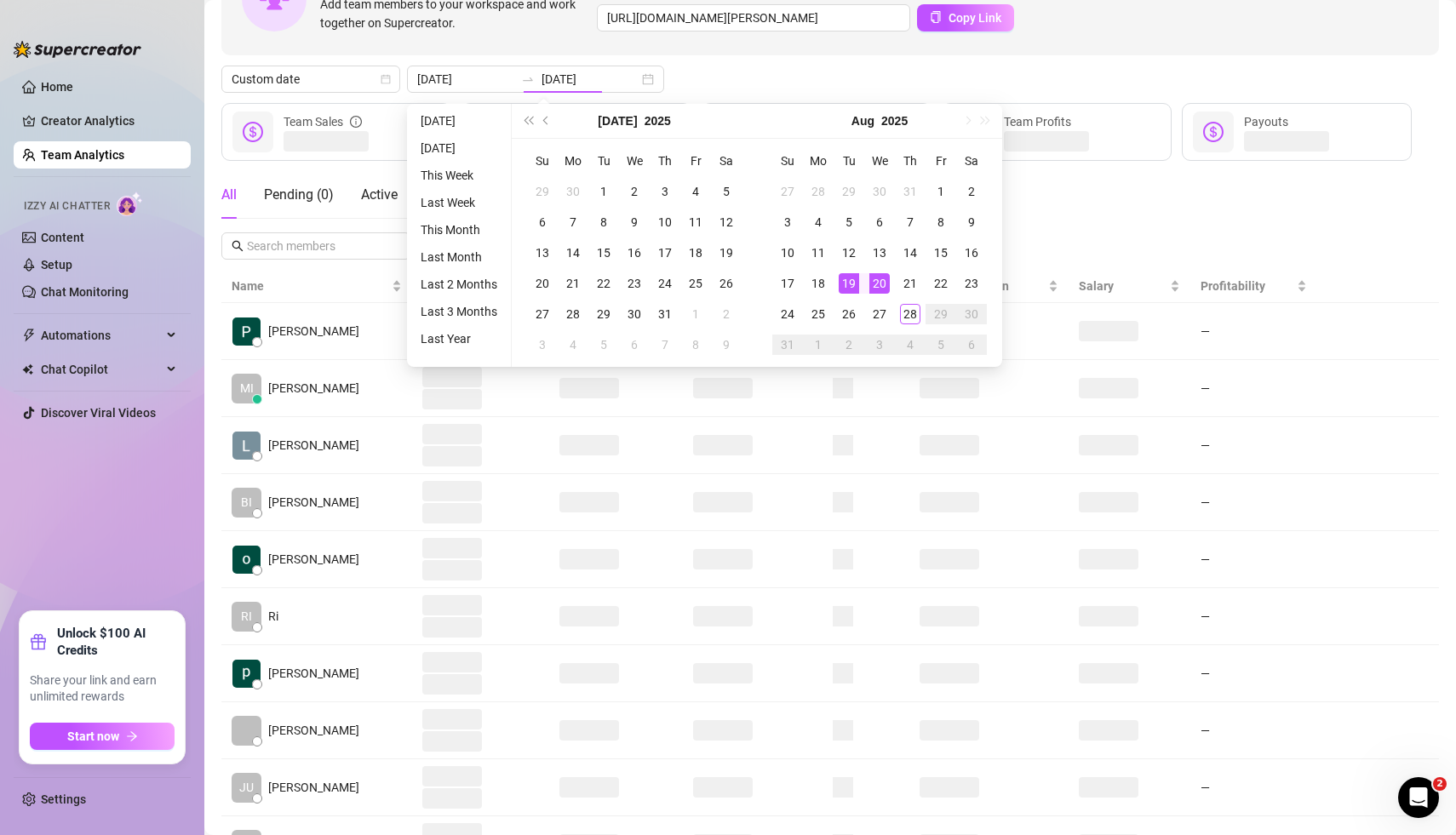
type input "[DATE]"
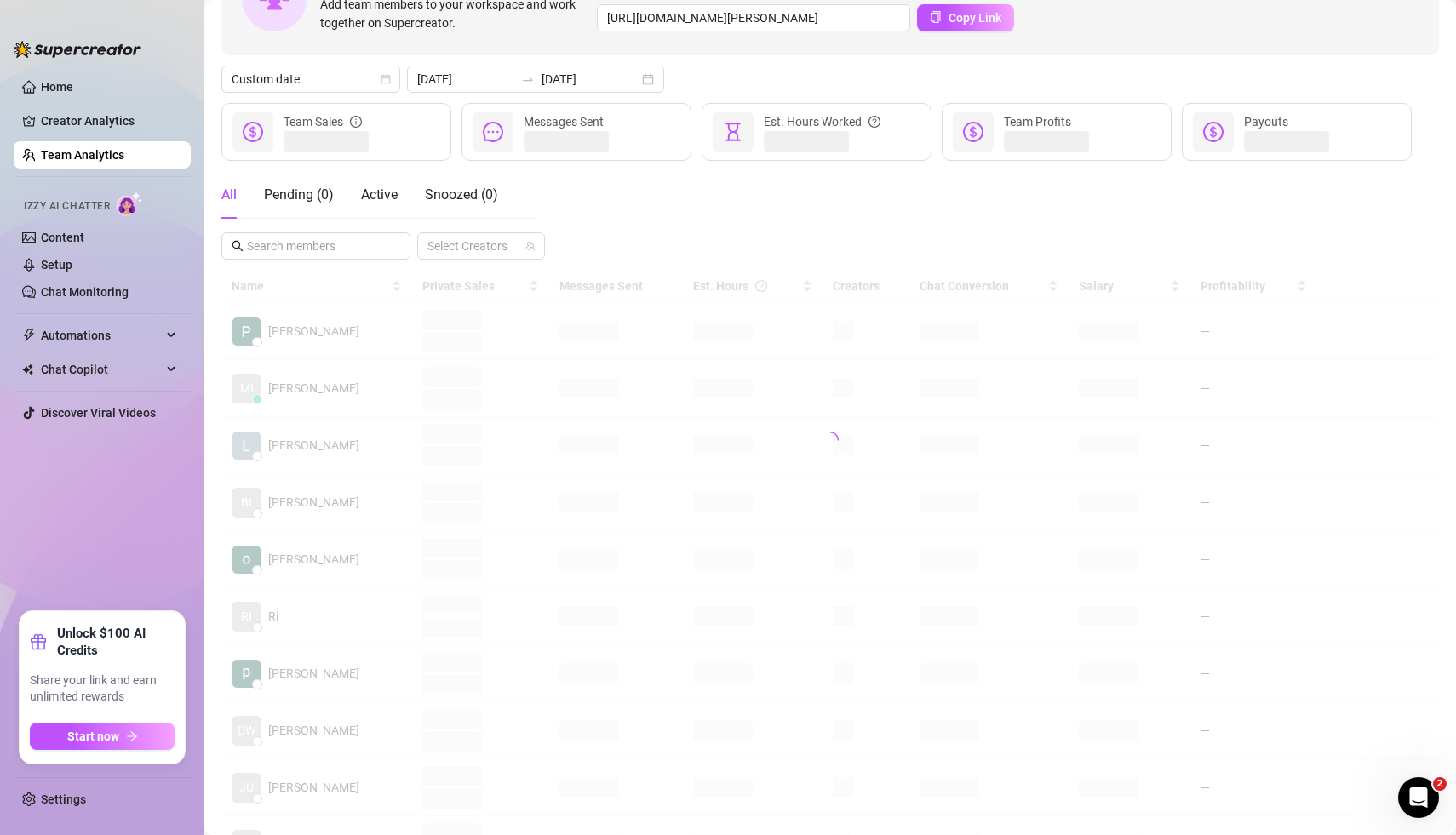
click at [1032, 228] on div "All Pending ( 0 ) Active Snoozed ( 0 ) Select Creators" at bounding box center [830, 216] width 1218 height 89
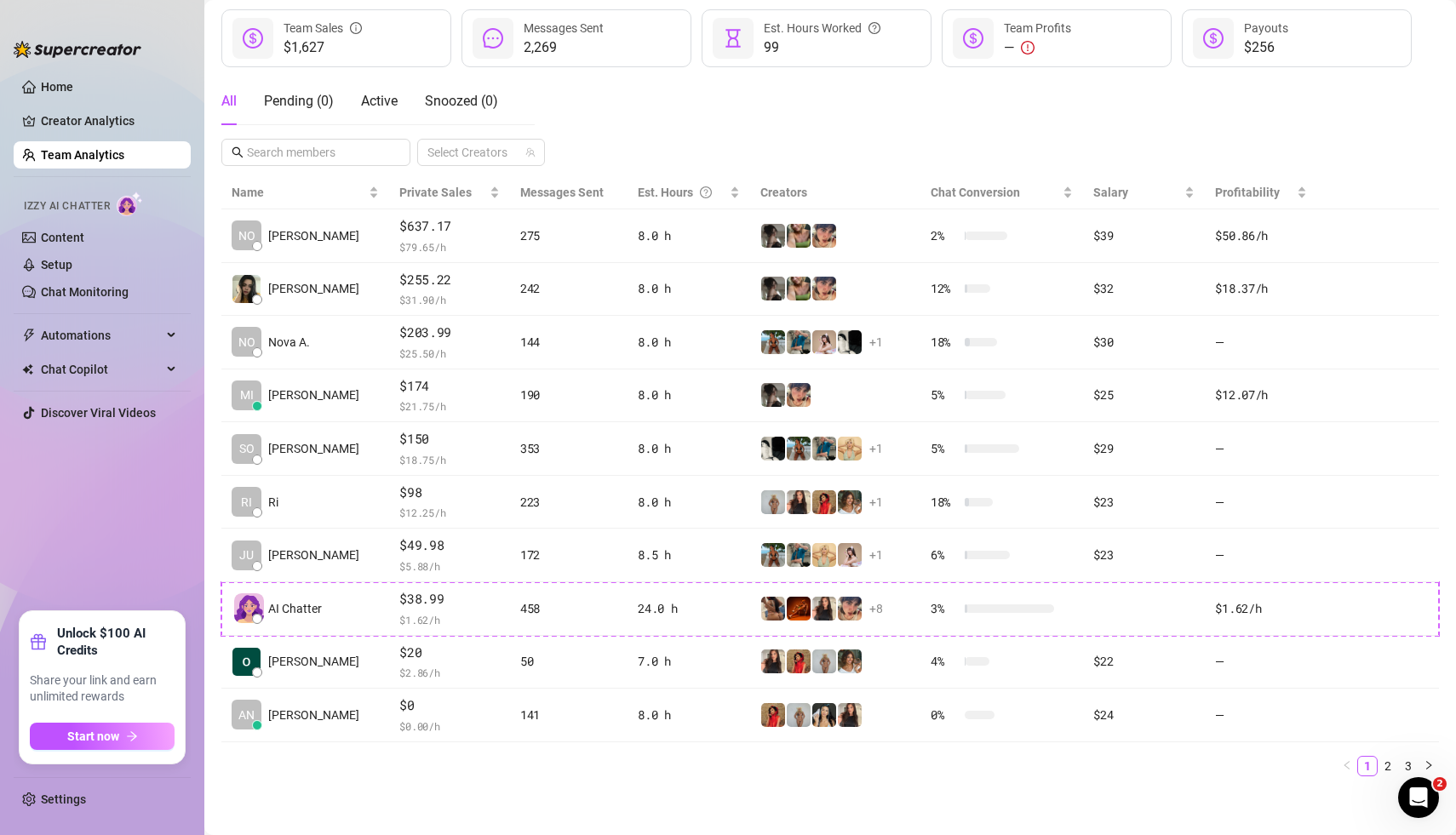
scroll to position [17, 0]
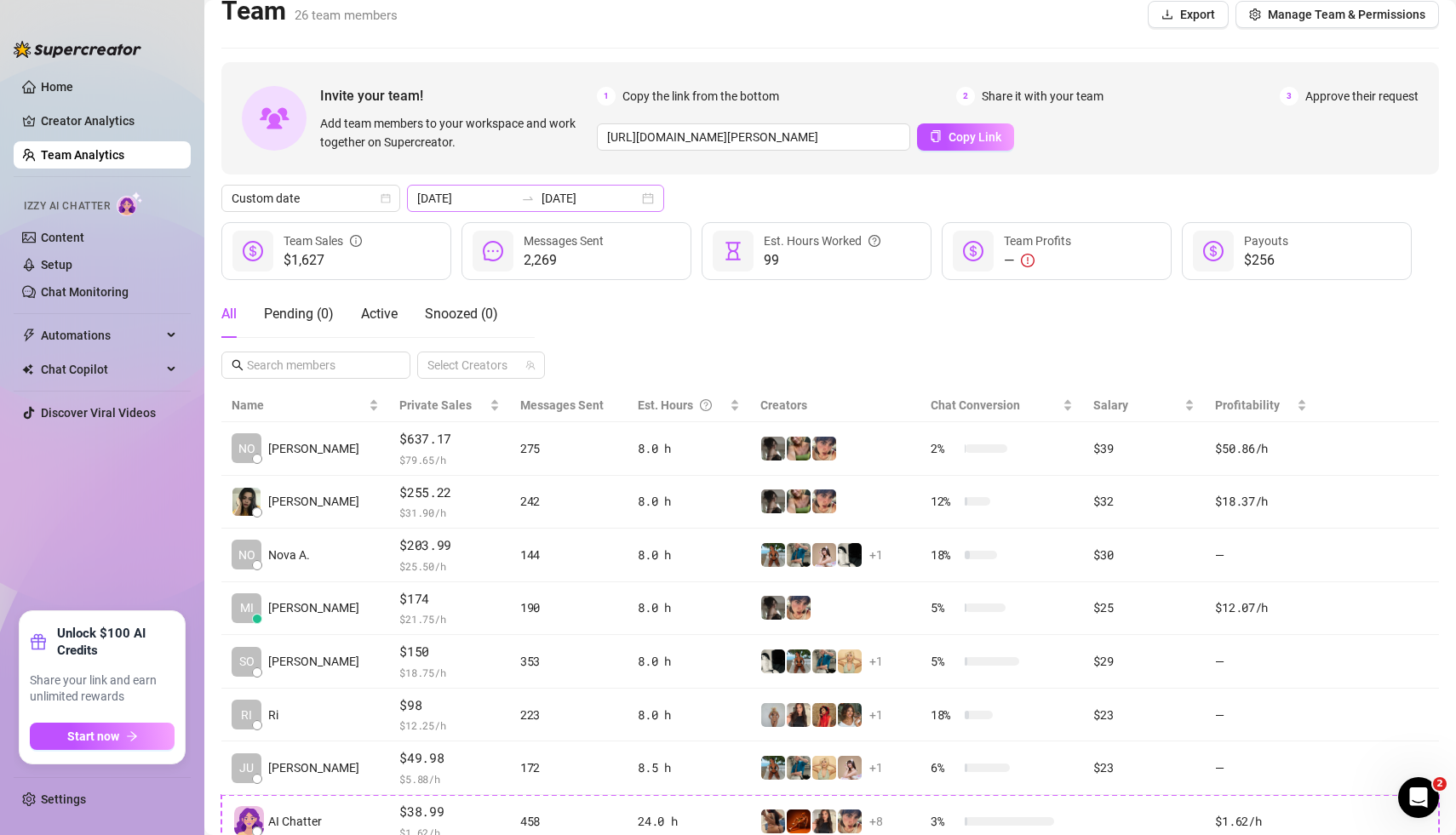
click at [610, 198] on div "[DATE] [DATE]" at bounding box center [535, 199] width 257 height 28
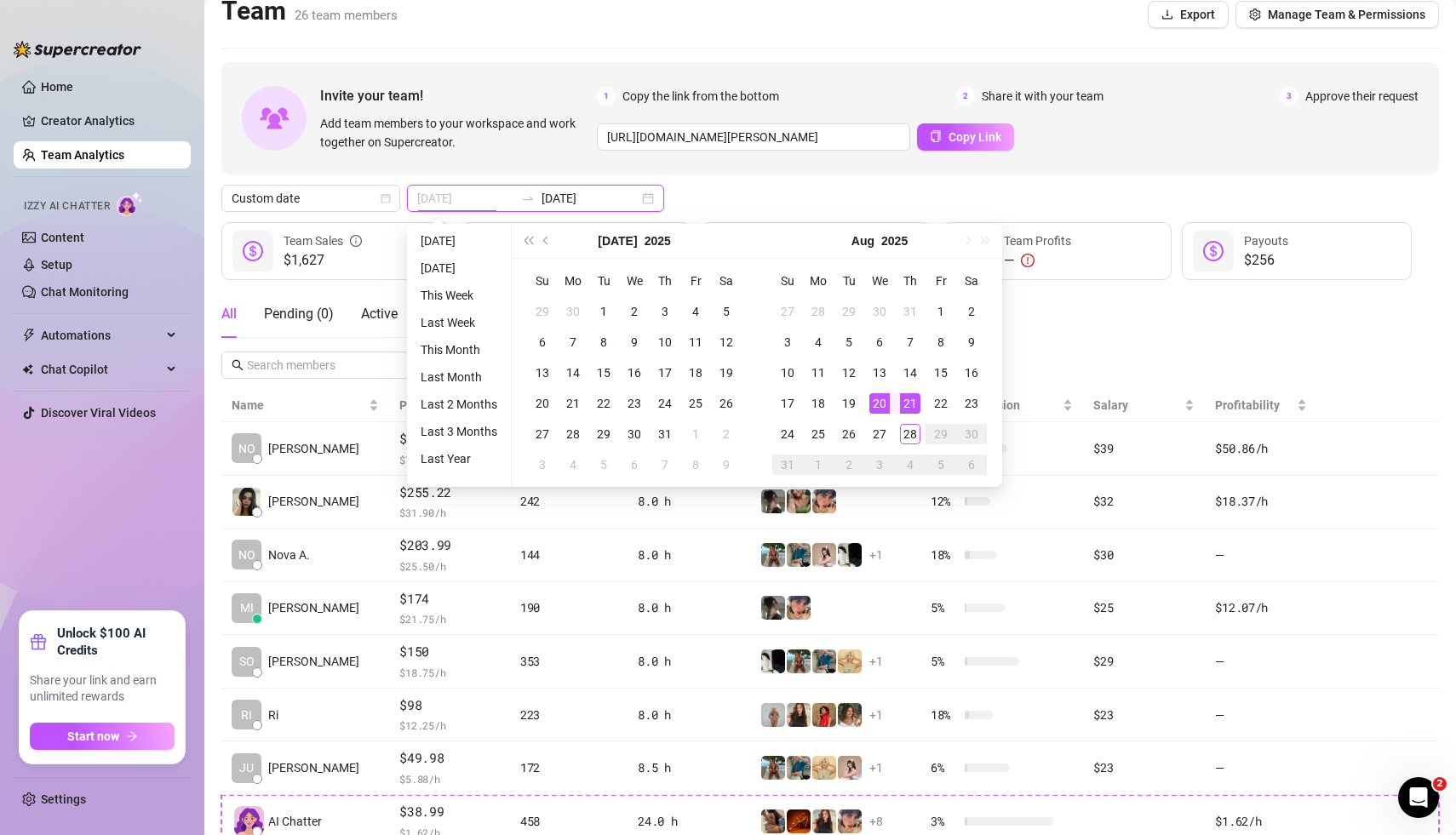
type input "[DATE]"
click at [909, 403] on div "21" at bounding box center [910, 403] width 21 height 21
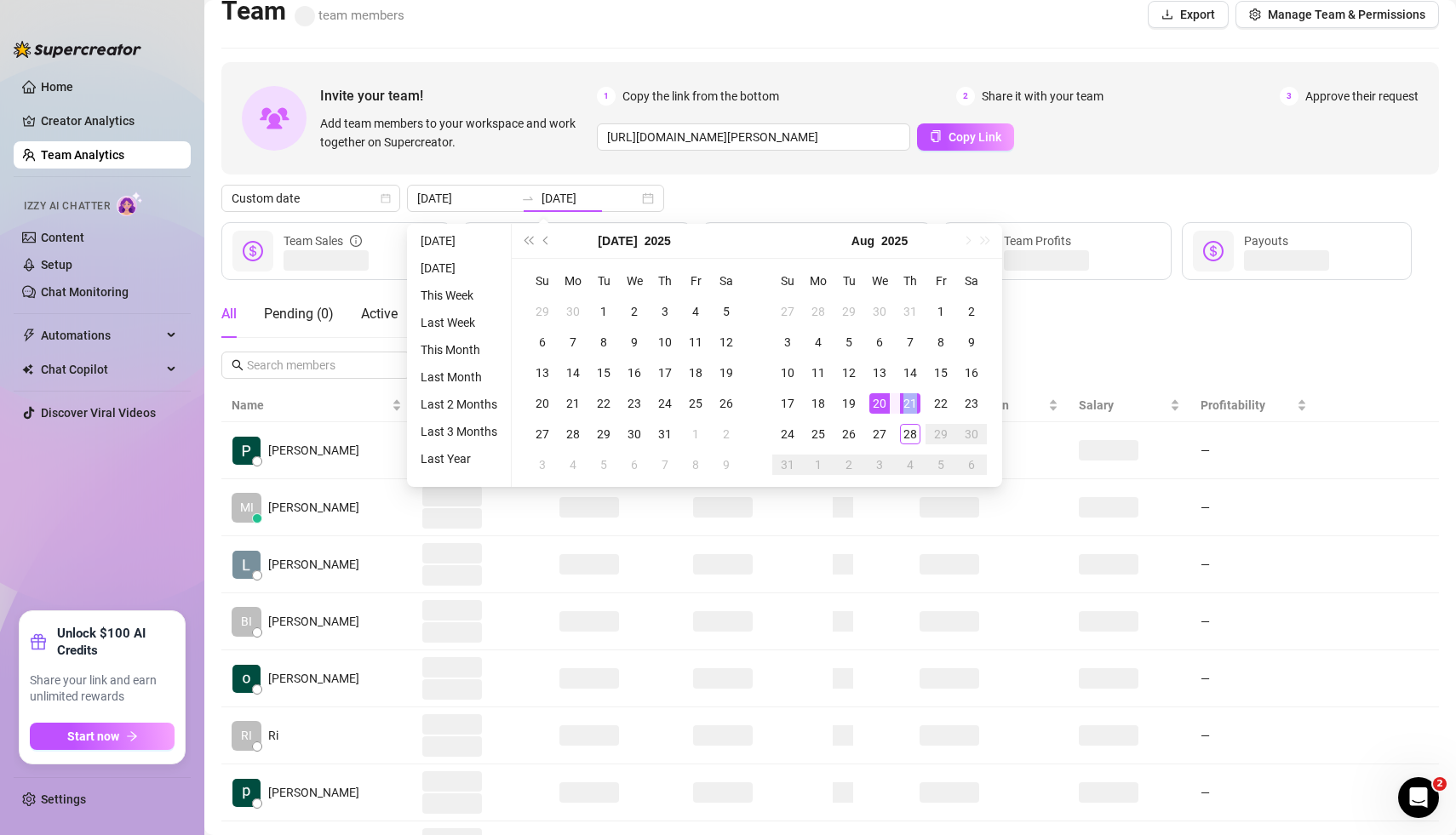
type input "[DATE]"
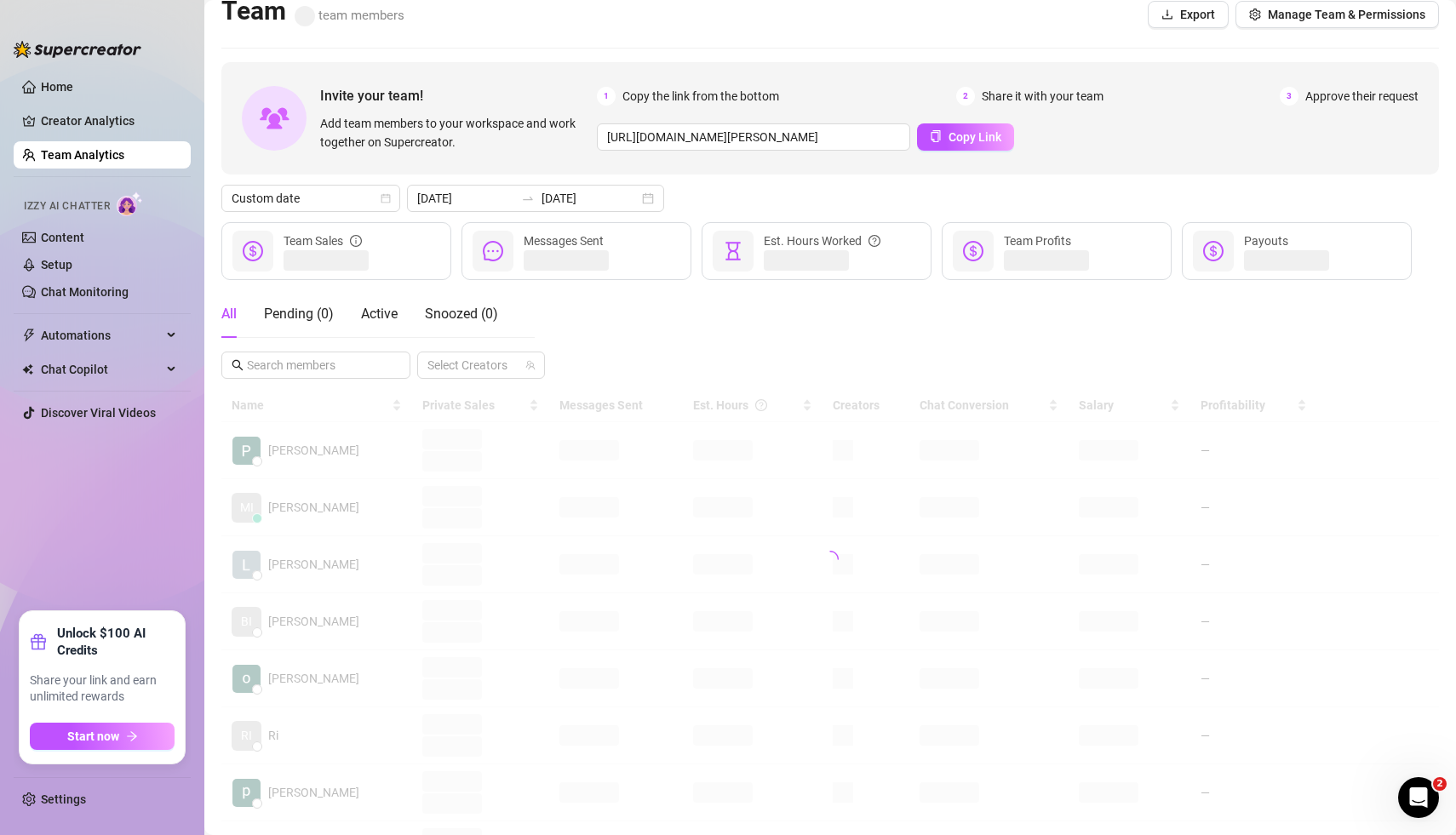
click at [797, 194] on div "Custom date [DATE] [DATE]" at bounding box center [830, 199] width 1218 height 28
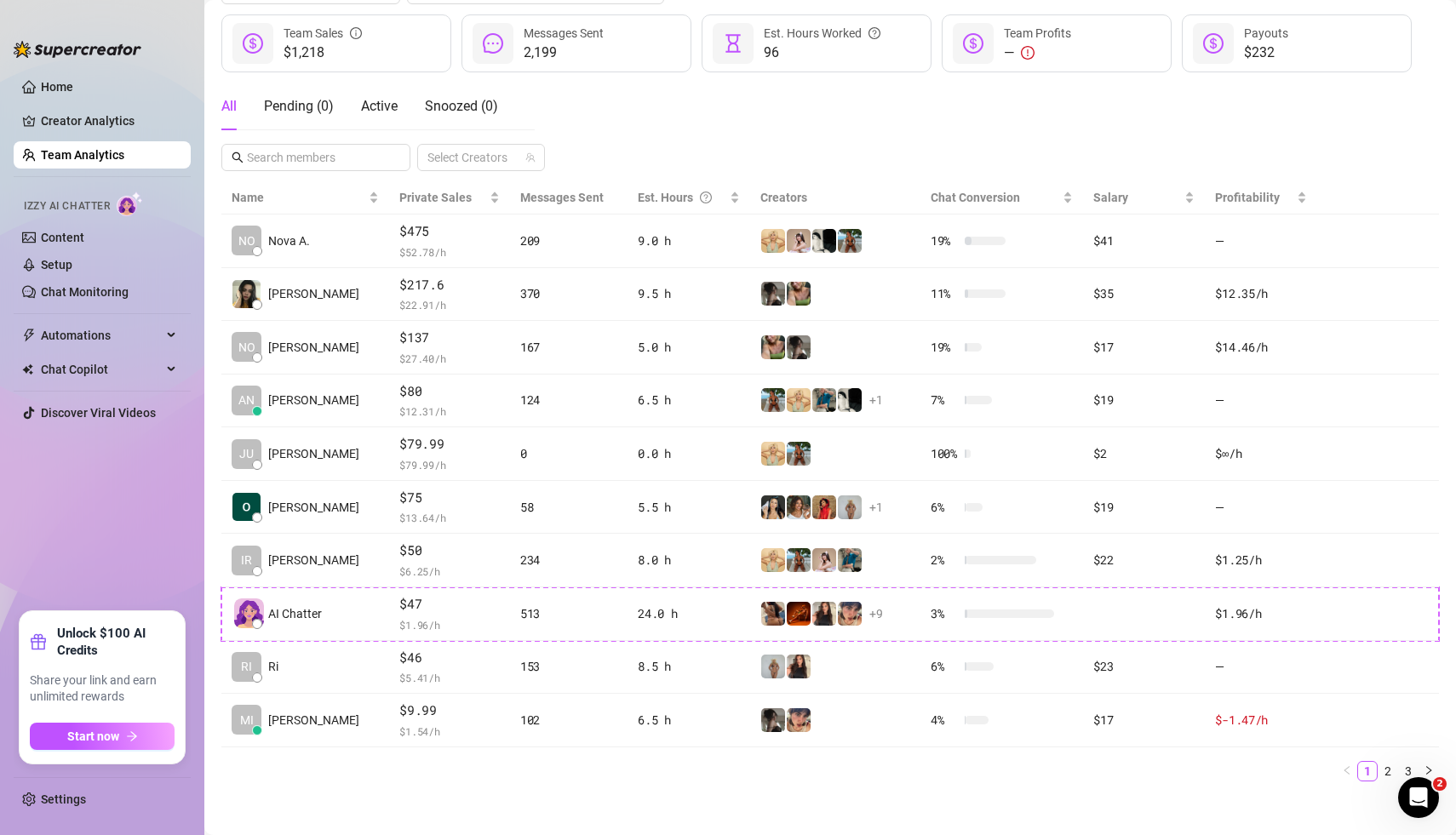
scroll to position [0, 0]
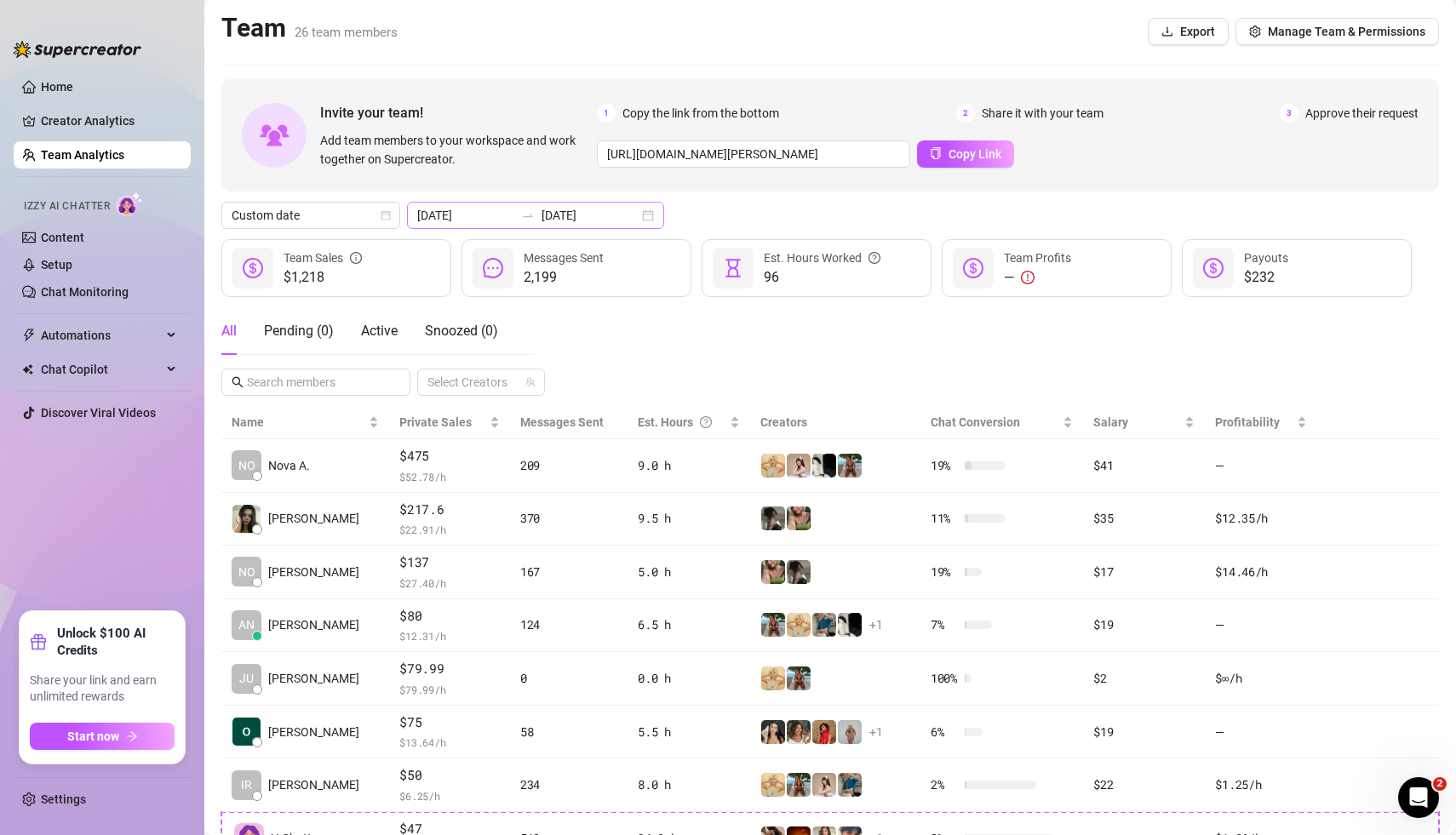
click at [613, 219] on div "[DATE] [DATE]" at bounding box center [535, 216] width 257 height 28
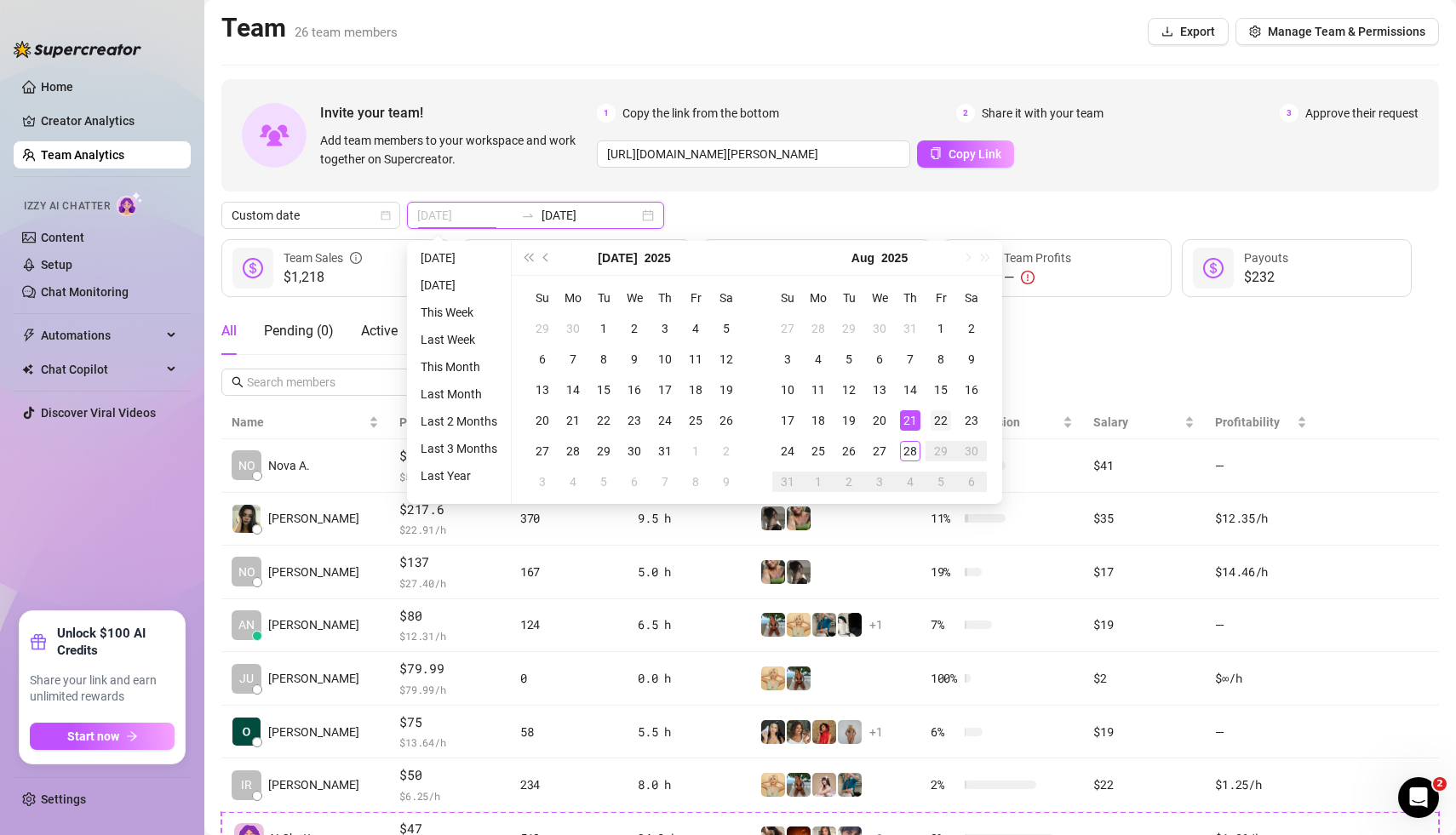
type input "[DATE]"
click at [939, 421] on div "22" at bounding box center [941, 420] width 21 height 21
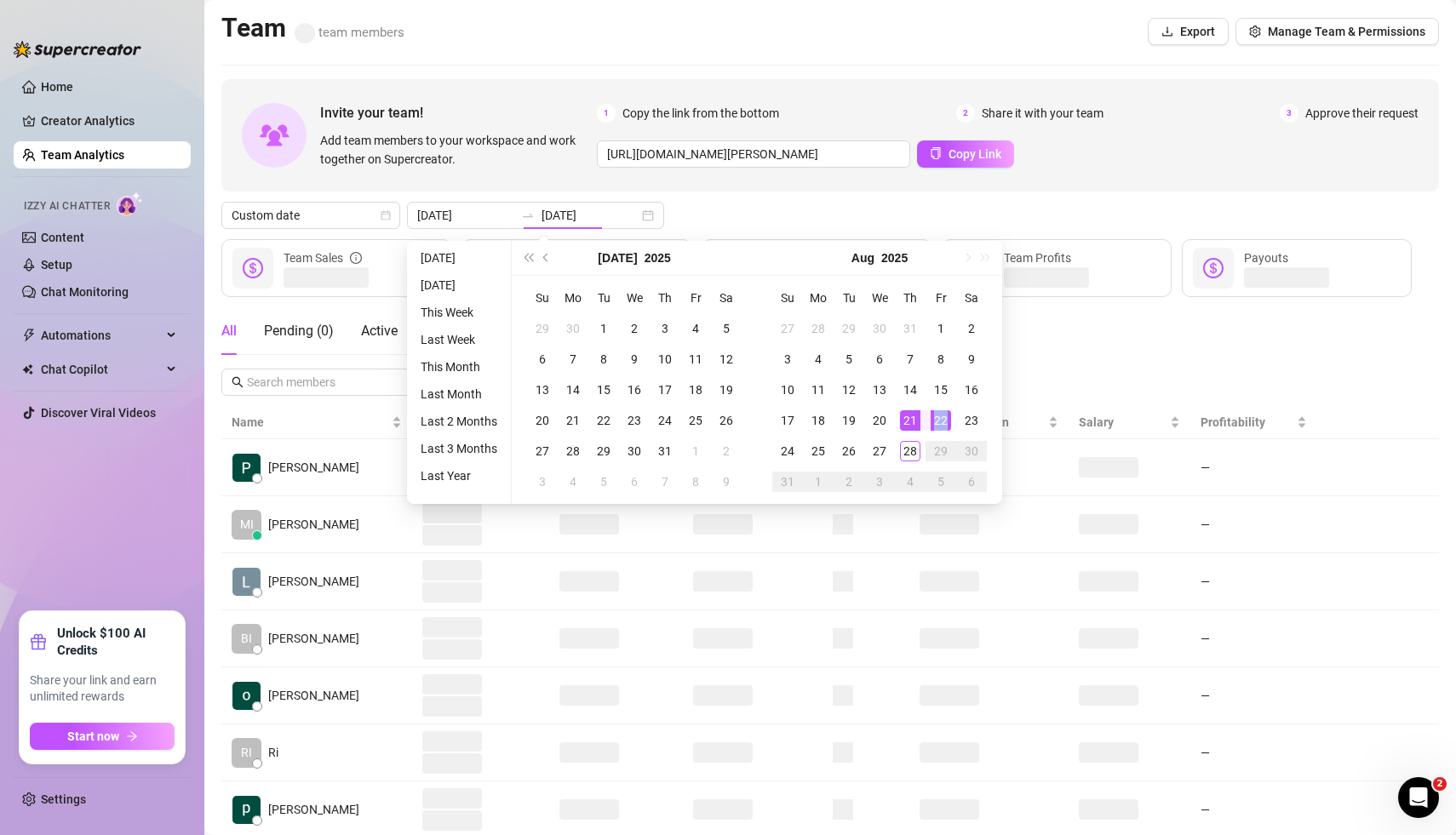
type input "[DATE]"
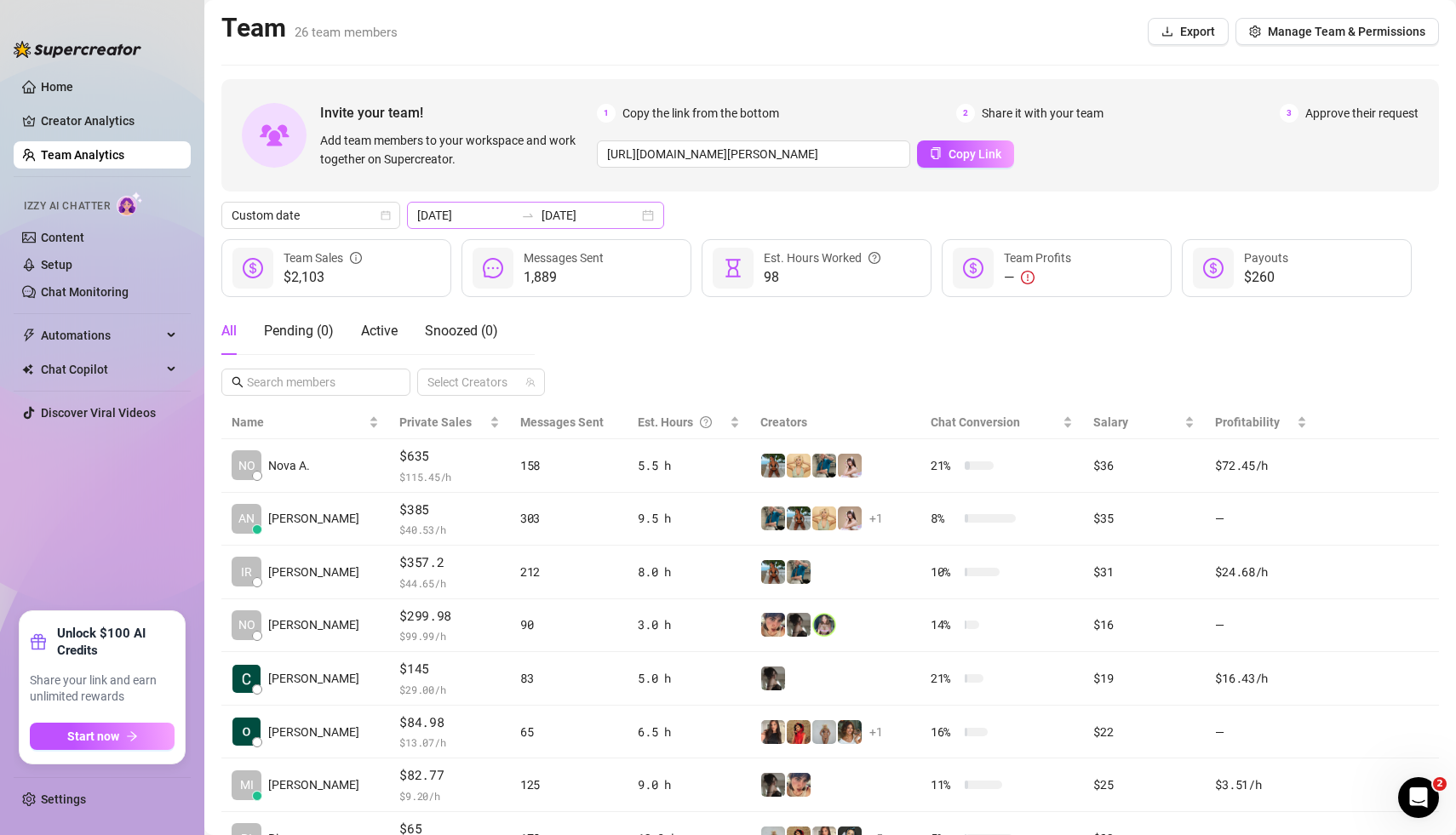
click at [615, 216] on div "[DATE] [DATE]" at bounding box center [535, 216] width 257 height 28
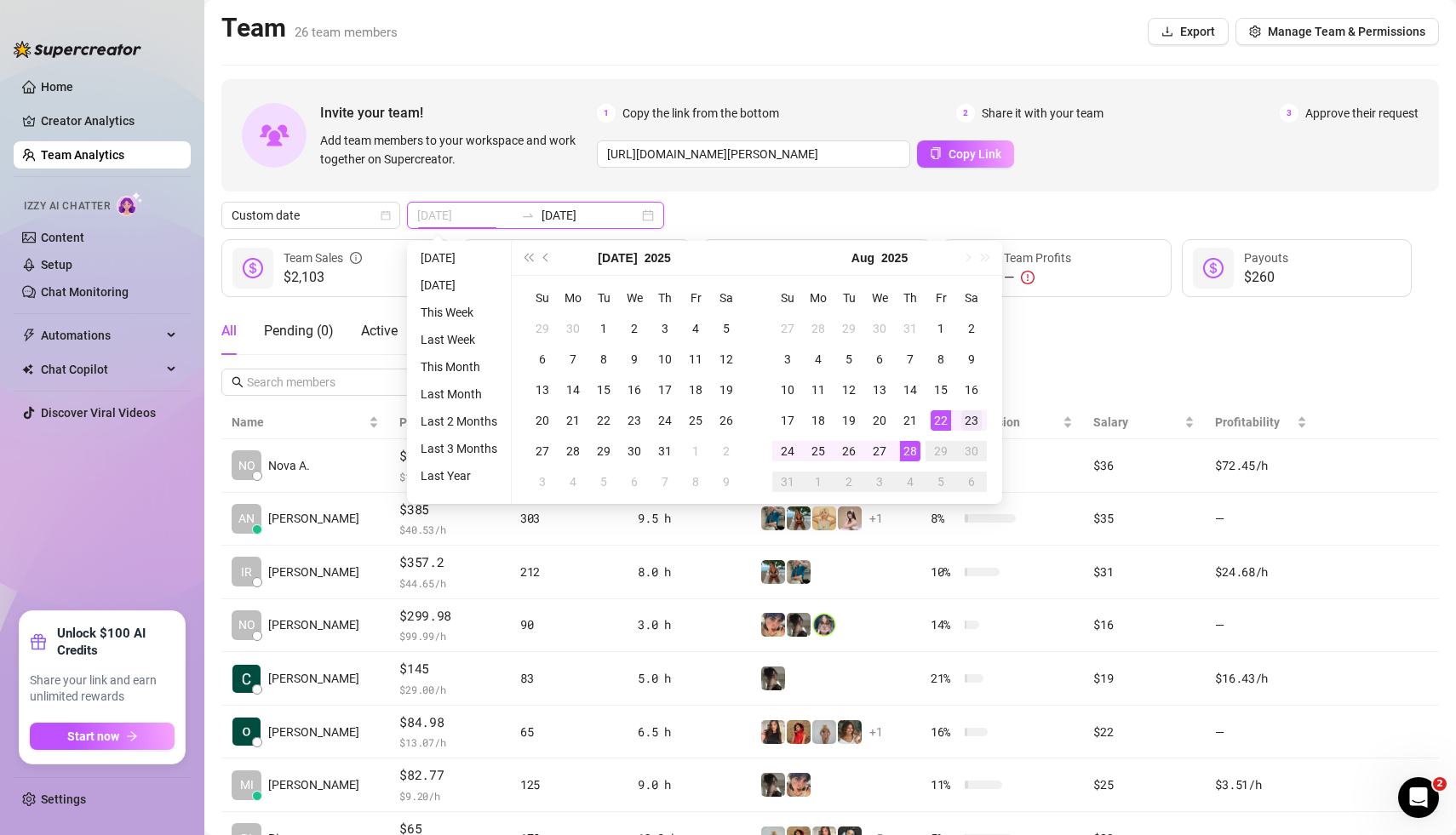
type input "[DATE]"
click at [970, 418] on div "23" at bounding box center [971, 420] width 21 height 21
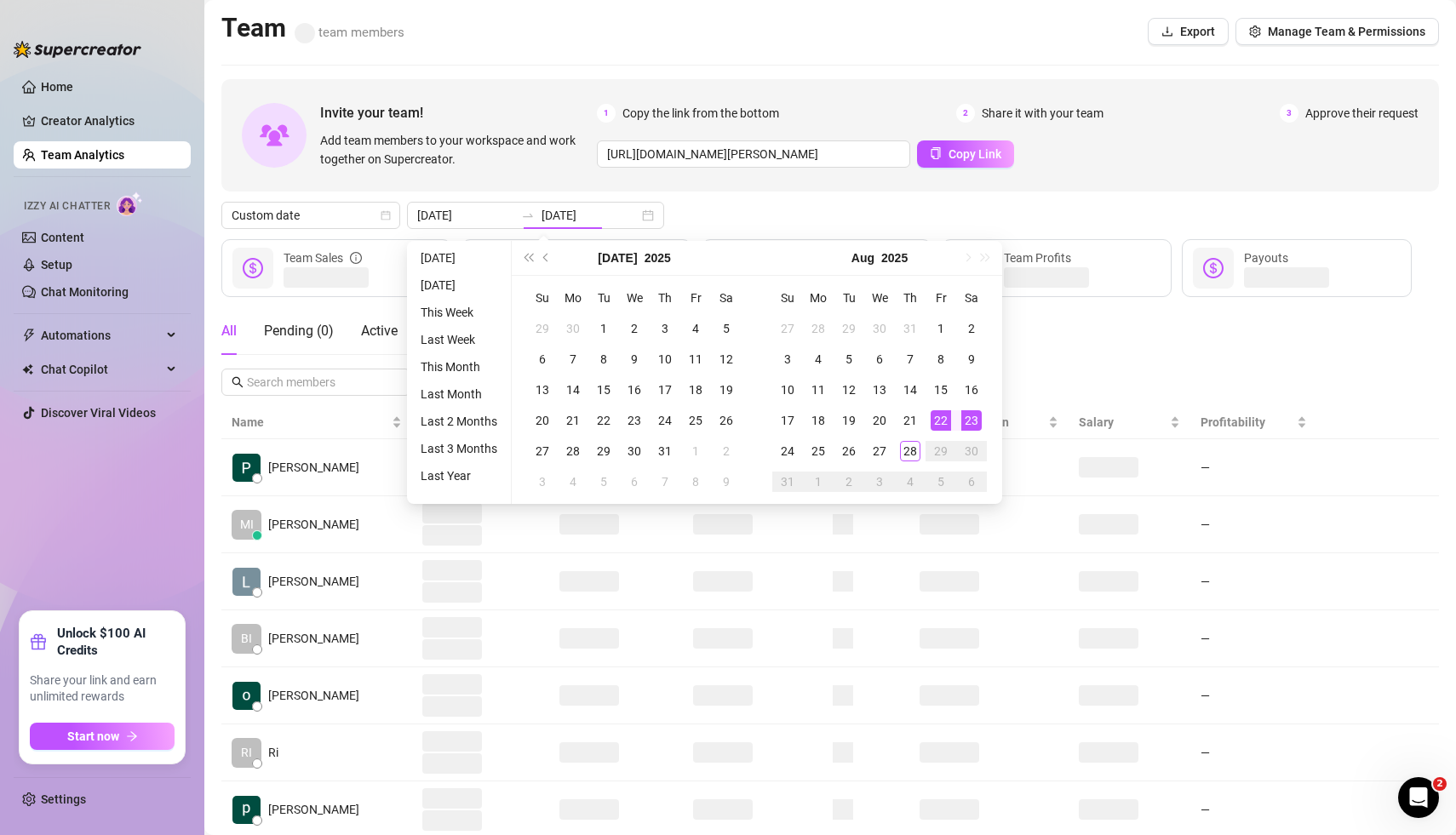
type input "[DATE]"
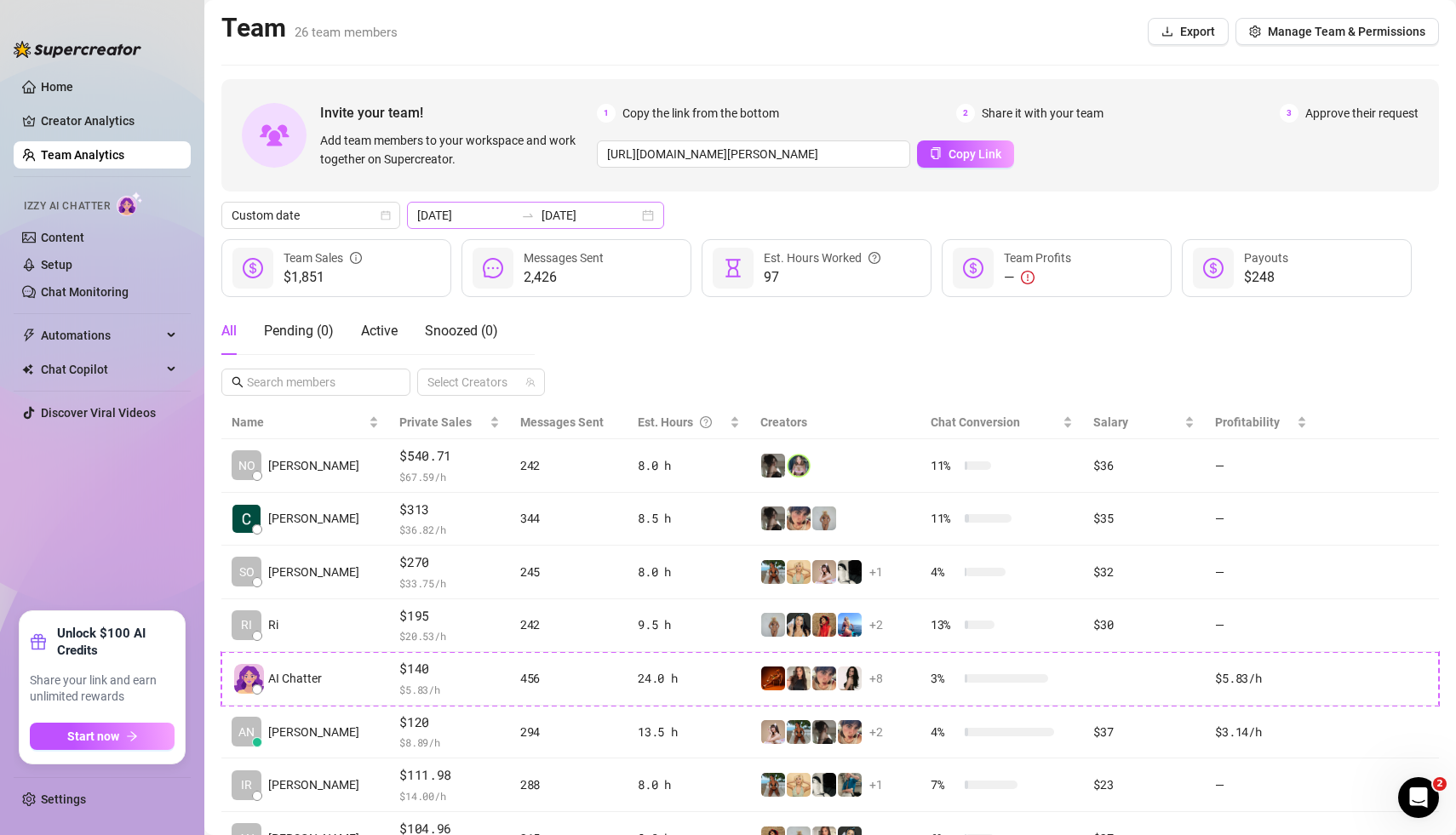
click at [608, 214] on div "[DATE] [DATE]" at bounding box center [535, 216] width 257 height 28
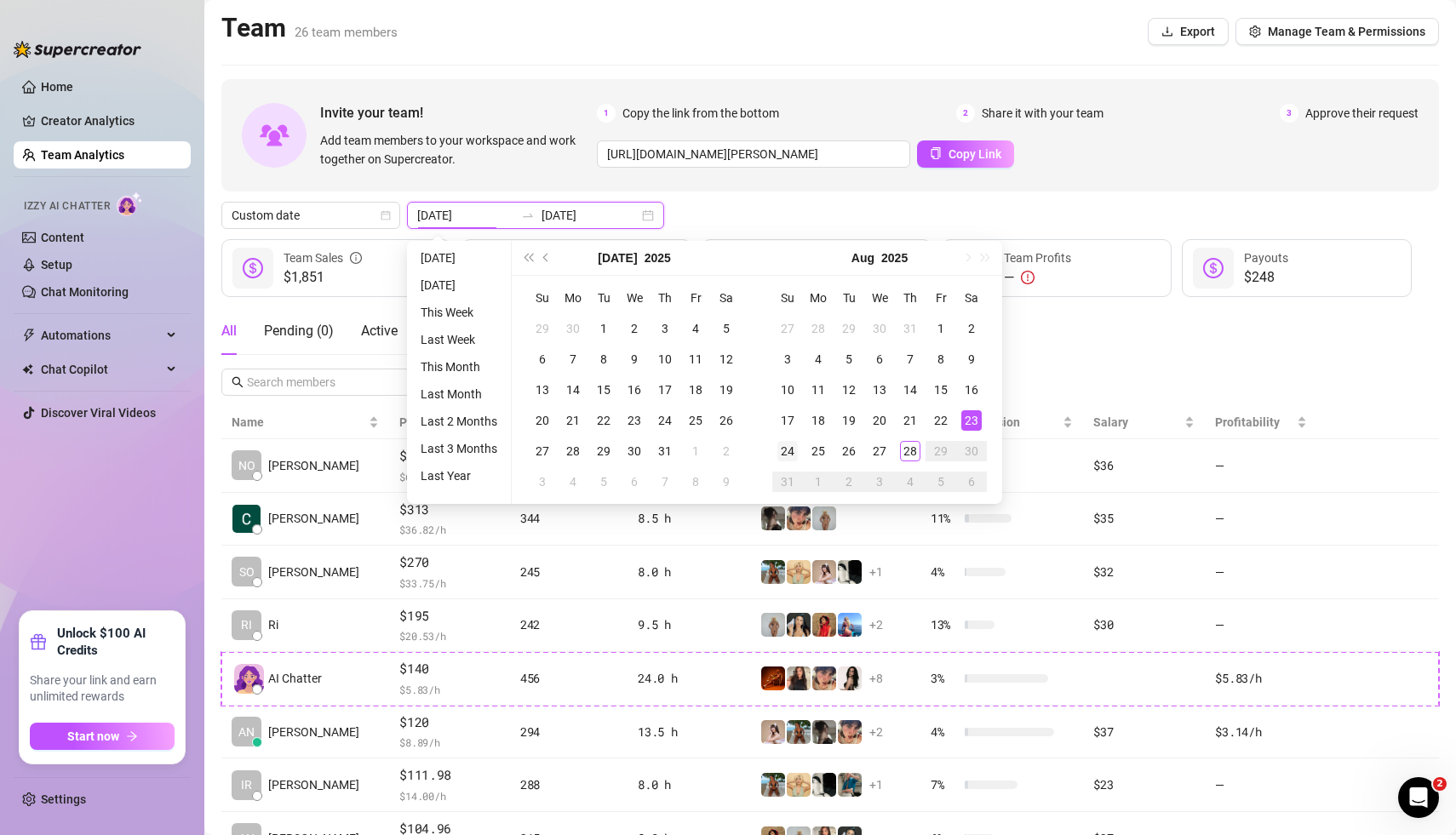
type input "[DATE]"
click at [788, 449] on div "24" at bounding box center [787, 451] width 21 height 21
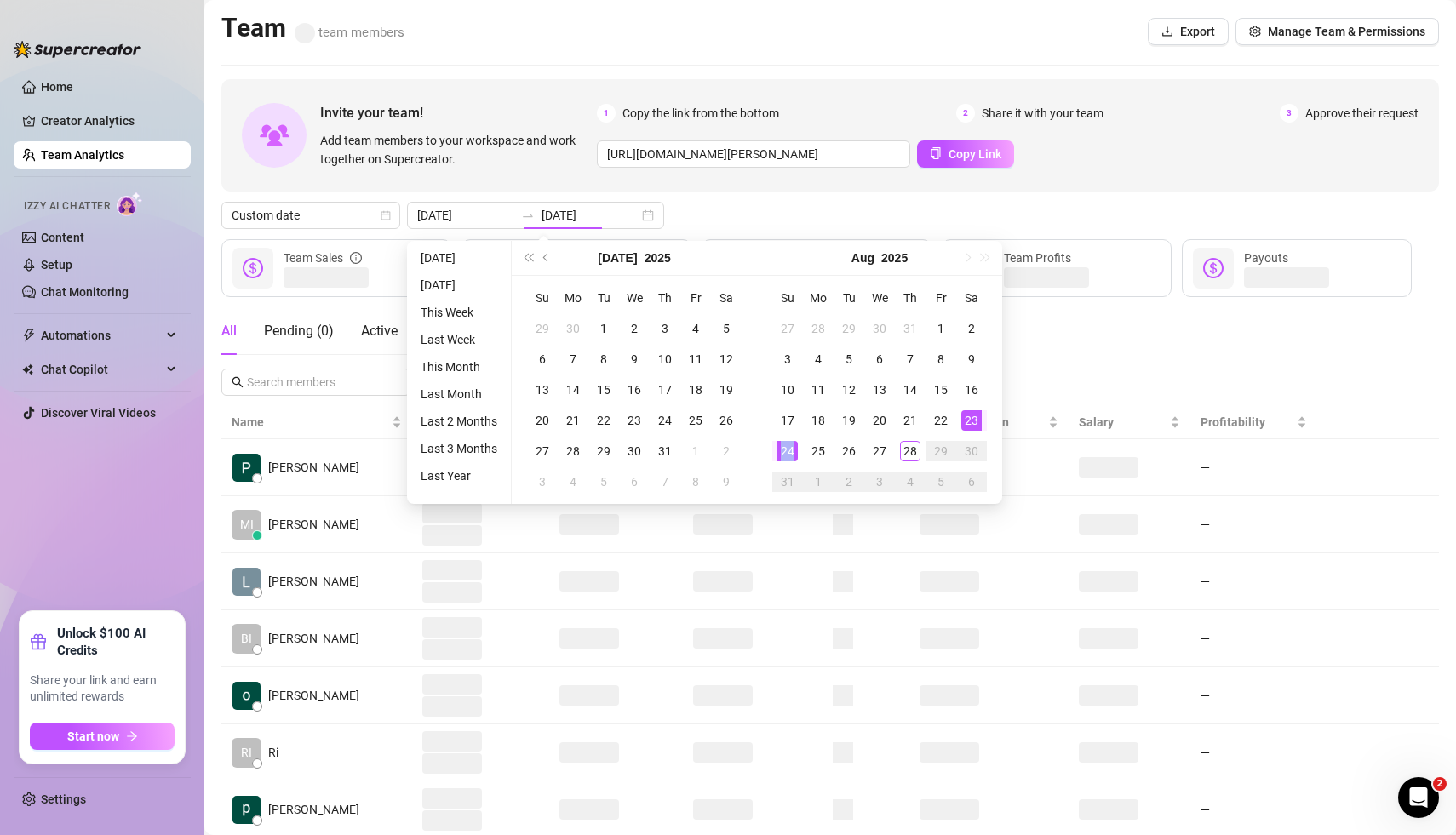
type input "[DATE]"
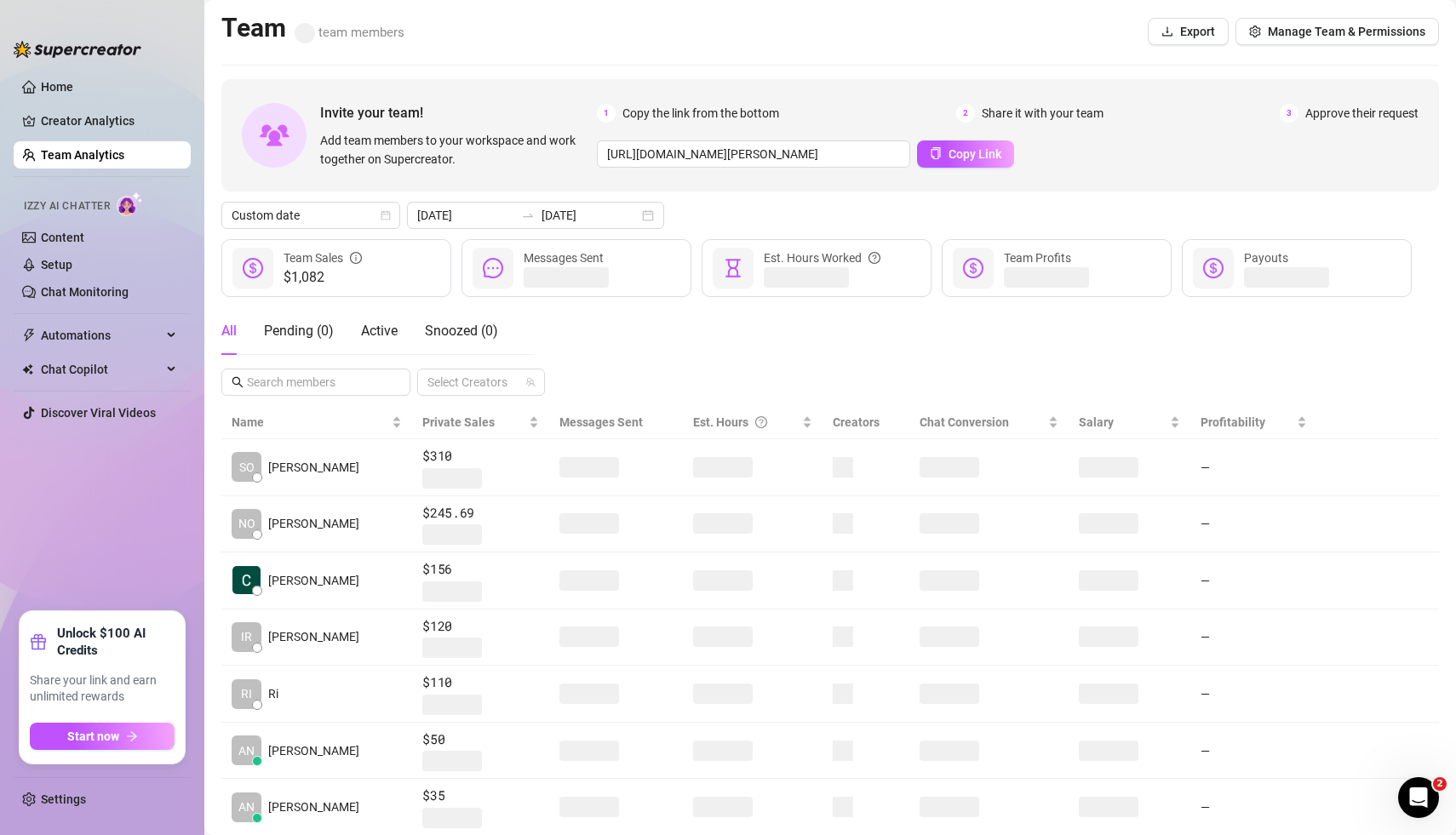
click at [846, 349] on div "All Pending ( 0 ) Active Snoozed ( 0 ) Select Creators" at bounding box center [830, 352] width 1218 height 89
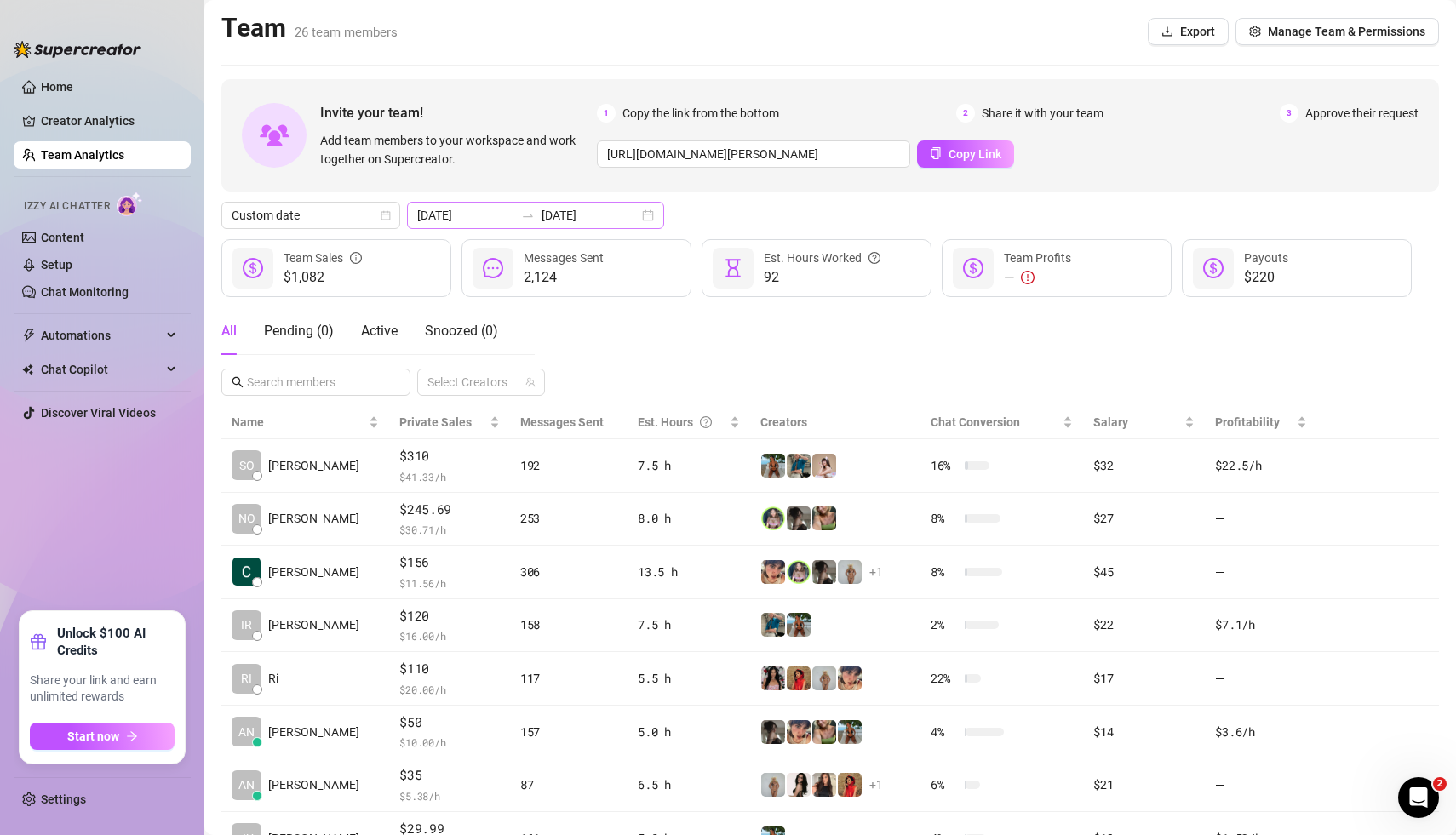
click at [606, 220] on div "[DATE] [DATE]" at bounding box center [535, 216] width 257 height 28
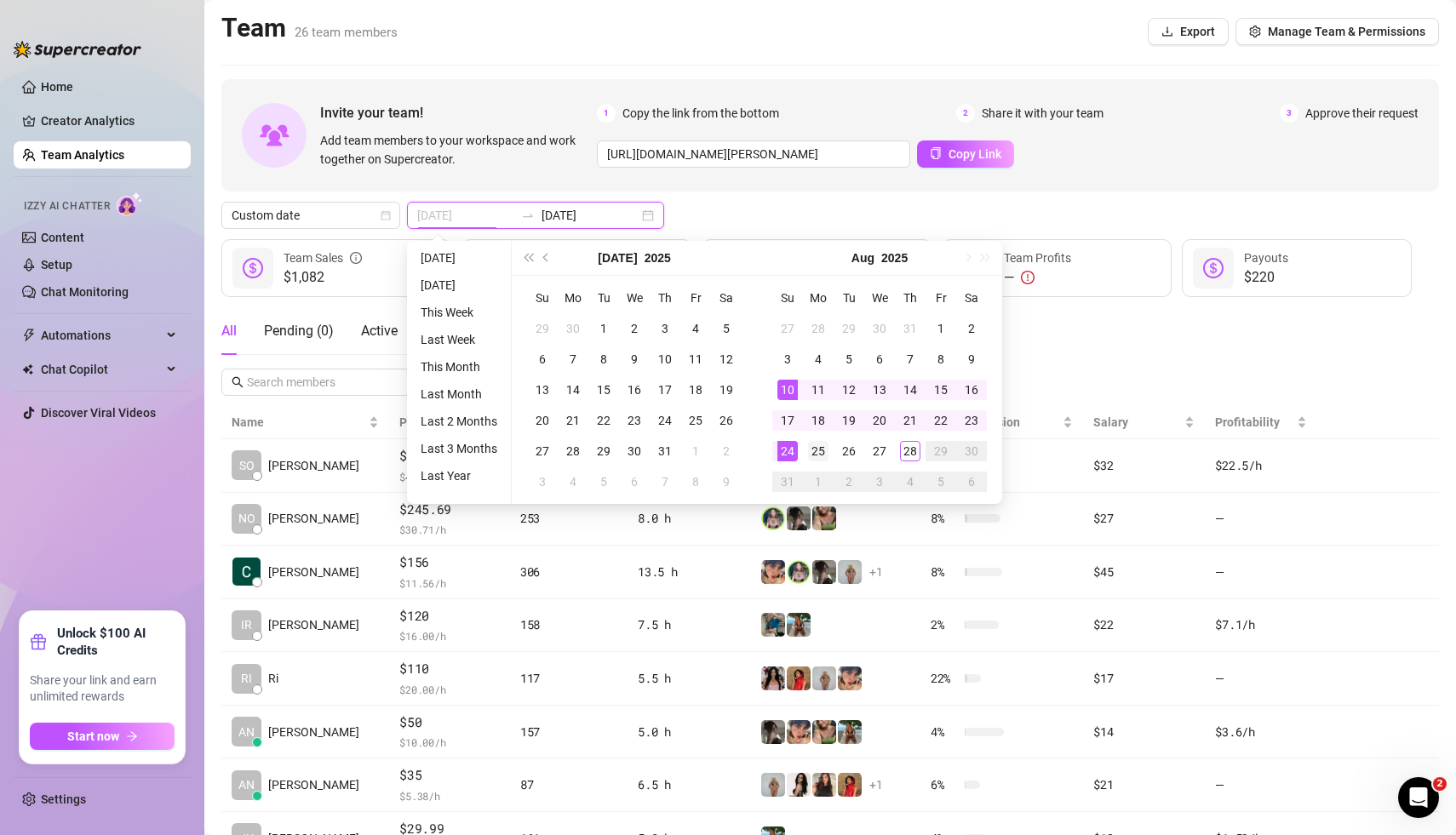
type input "[DATE]"
click at [822, 447] on div "25" at bounding box center [818, 451] width 21 height 21
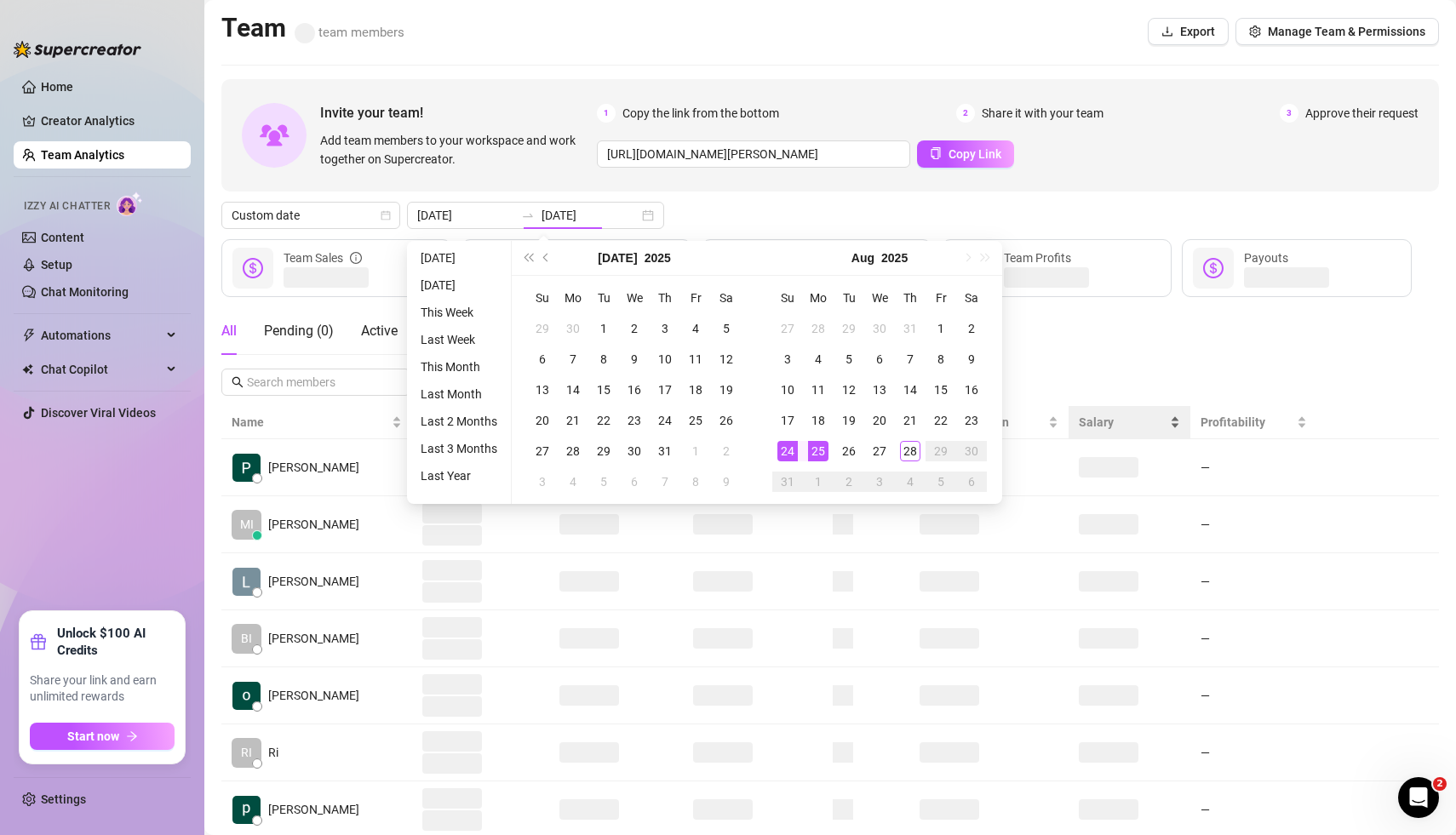
type input "[DATE]"
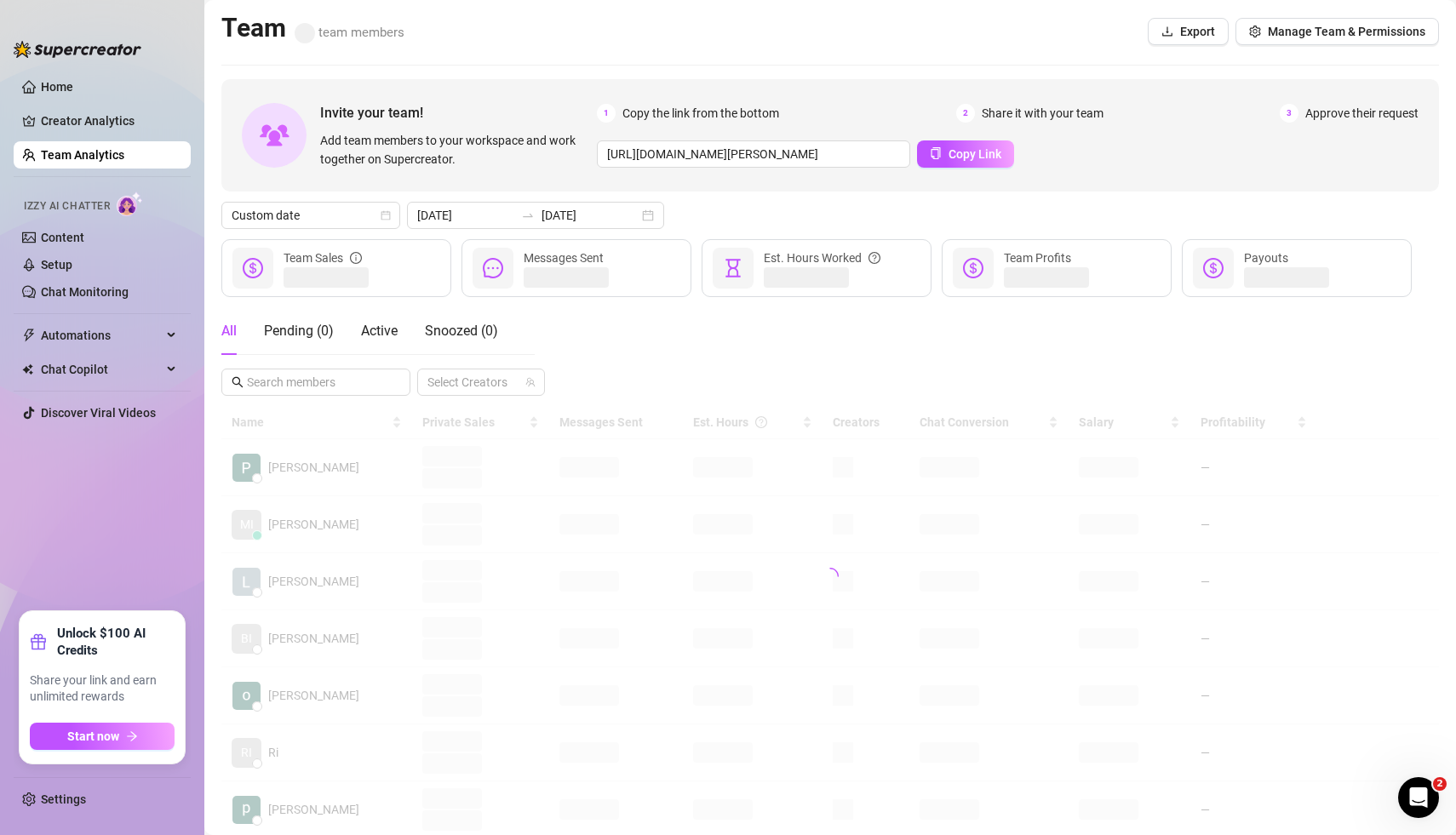
click at [983, 341] on div "All Pending ( 0 ) Active Snoozed ( 0 ) Select Creators" at bounding box center [830, 352] width 1218 height 89
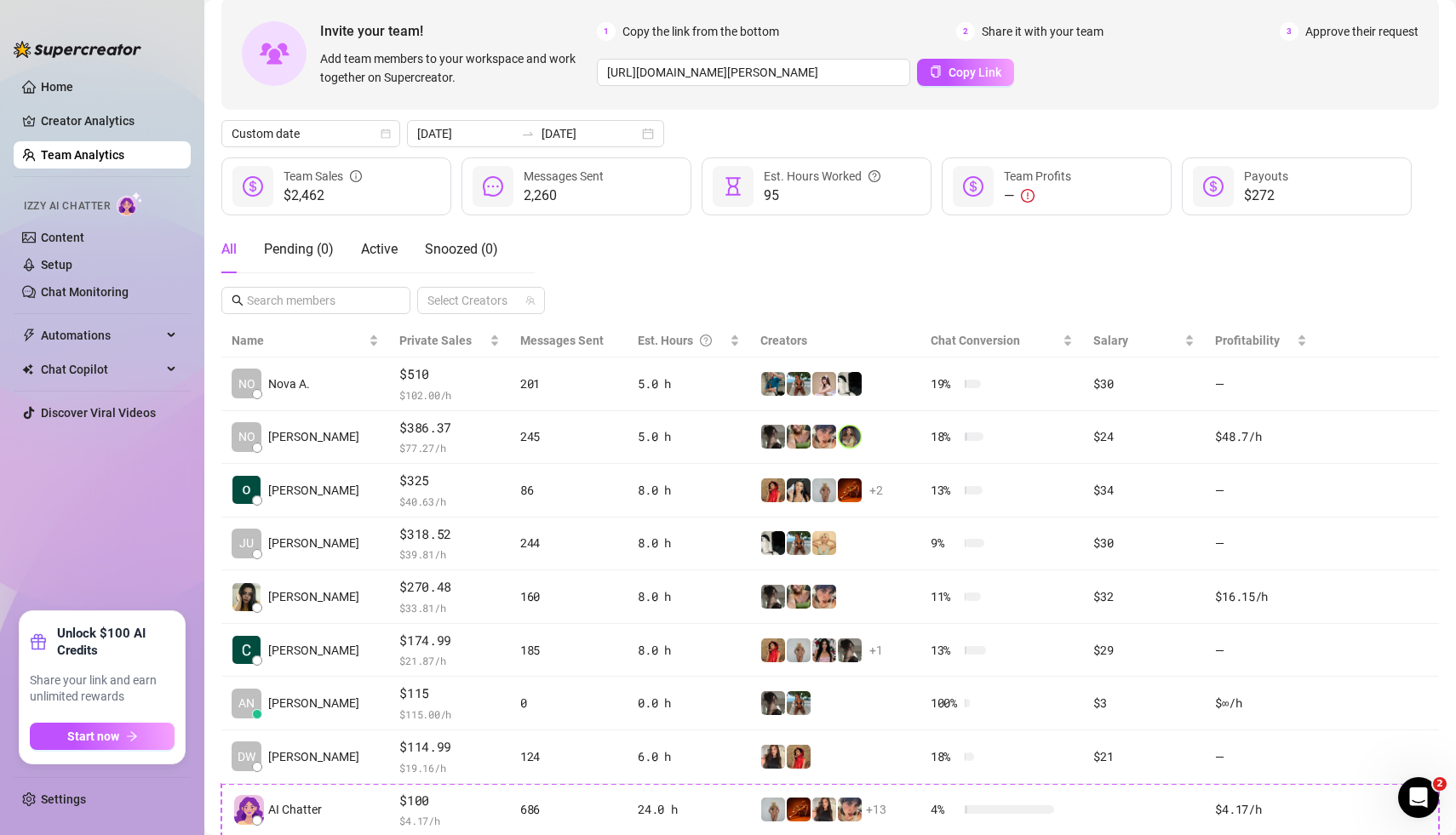
scroll to position [73, 0]
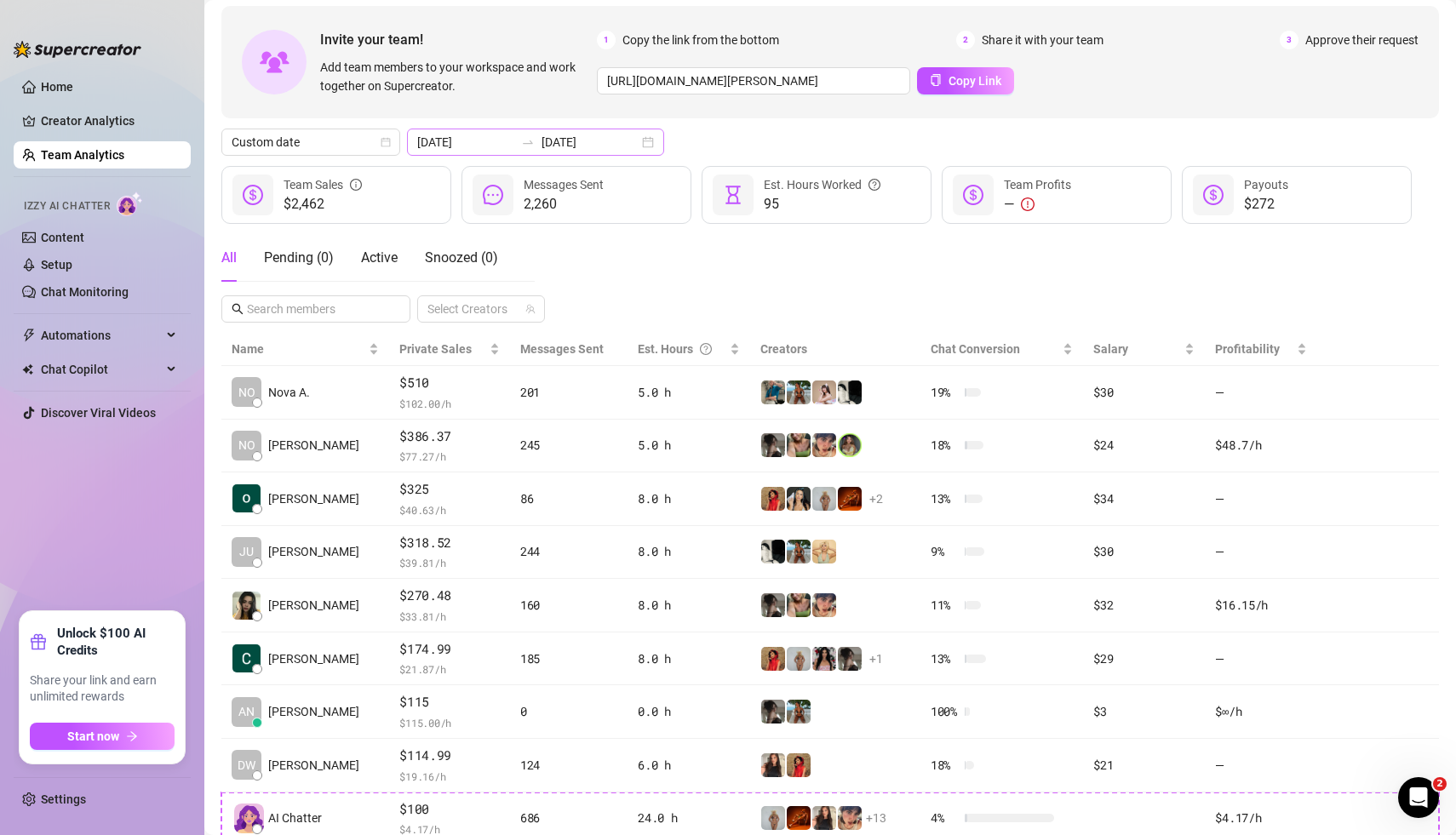
click at [612, 144] on div "[DATE] [DATE]" at bounding box center [535, 143] width 257 height 28
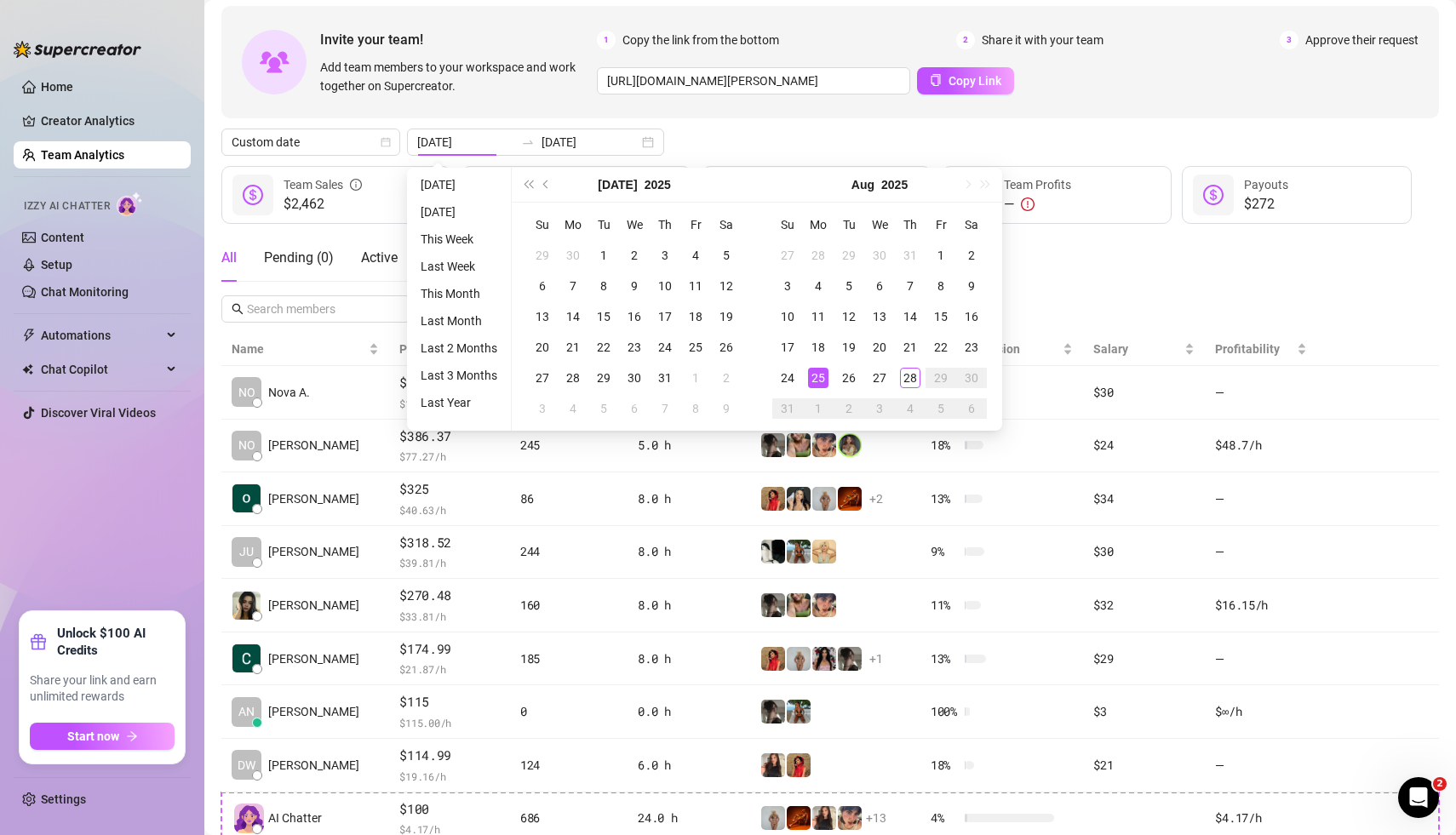
click at [846, 393] on td "2" at bounding box center [848, 408] width 31 height 31
type input "[DATE]"
click at [852, 381] on div "26" at bounding box center [848, 377] width 21 height 21
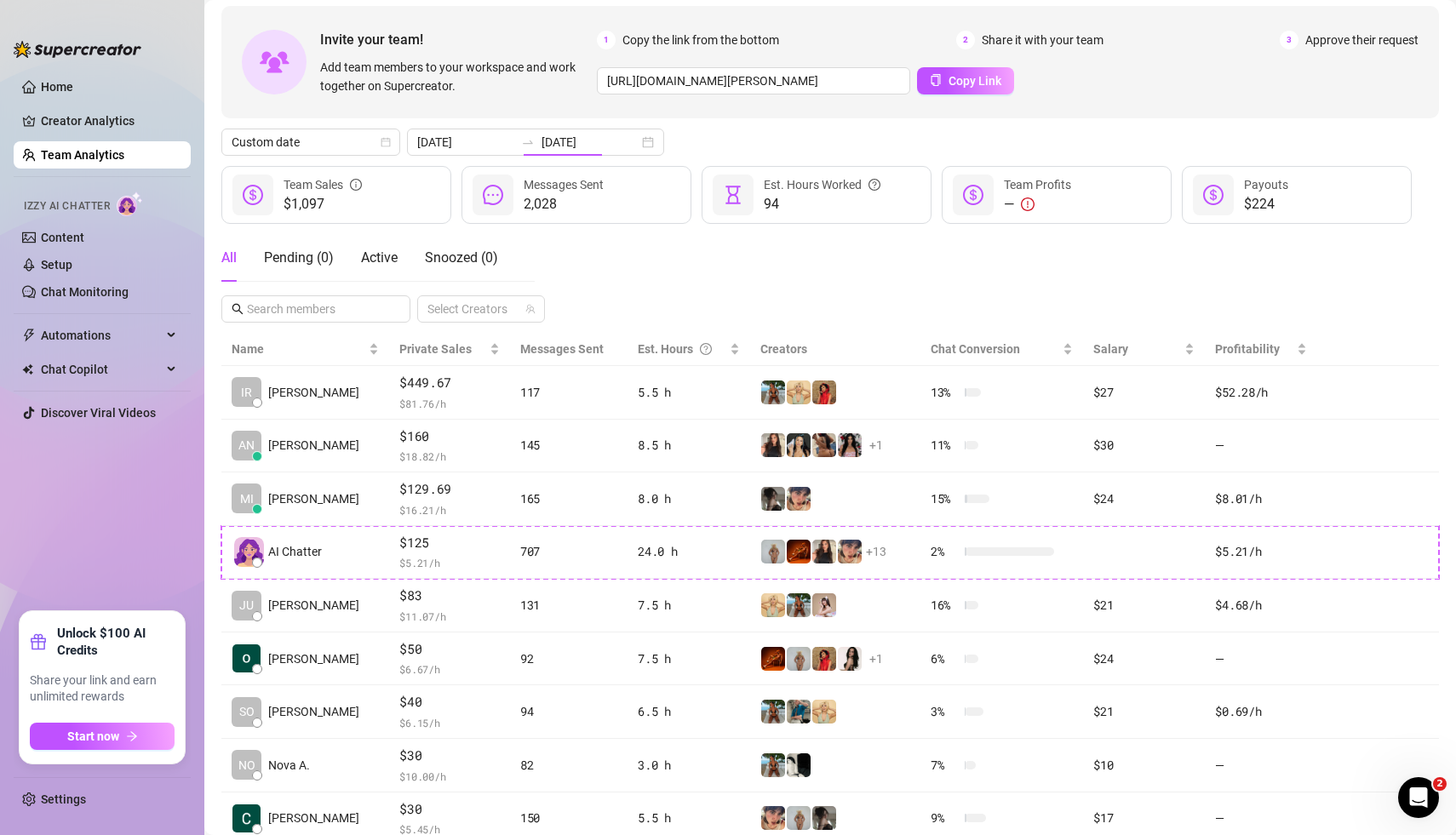
type input "[DATE]"
click at [1051, 291] on div "All Pending ( 0 ) Active Snoozed ( 0 ) Select Creators" at bounding box center [830, 279] width 1218 height 89
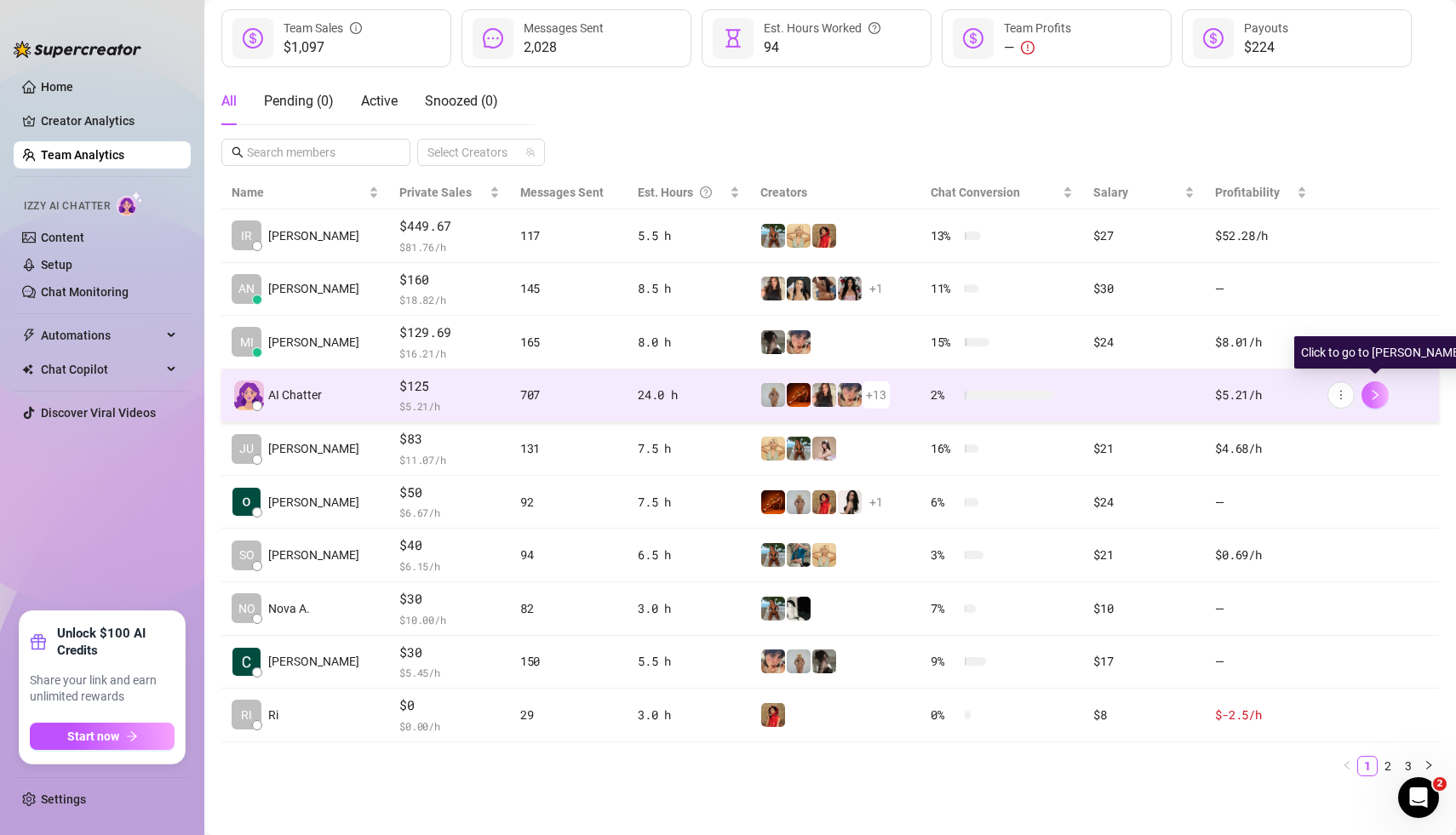
click at [1383, 393] on button "button" at bounding box center [1375, 395] width 28 height 28
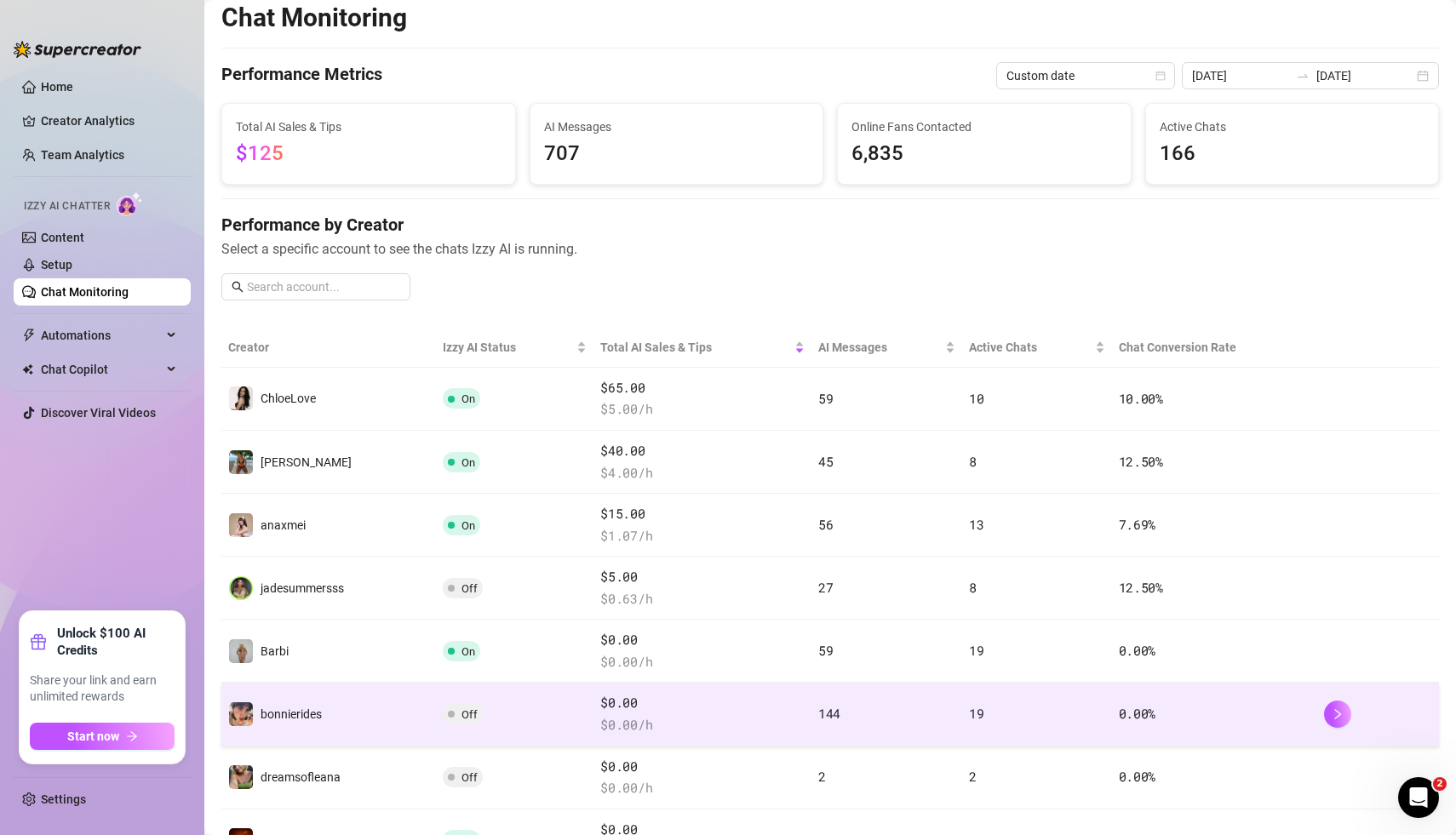
scroll to position [8, 0]
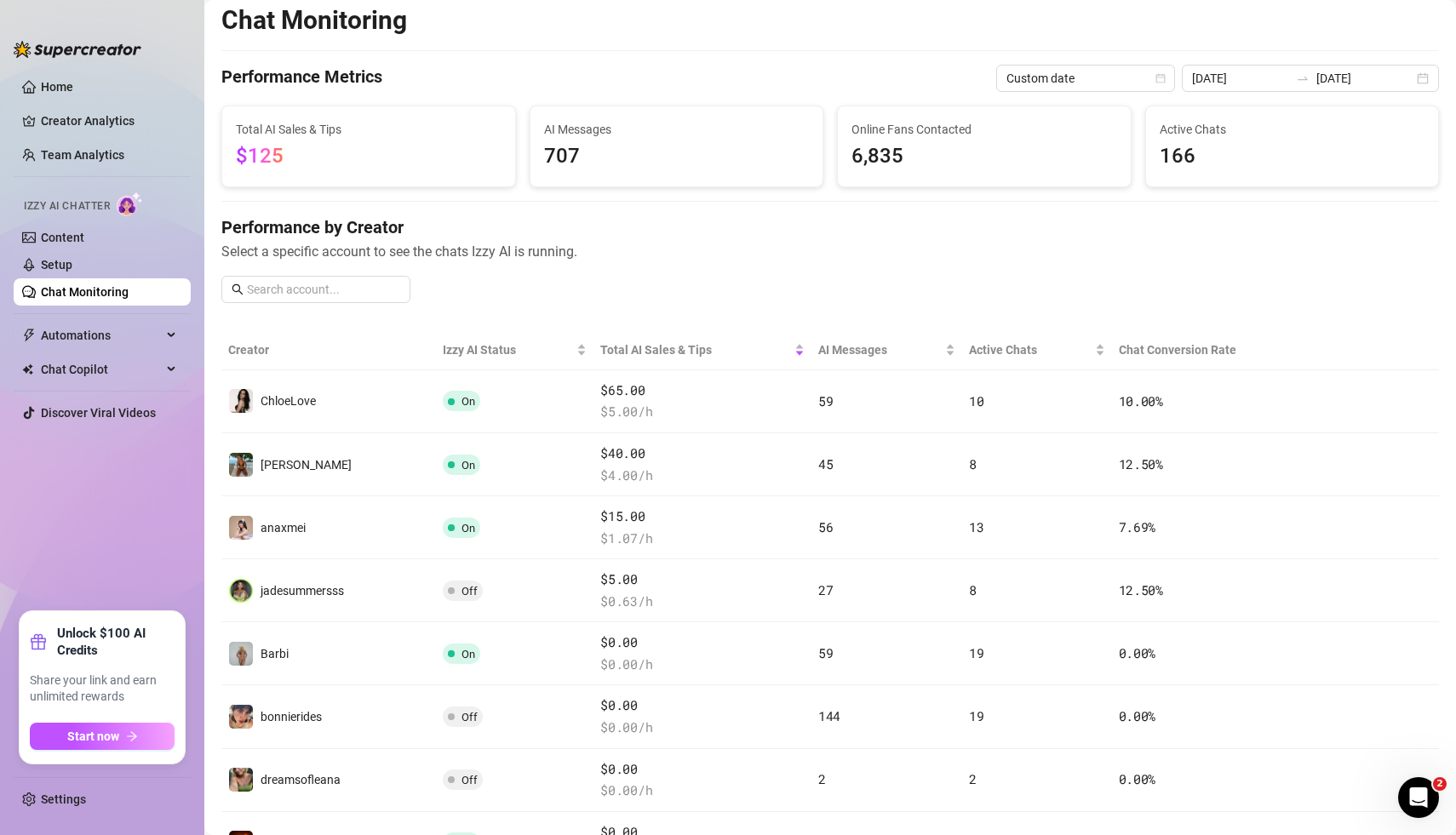
click at [1259, 269] on div "Performance by Creator Select a specific account to see the chats Izzy AI is ru…" at bounding box center [830, 266] width 1218 height 101
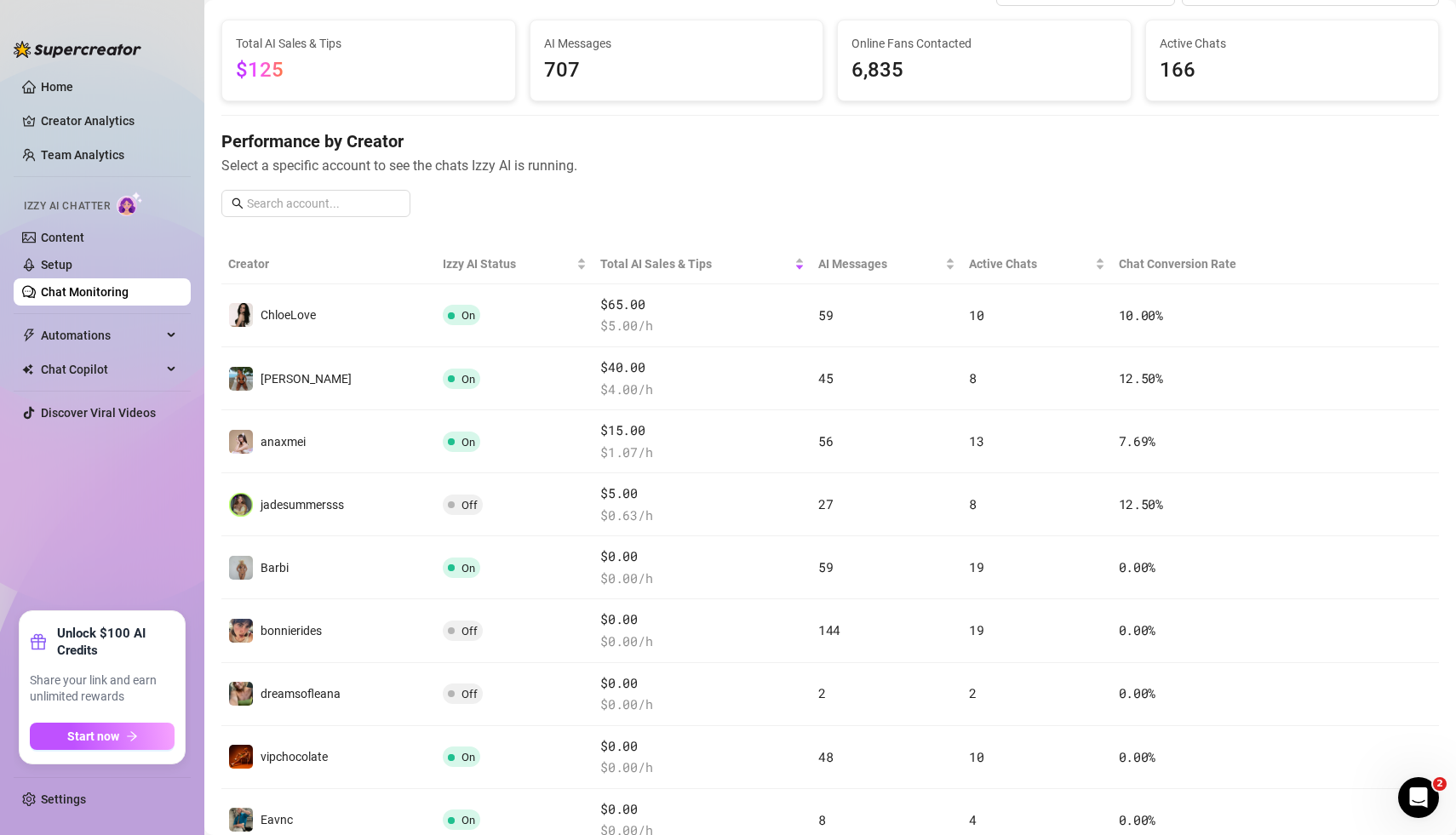
scroll to position [92, 0]
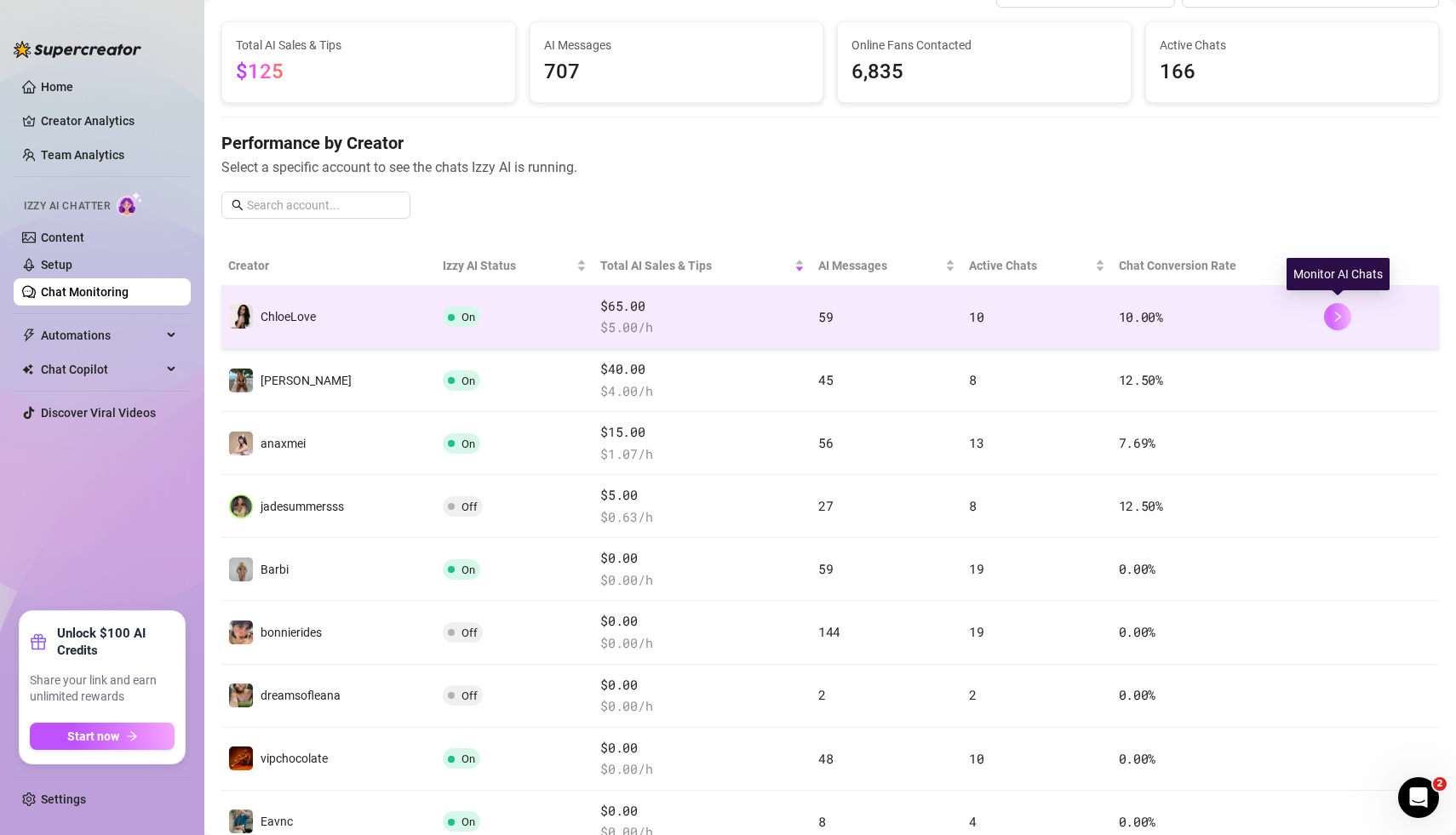
click at [1341, 314] on icon "right" at bounding box center [1338, 316] width 12 height 12
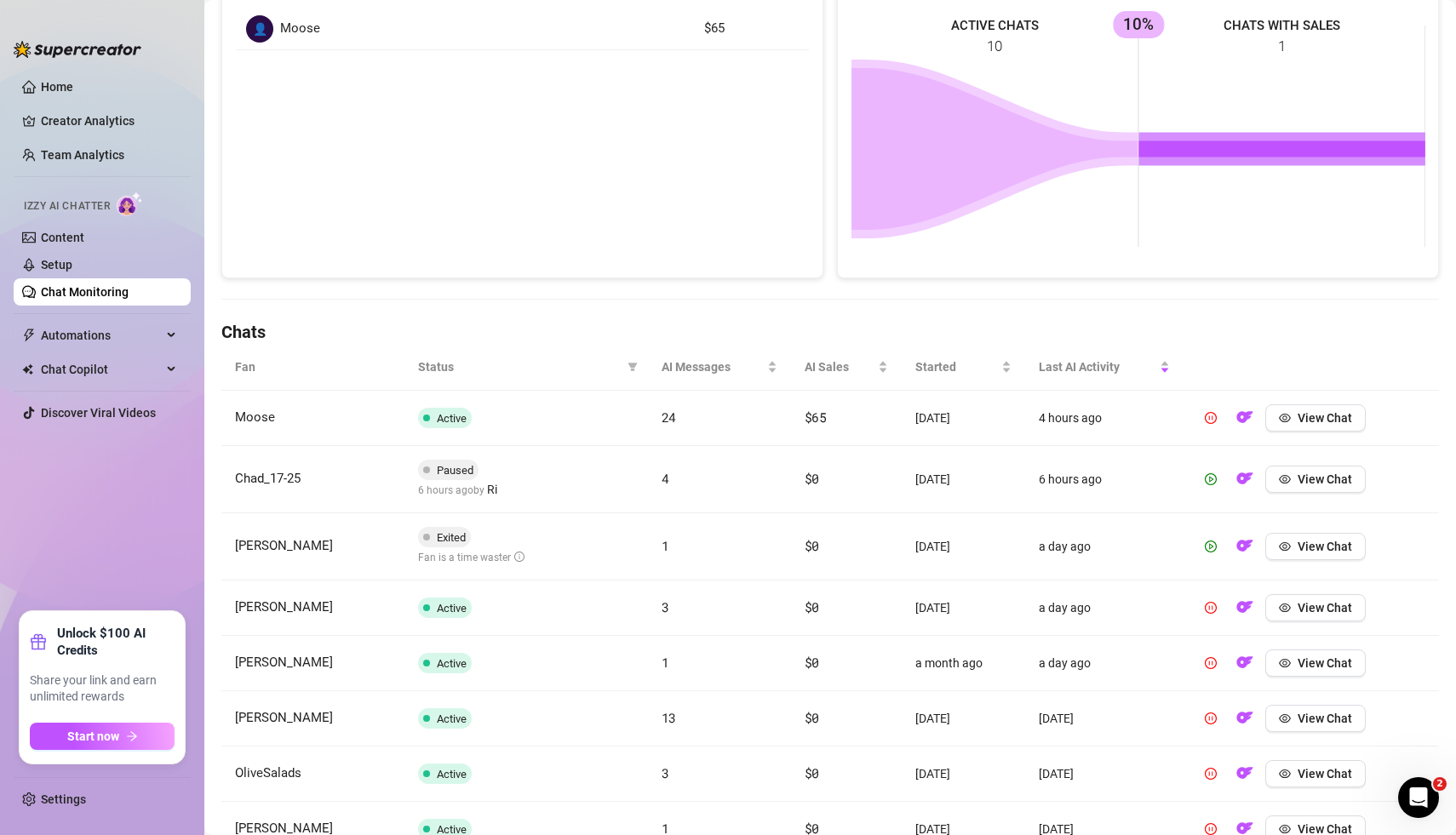
scroll to position [298, 0]
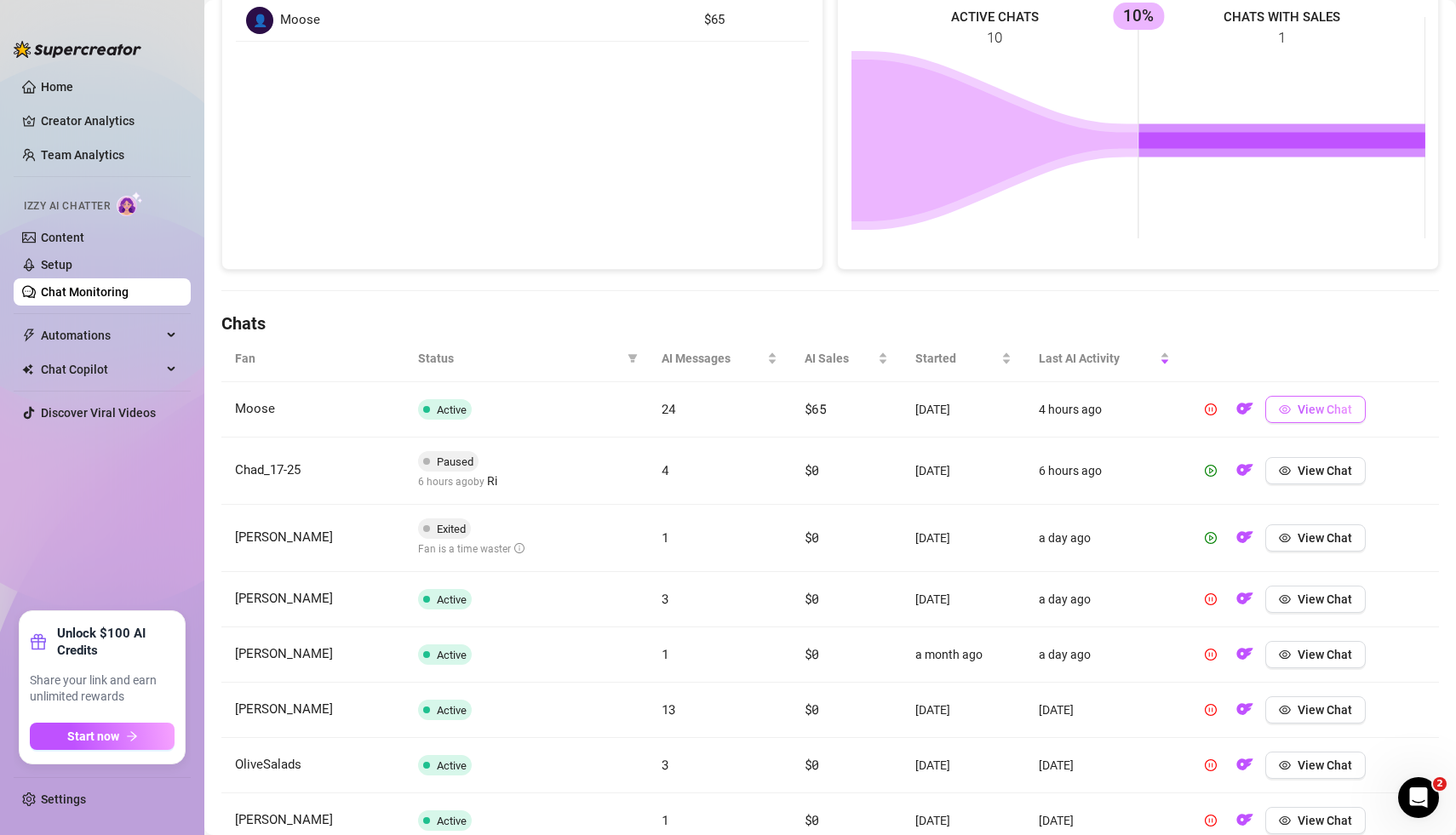
click at [1308, 415] on button "View Chat" at bounding box center [1315, 410] width 100 height 28
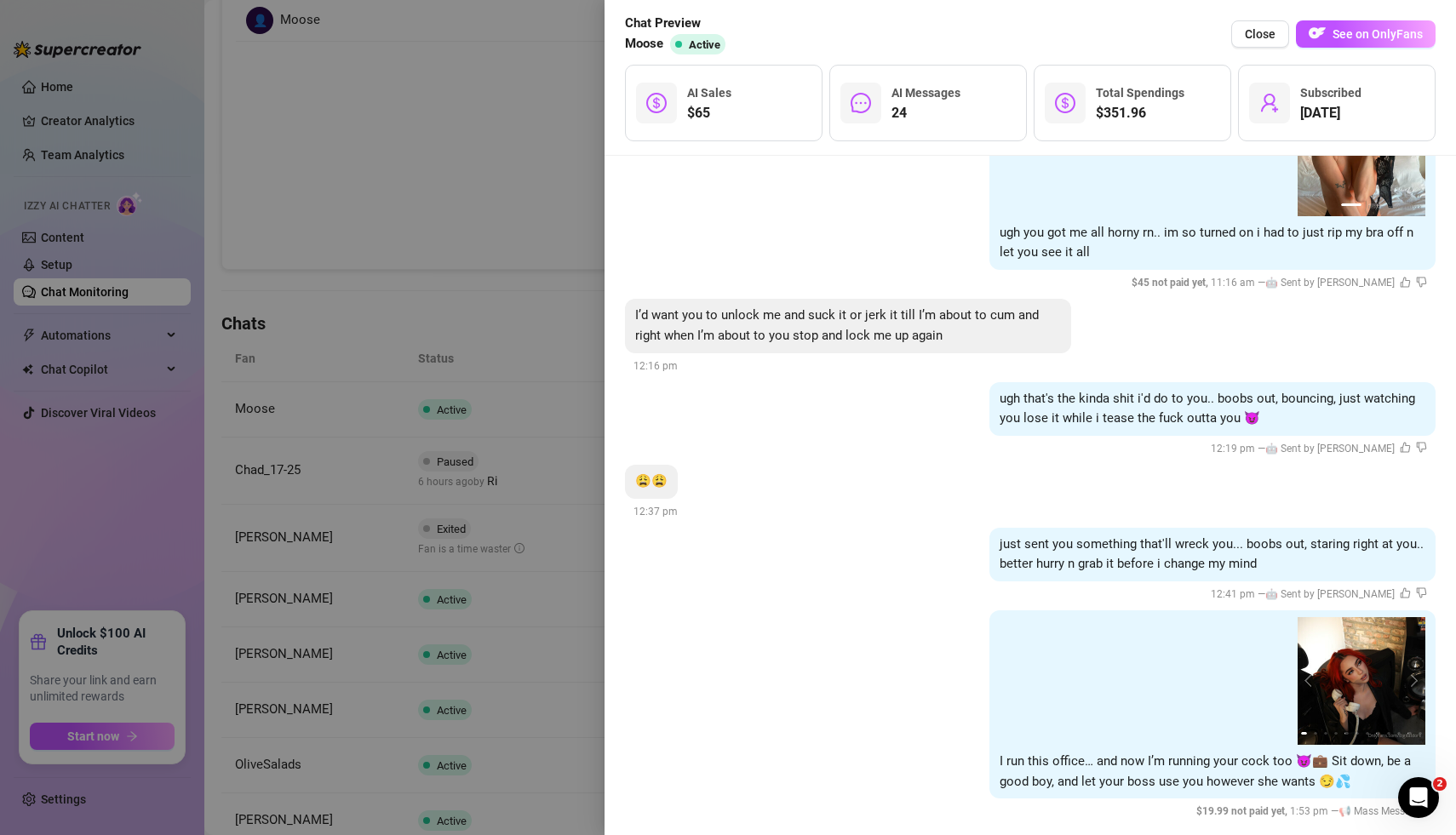
scroll to position [3837, 0]
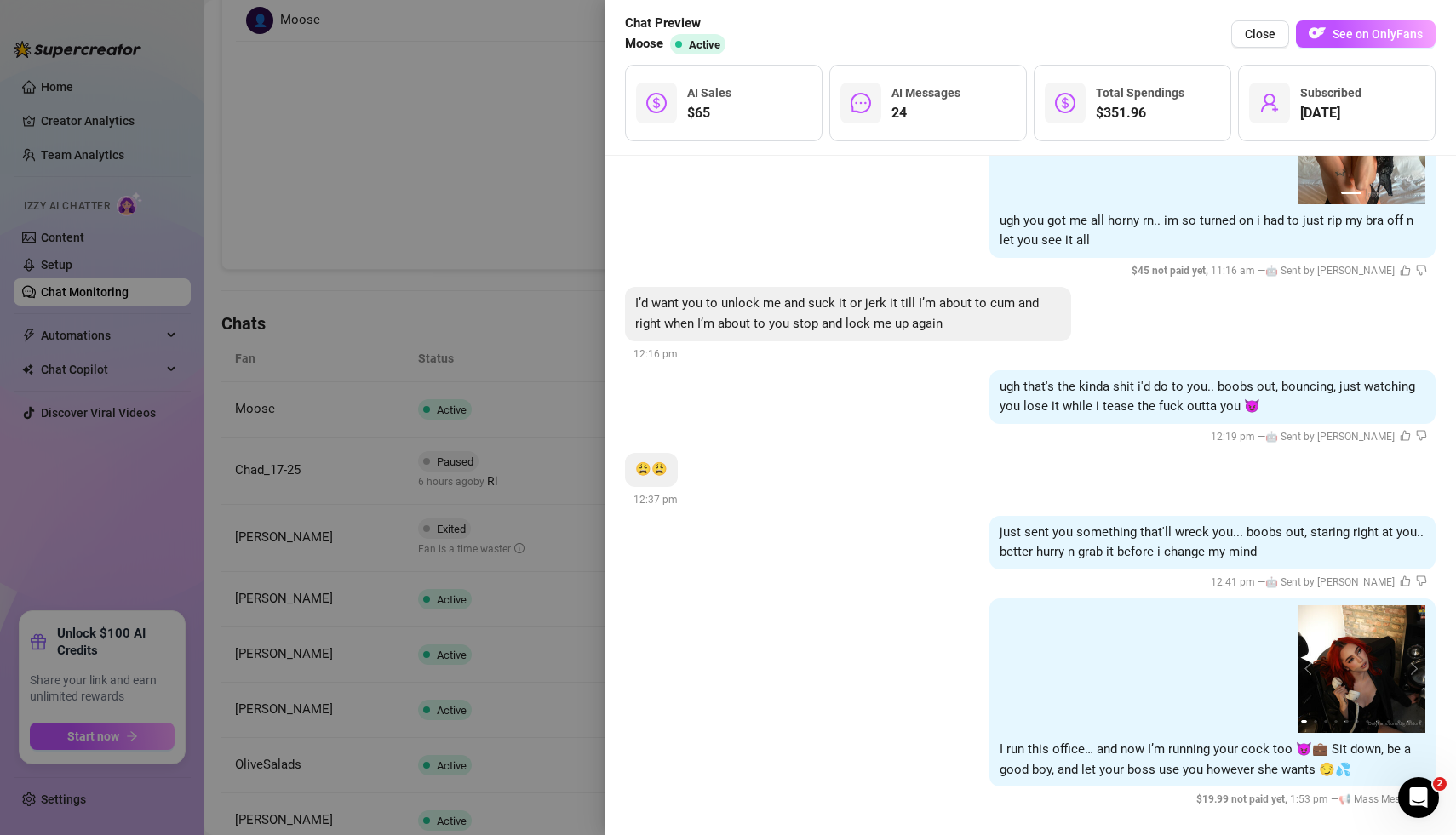
click at [509, 304] on div at bounding box center [728, 418] width 1456 height 835
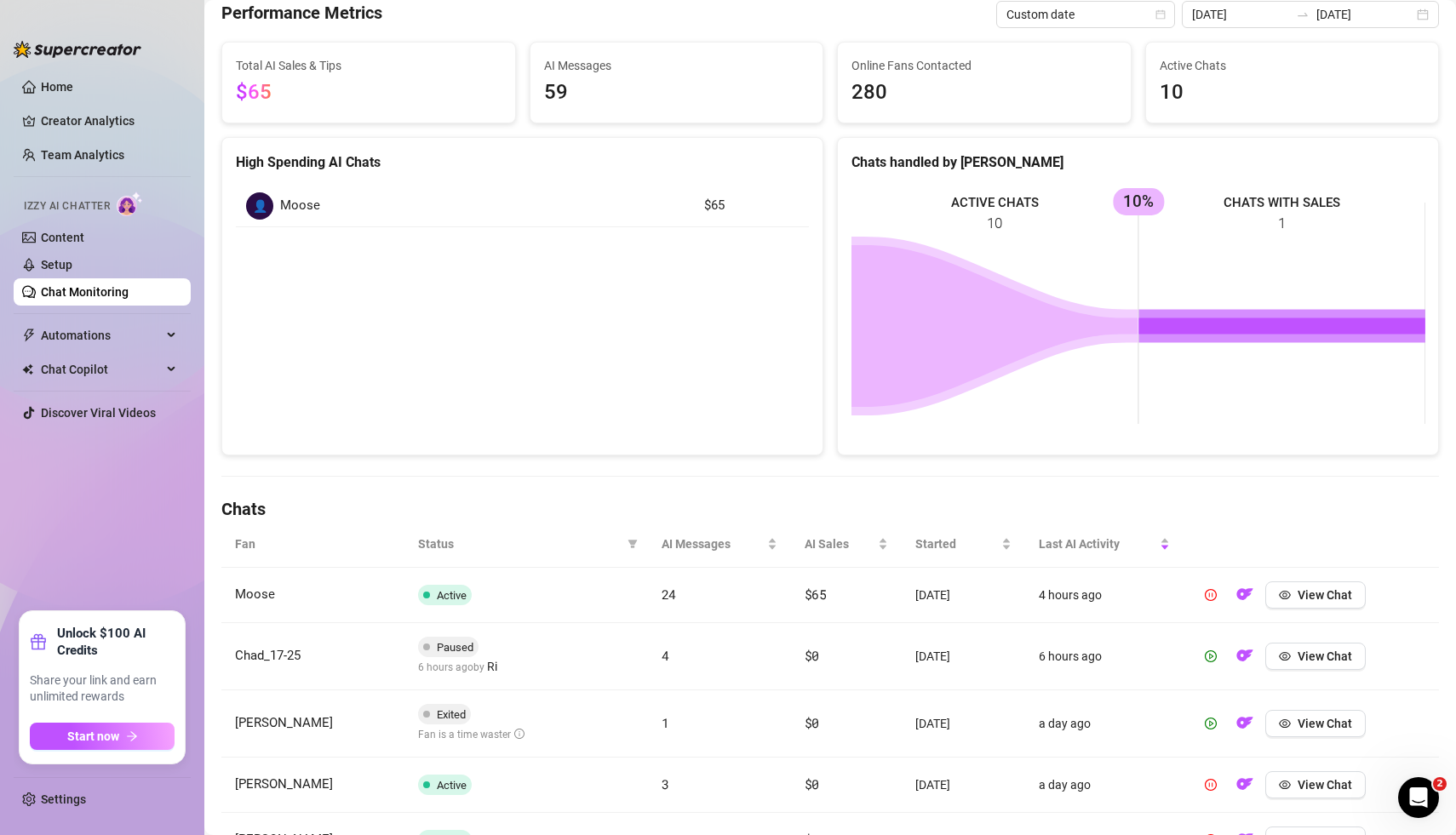
scroll to position [0, 0]
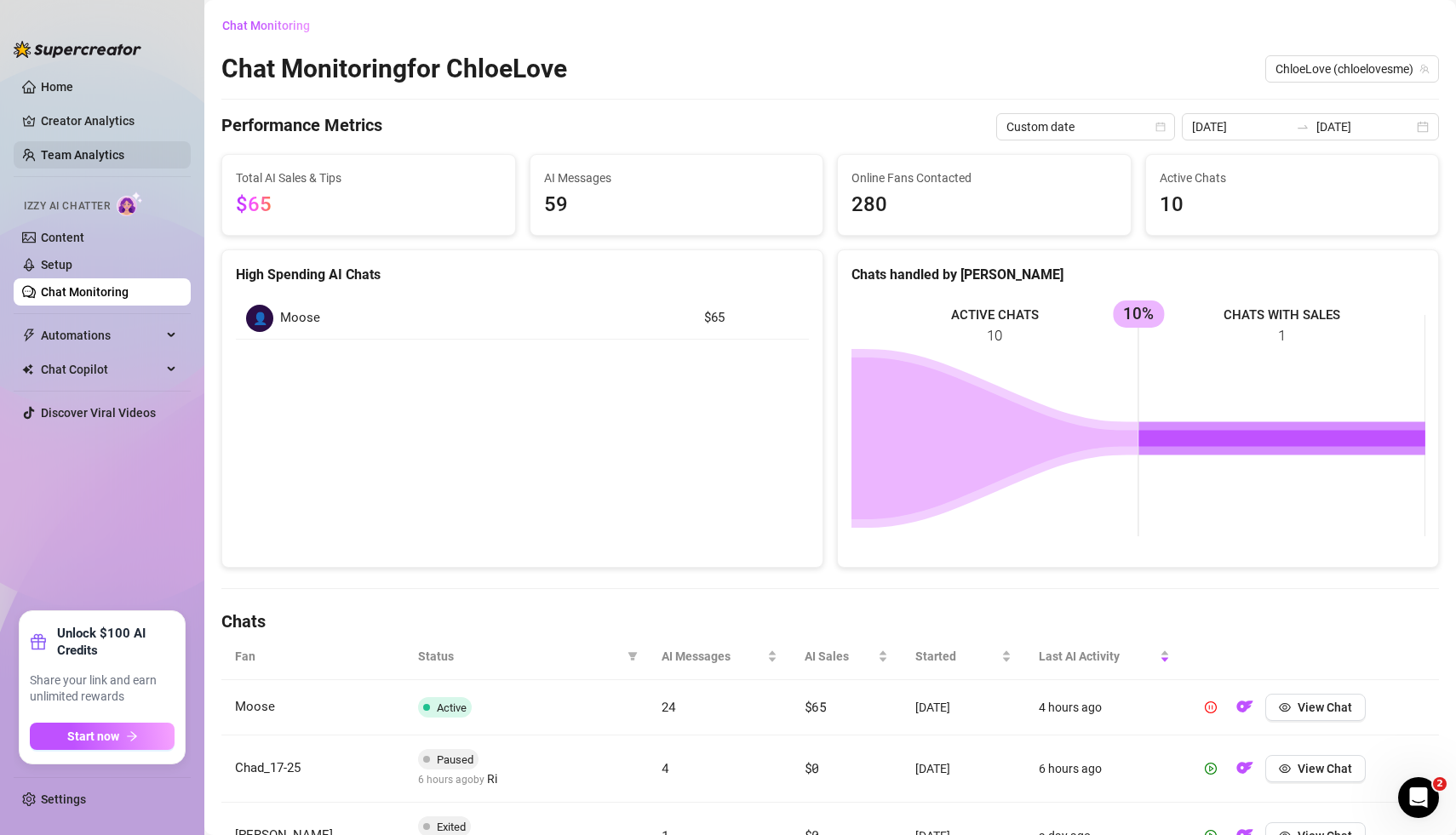
click at [101, 157] on link "Team Analytics" at bounding box center [82, 155] width 84 height 14
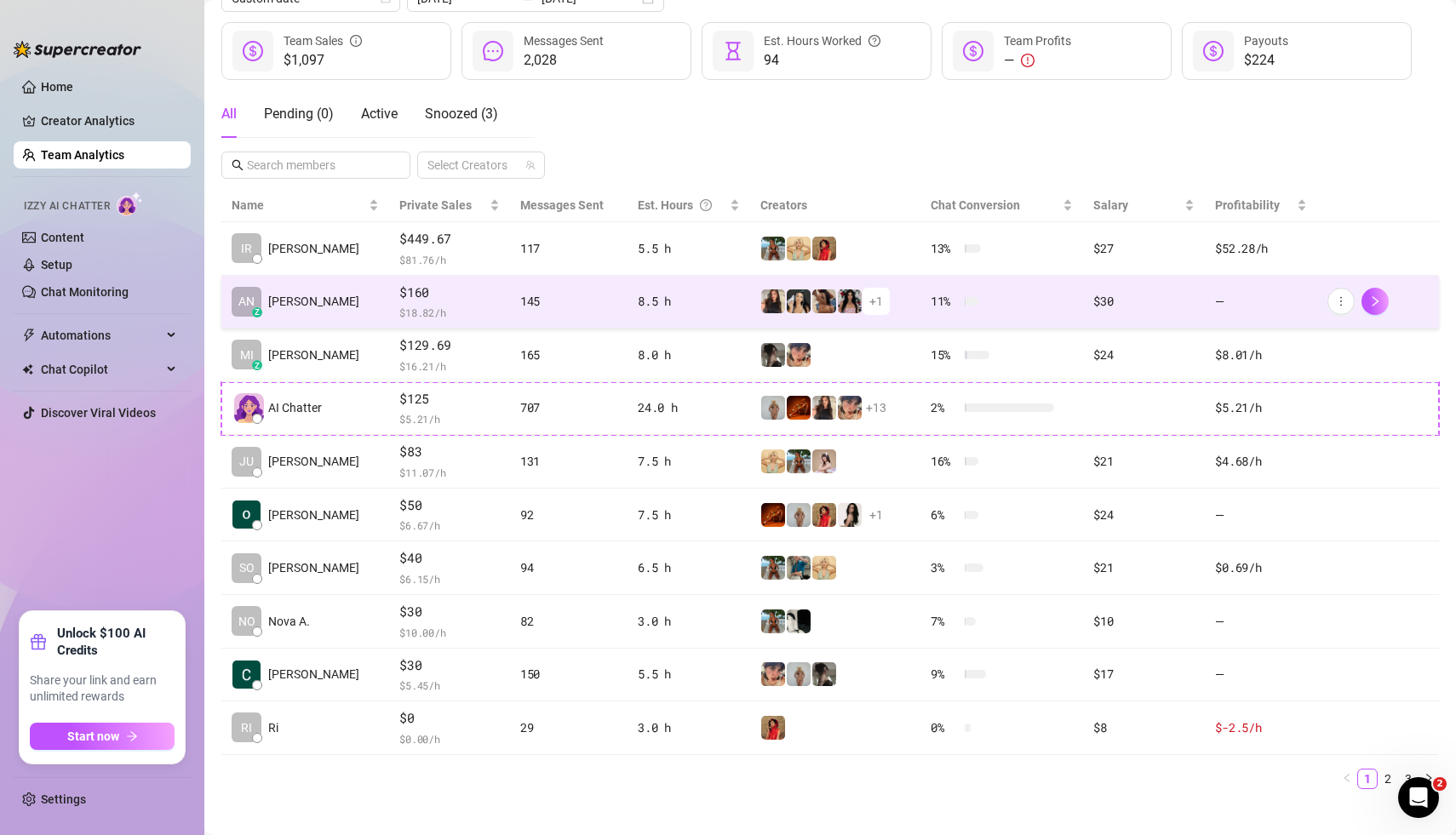
scroll to position [229, 0]
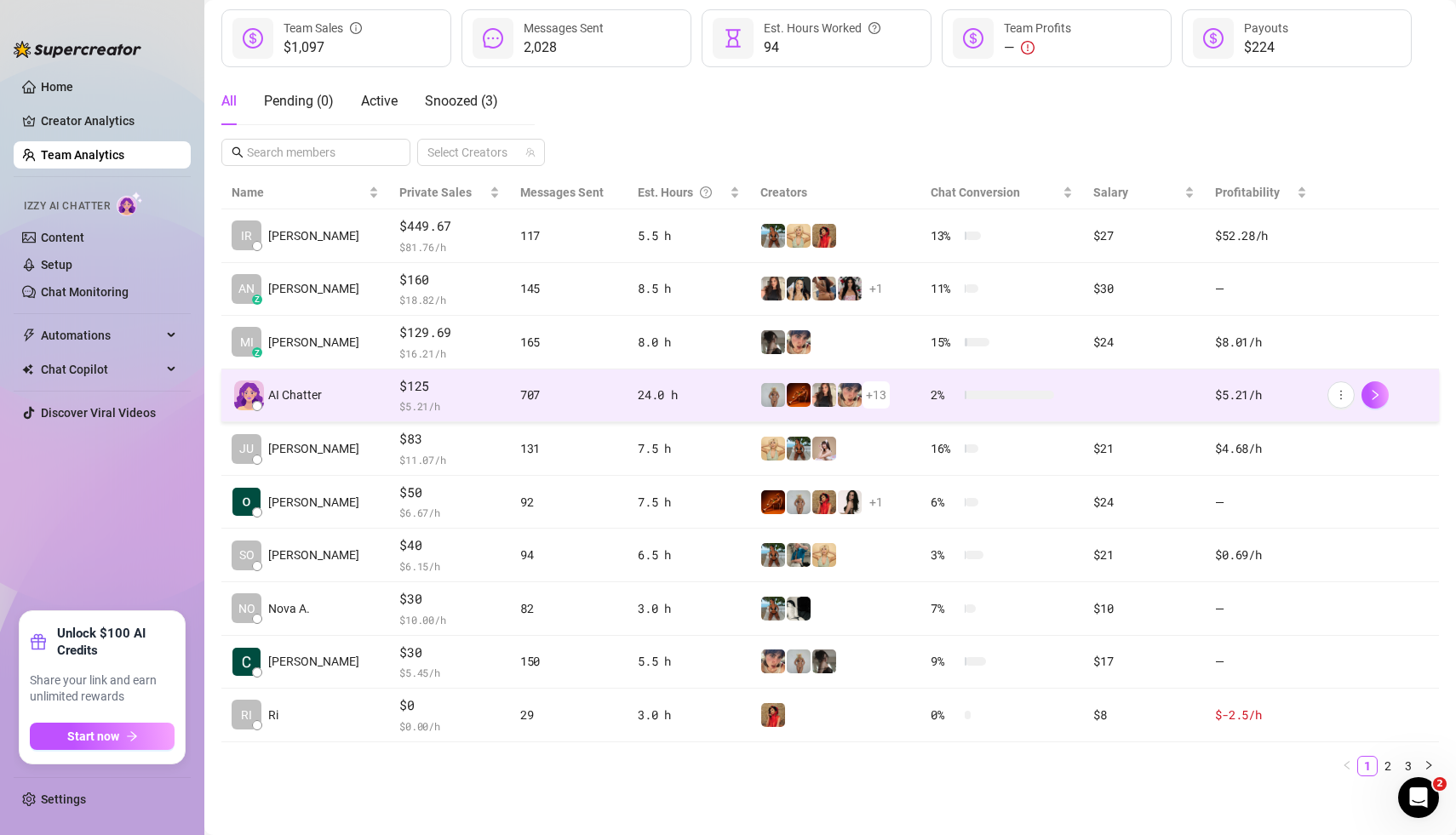
click at [1411, 404] on div at bounding box center [1378, 395] width 101 height 28
click at [1374, 393] on icon "right" at bounding box center [1375, 395] width 12 height 12
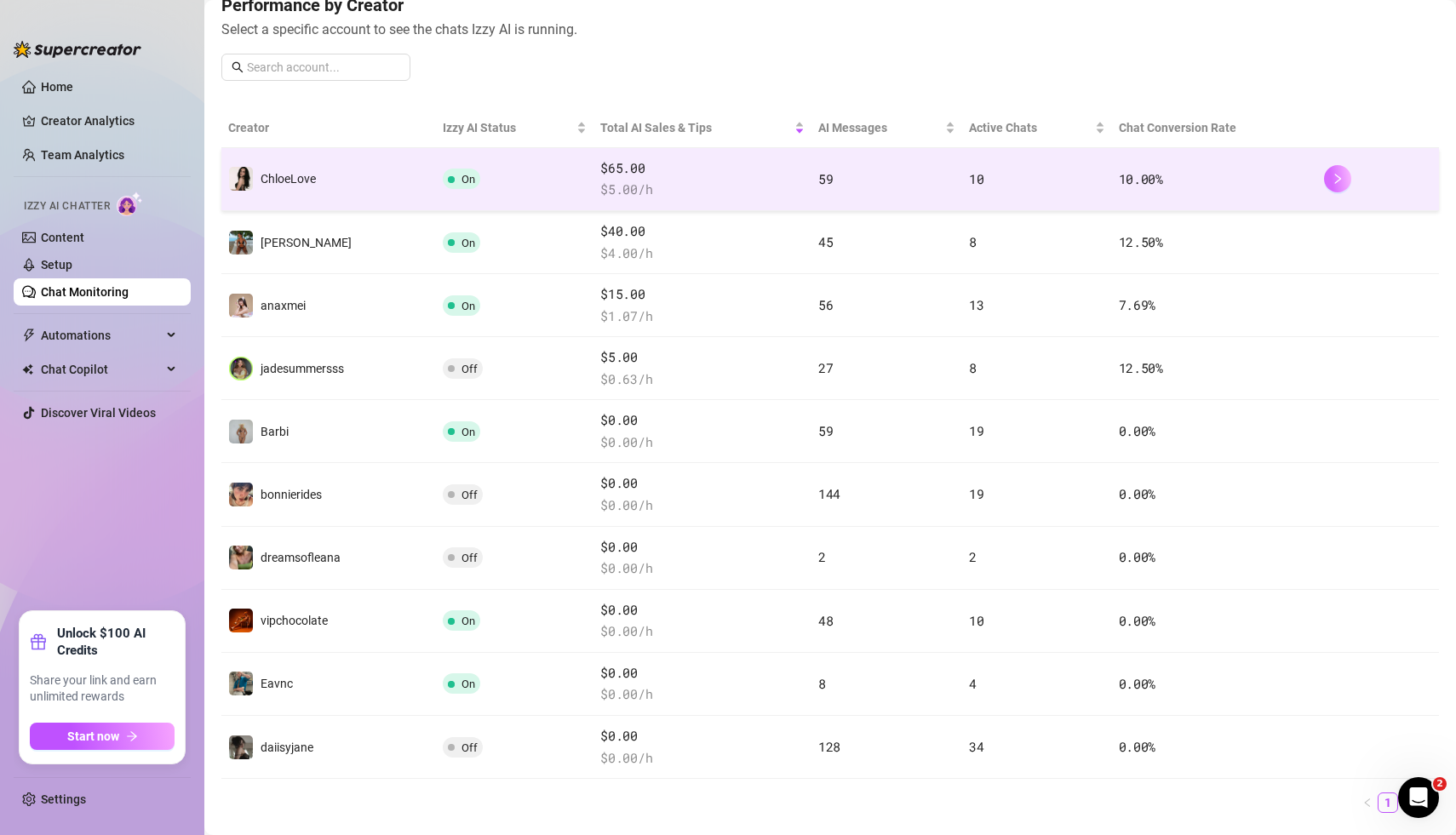
click at [1344, 179] on button "button" at bounding box center [1338, 179] width 28 height 28
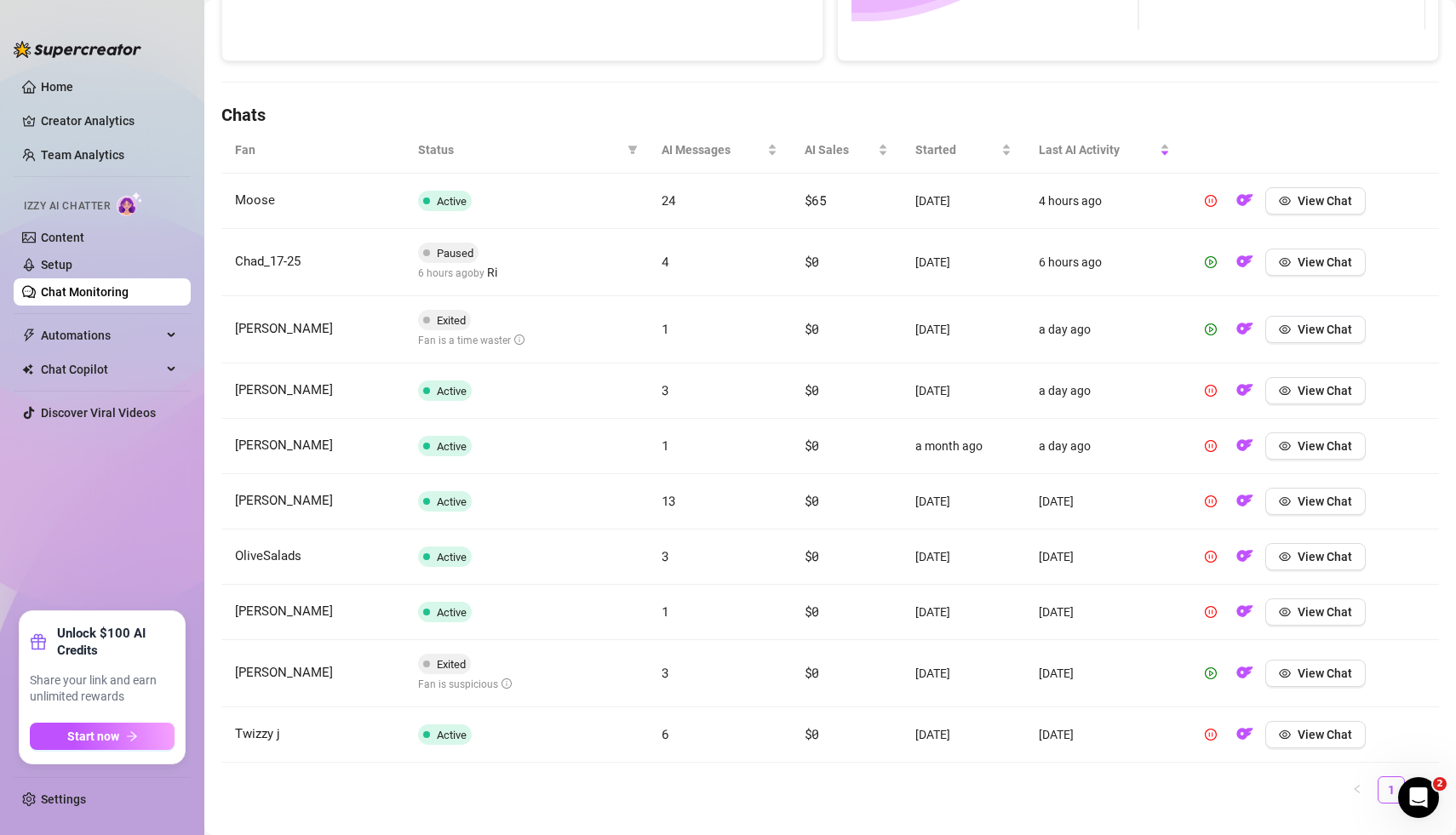
scroll to position [504, 0]
click at [1335, 204] on span "View Chat" at bounding box center [1324, 204] width 54 height 14
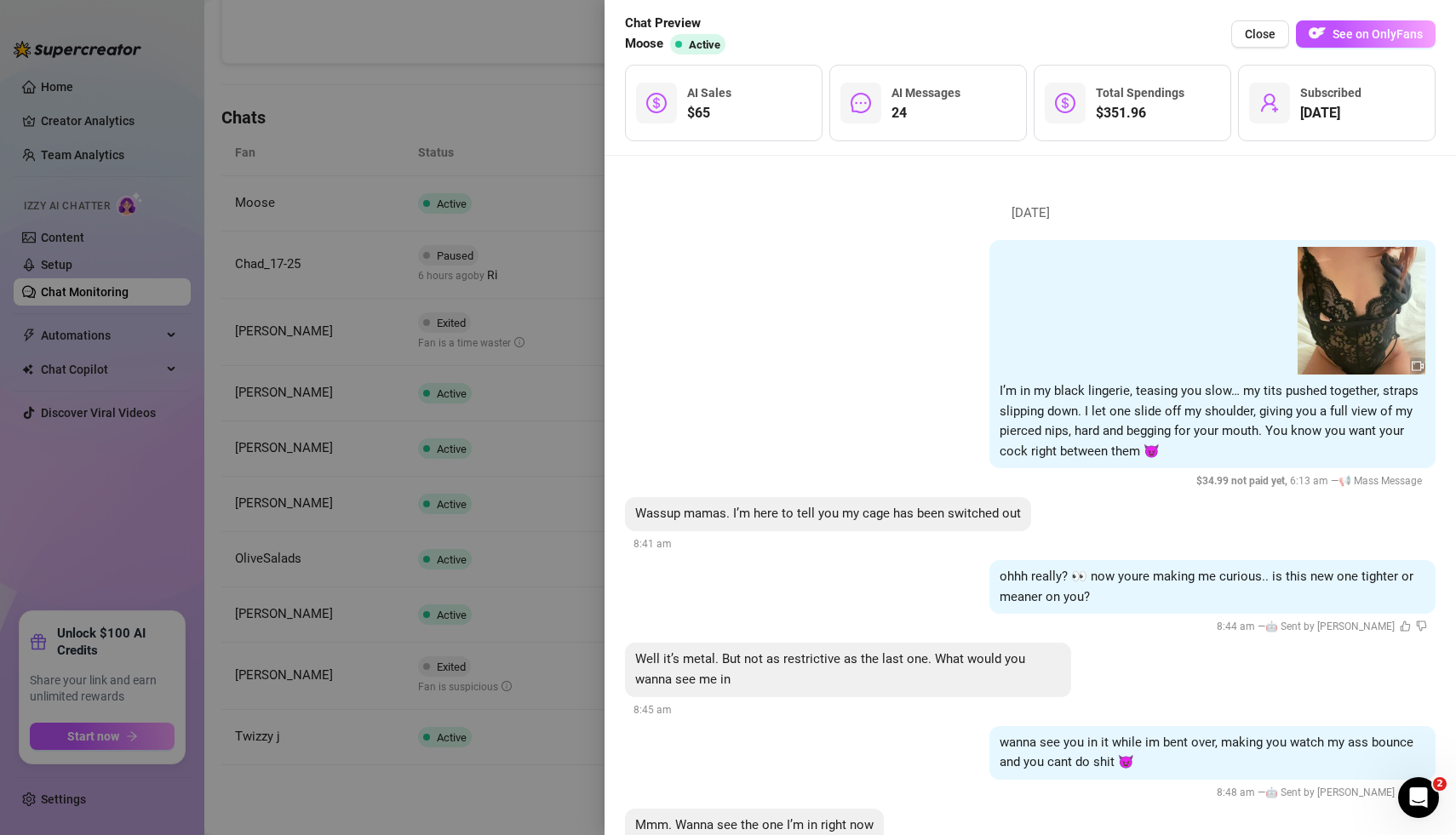
click at [548, 418] on div at bounding box center [728, 418] width 1456 height 835
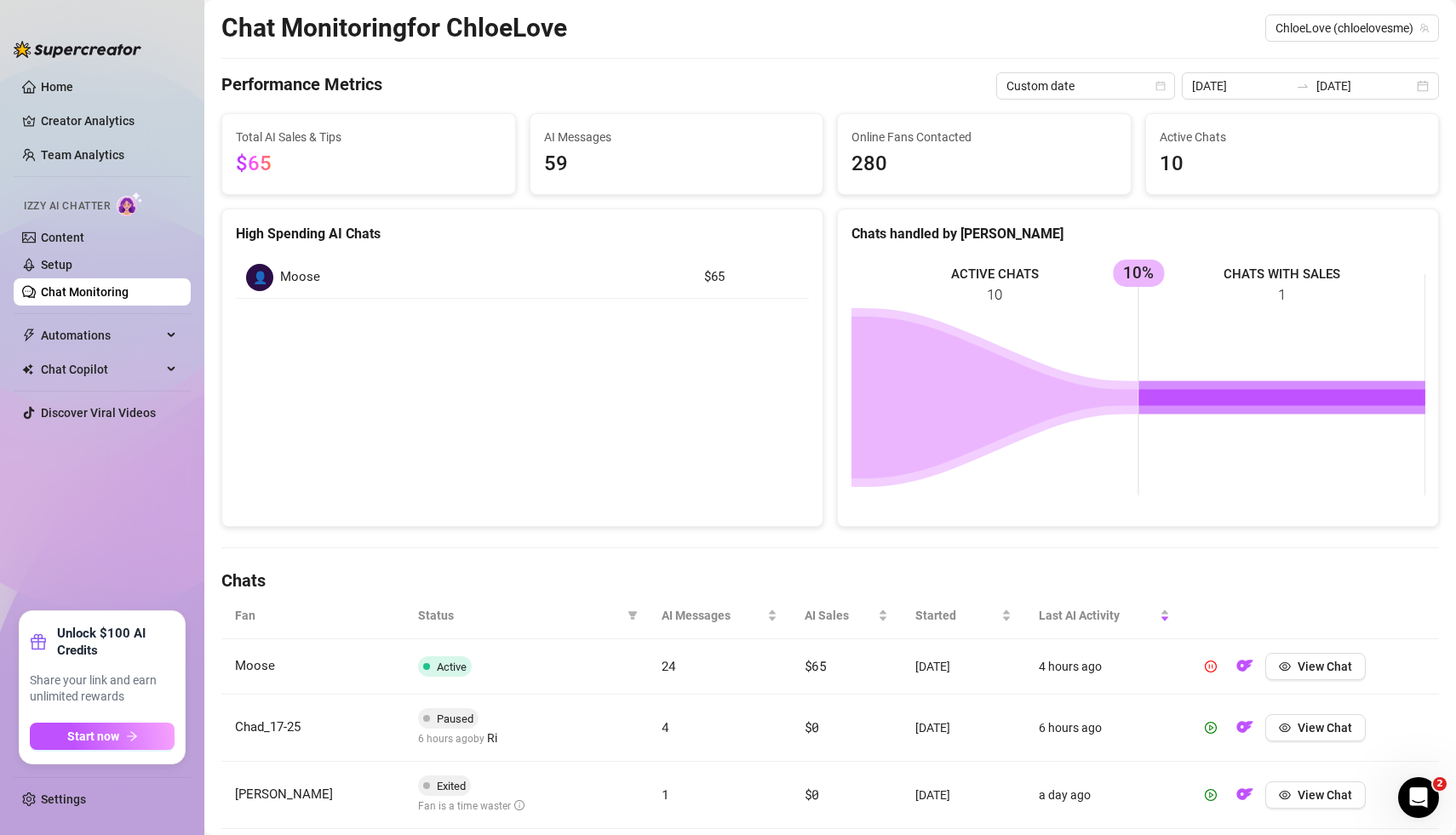
scroll to position [60, 0]
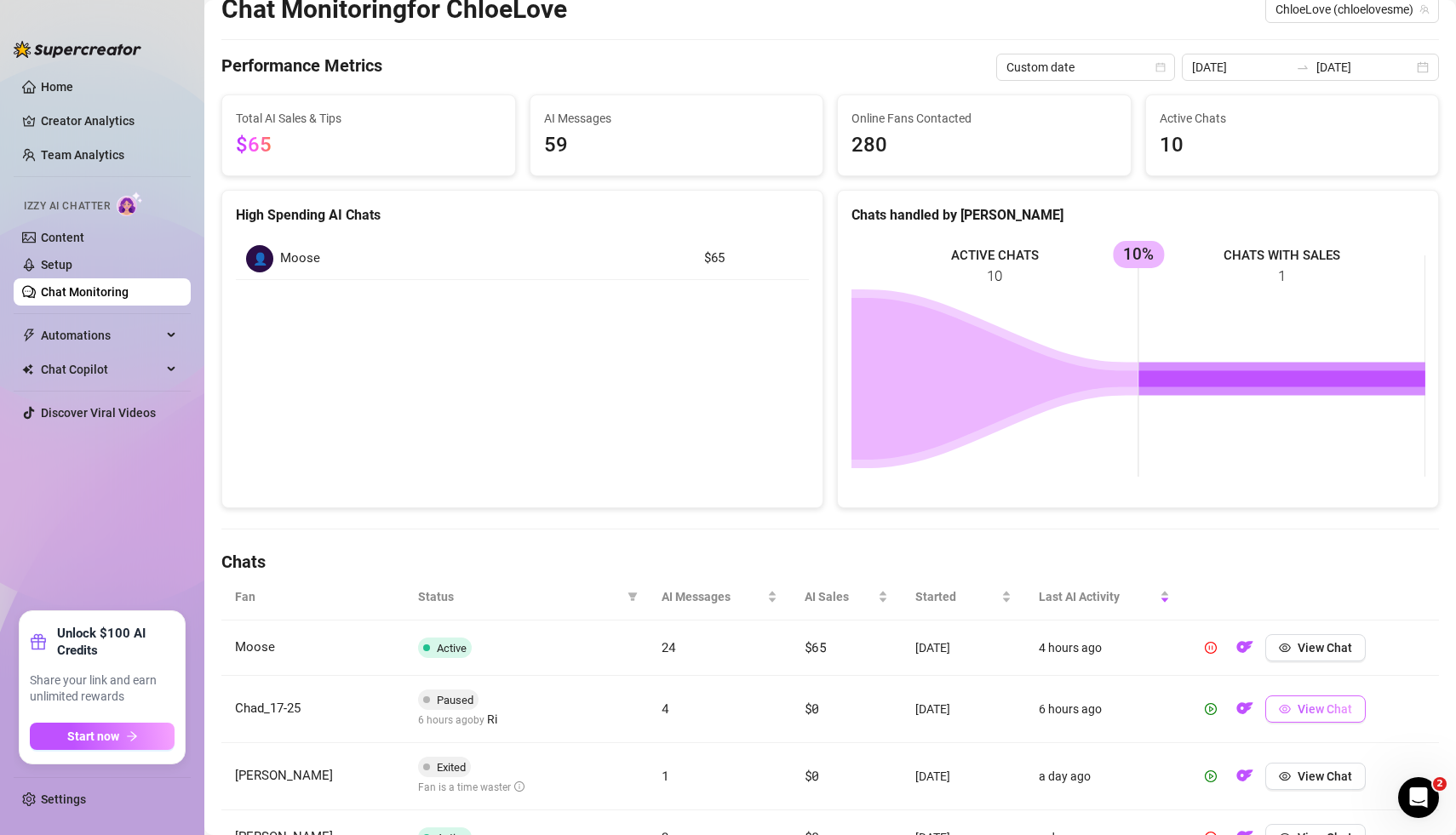
click at [1340, 709] on span "View Chat" at bounding box center [1324, 709] width 54 height 14
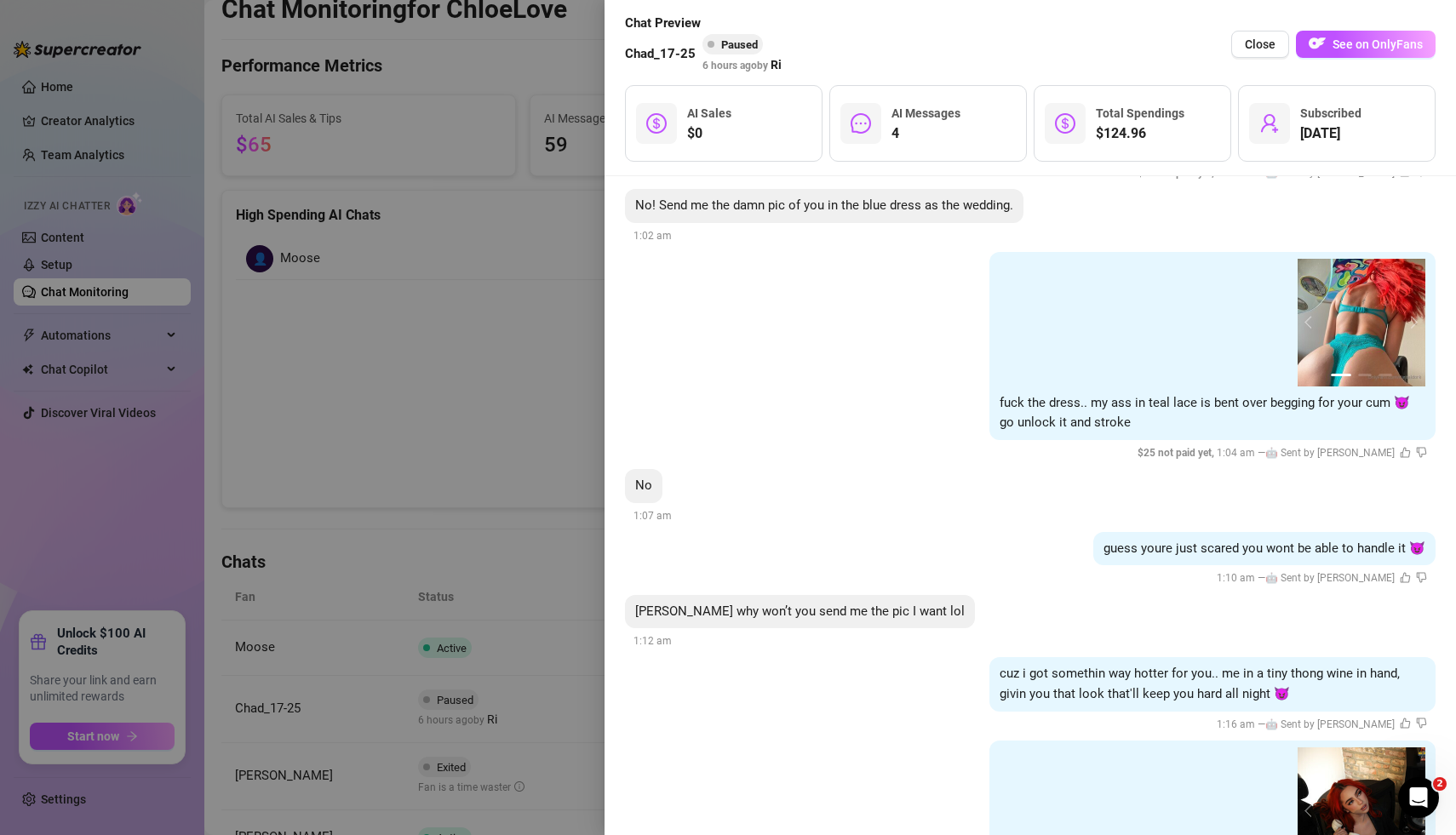
scroll to position [354, 0]
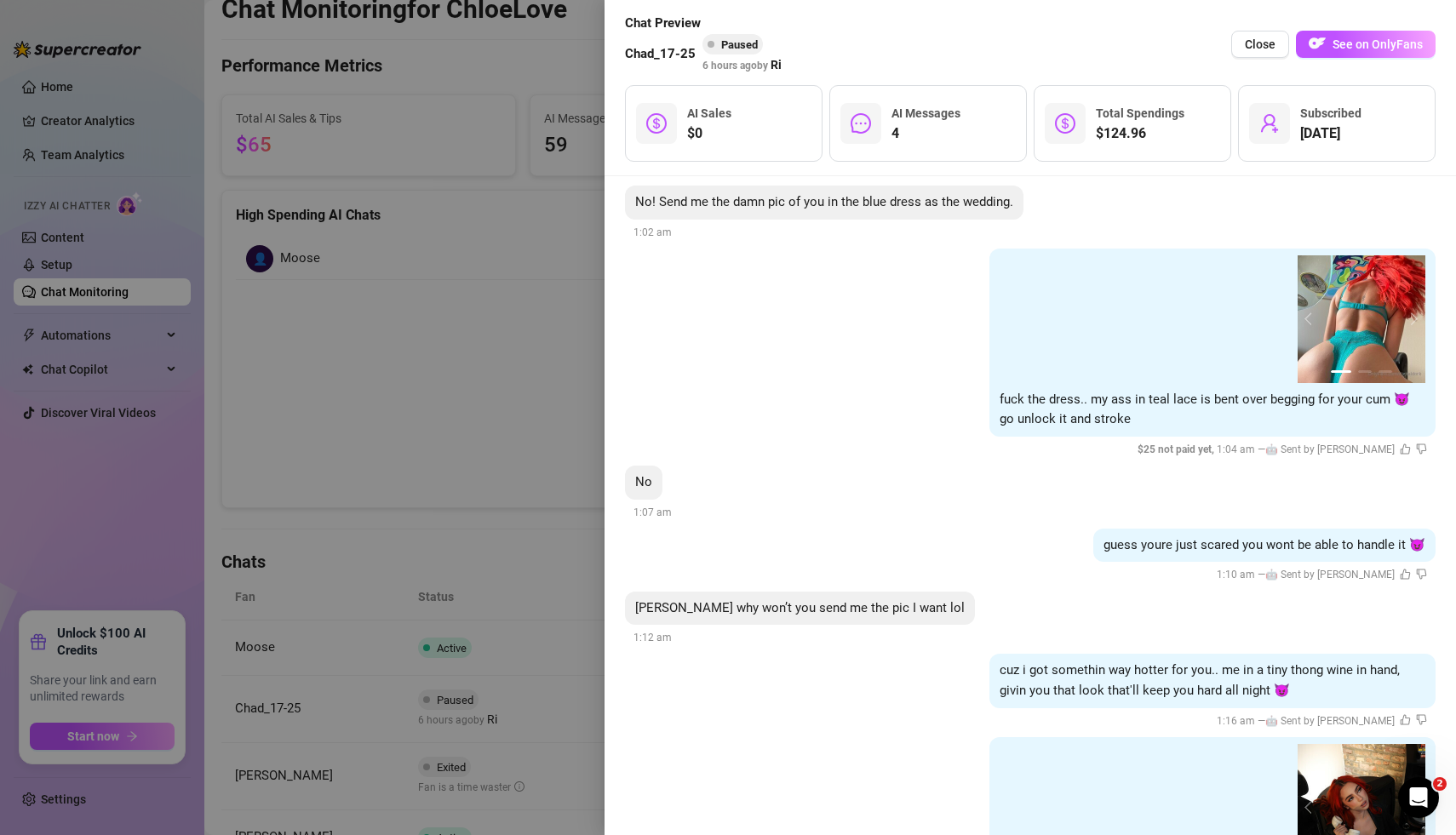
click at [384, 449] on div at bounding box center [728, 418] width 1456 height 835
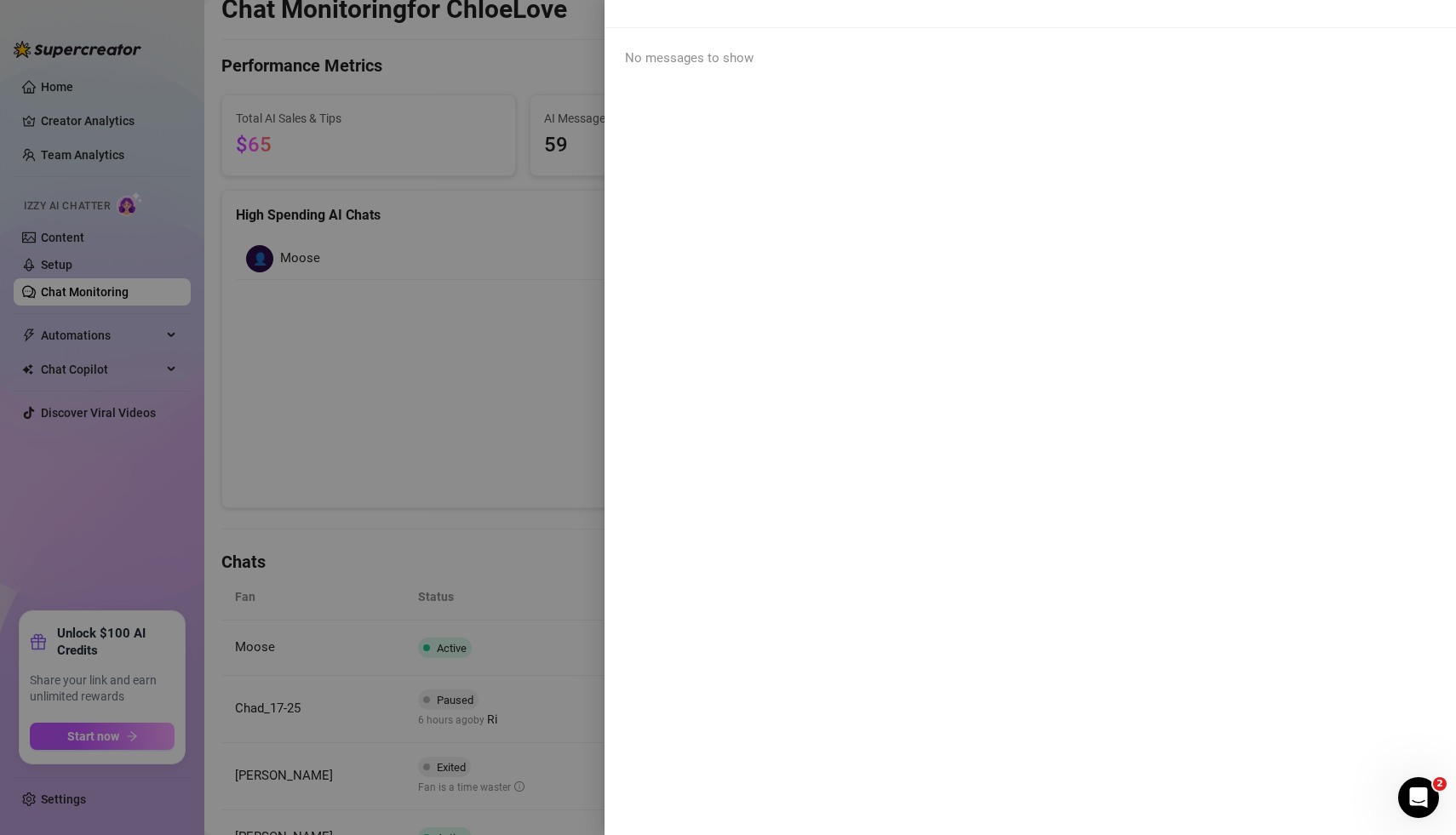
scroll to position [0, 0]
